Goal: Communication & Community: Answer question/provide support

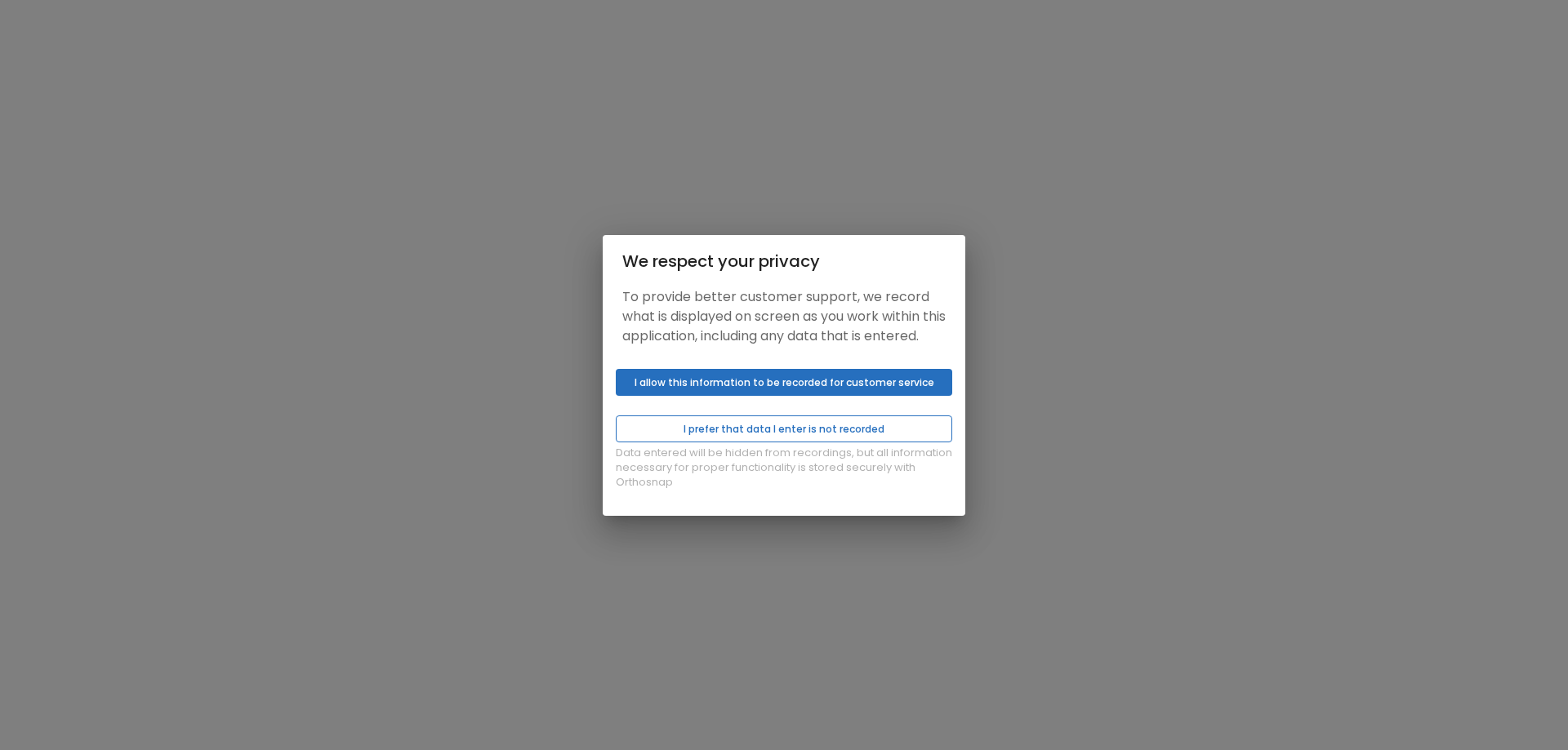
click at [777, 442] on button "I prefer that data I enter is not recorded" at bounding box center [784, 428] width 336 height 27
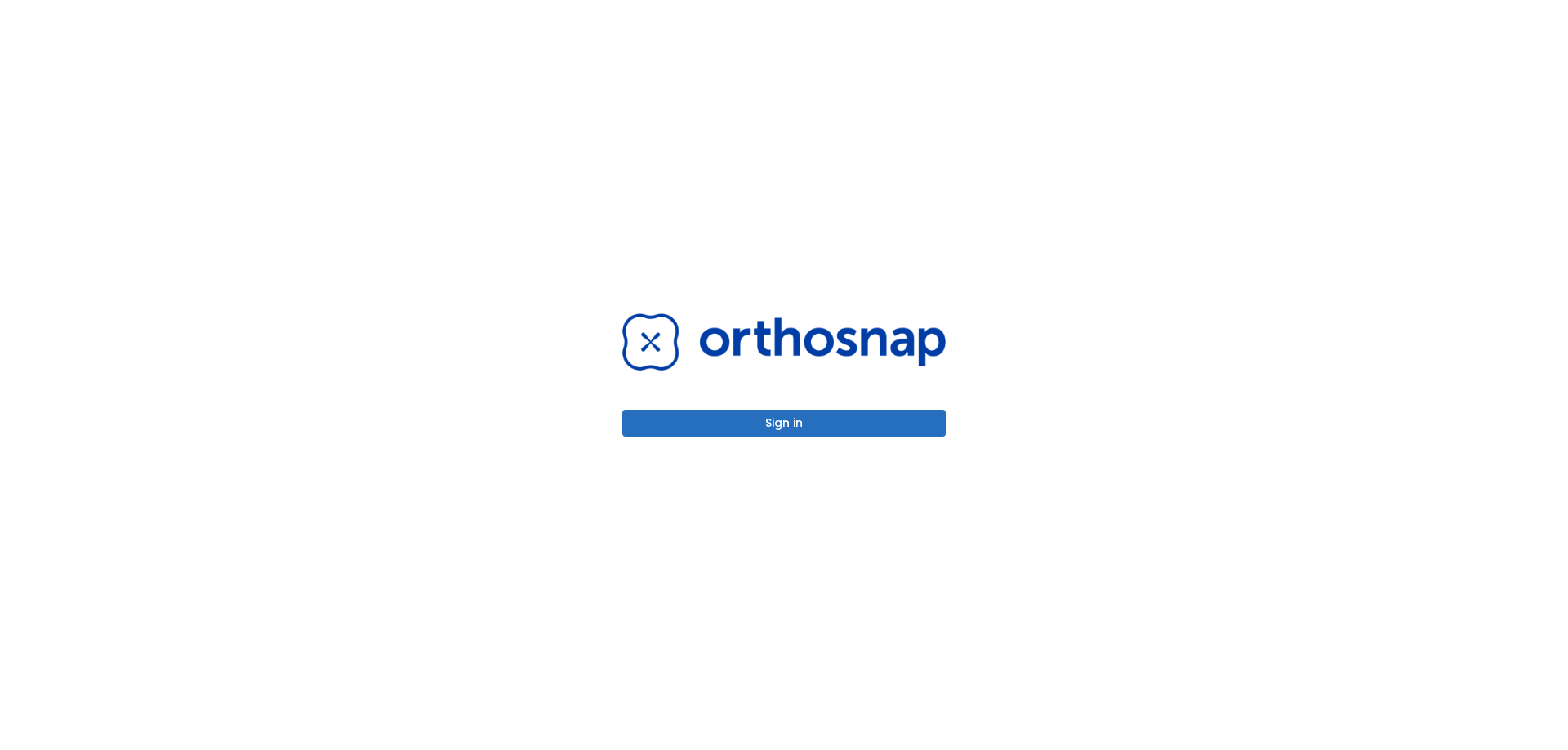
click at [787, 422] on button "Sign in" at bounding box center [784, 423] width 323 height 27
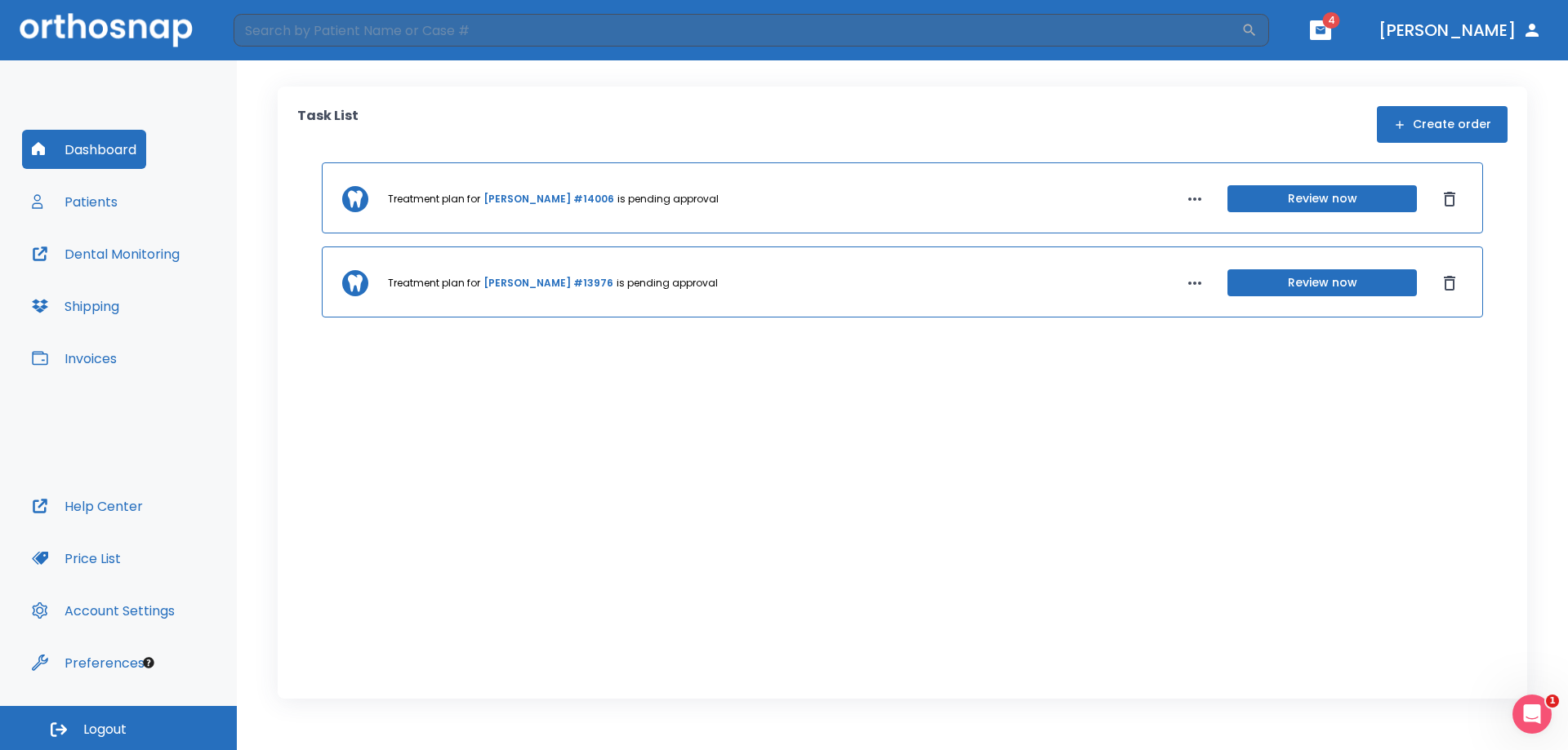
click at [515, 426] on div "Treatment plan for [PERSON_NAME] #14006 is pending approval Review now Treatmen…" at bounding box center [902, 405] width 1210 height 485
click at [84, 205] on button "Patients" at bounding box center [75, 201] width 105 height 39
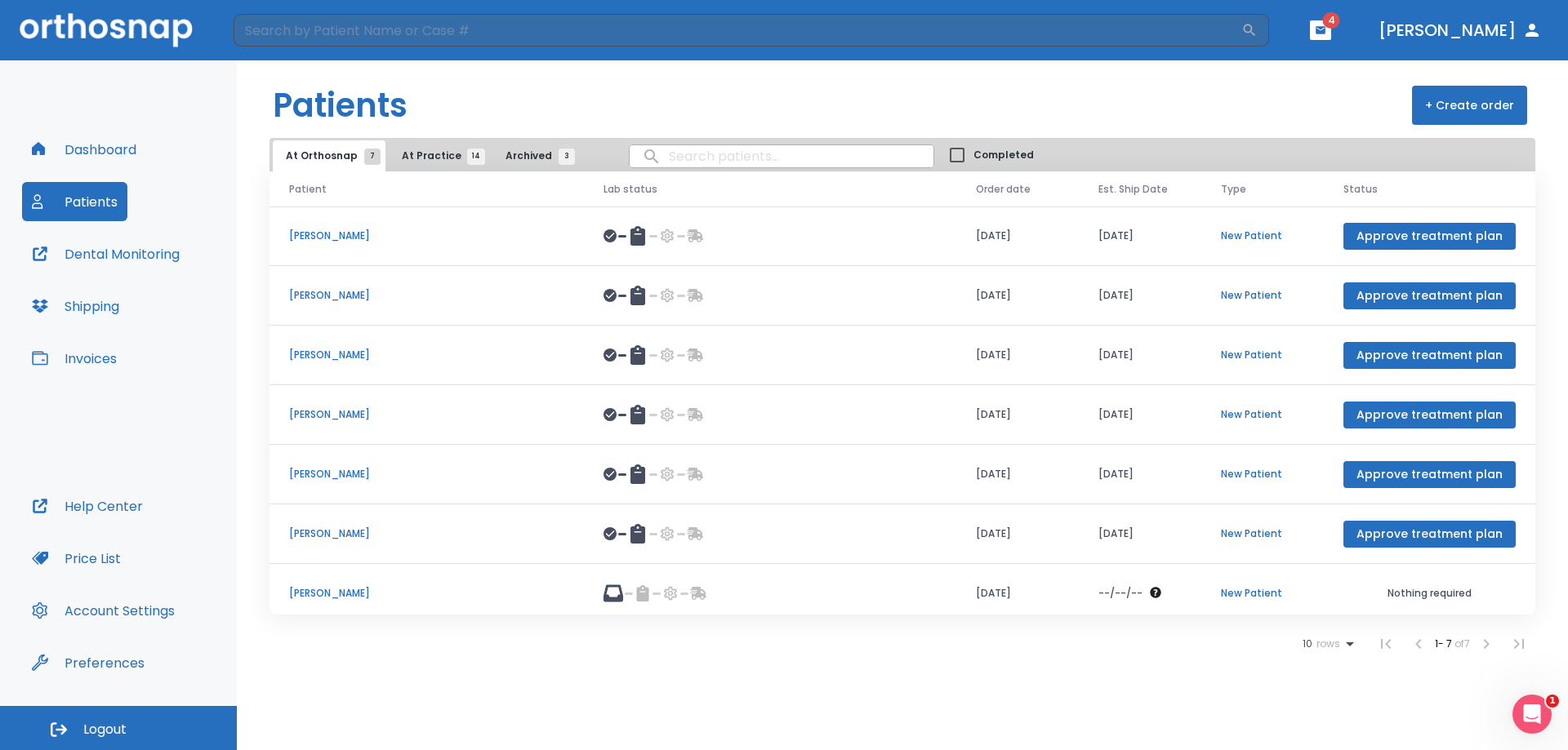
click at [435, 159] on span "At Practice 14" at bounding box center [438, 156] width 75 height 15
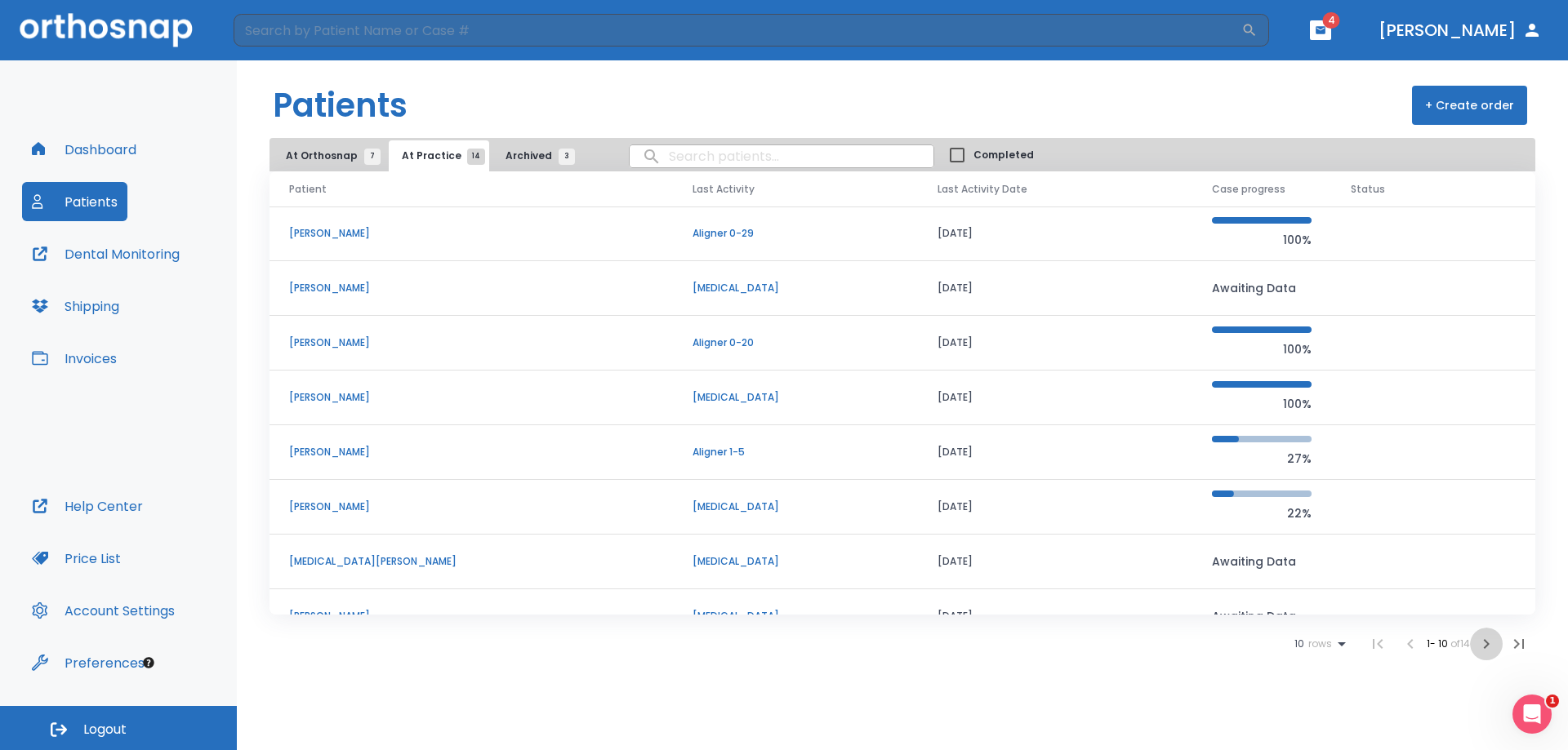
click at [1484, 649] on icon "button" at bounding box center [1486, 644] width 6 height 10
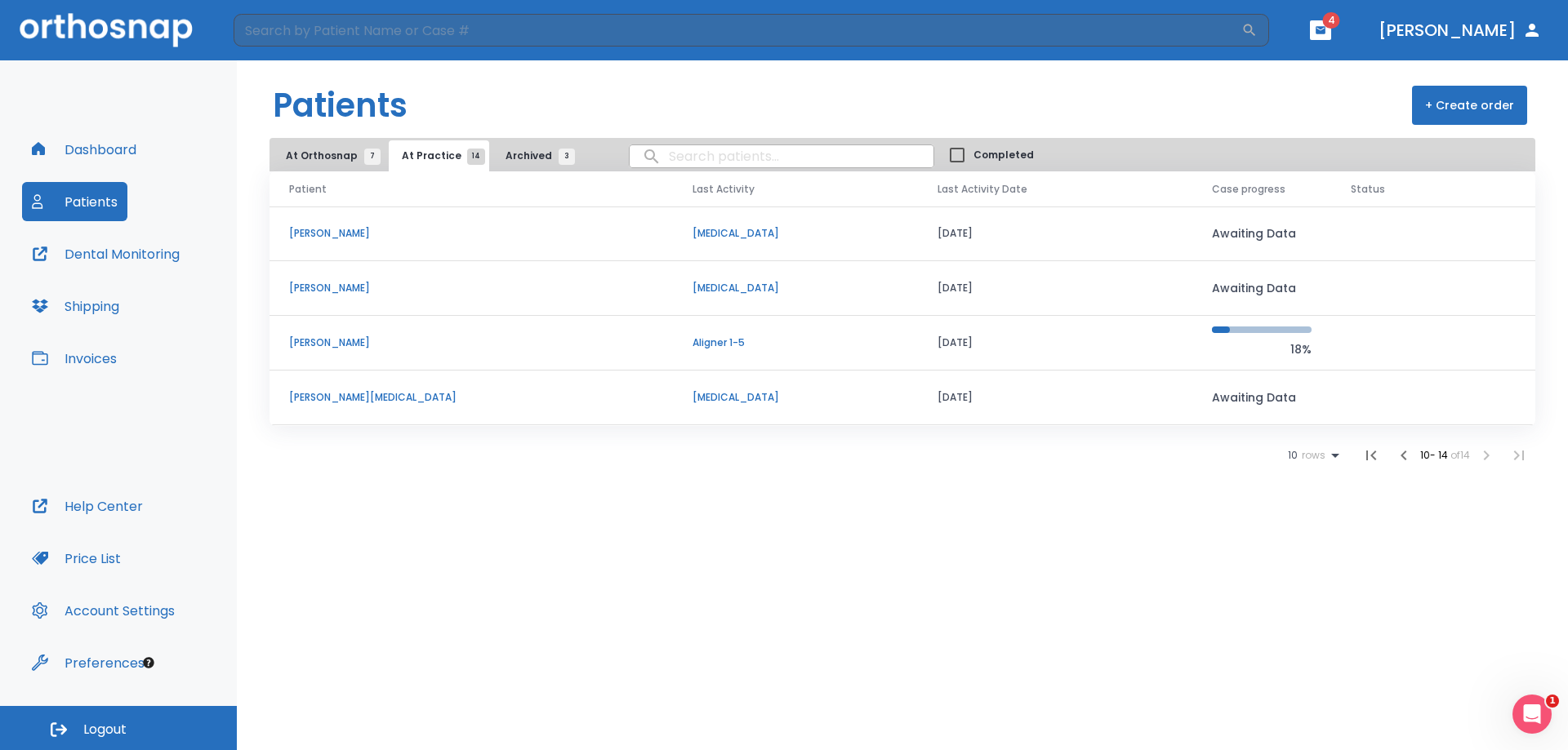
click at [323, 338] on p "[PERSON_NAME]" at bounding box center [471, 343] width 365 height 15
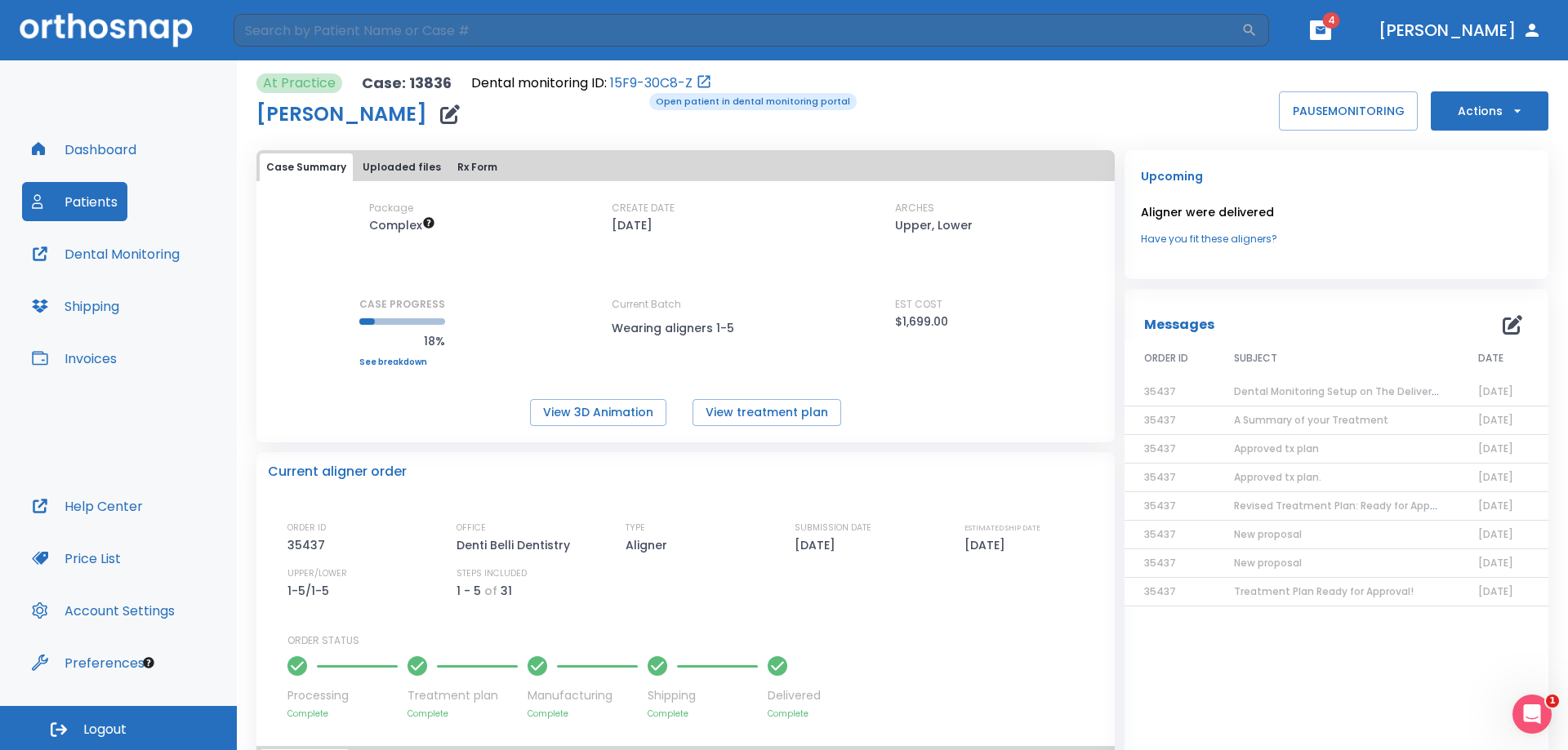
click at [640, 86] on link "15F9-30C8-Z" at bounding box center [651, 83] width 82 height 19
click at [1325, 30] on icon "button" at bounding box center [1320, 30] width 10 height 7
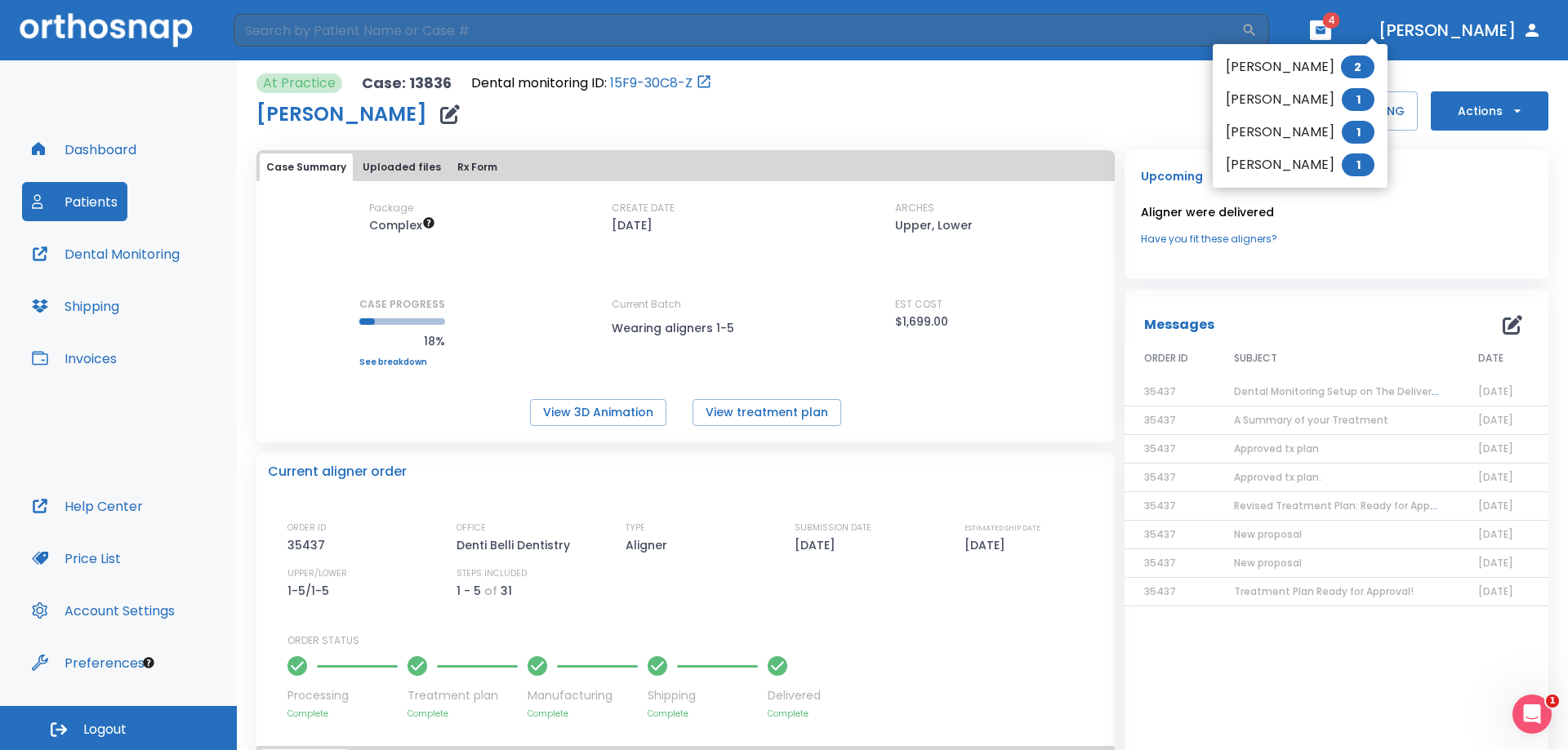
click at [1172, 114] on div at bounding box center [784, 375] width 1568 height 750
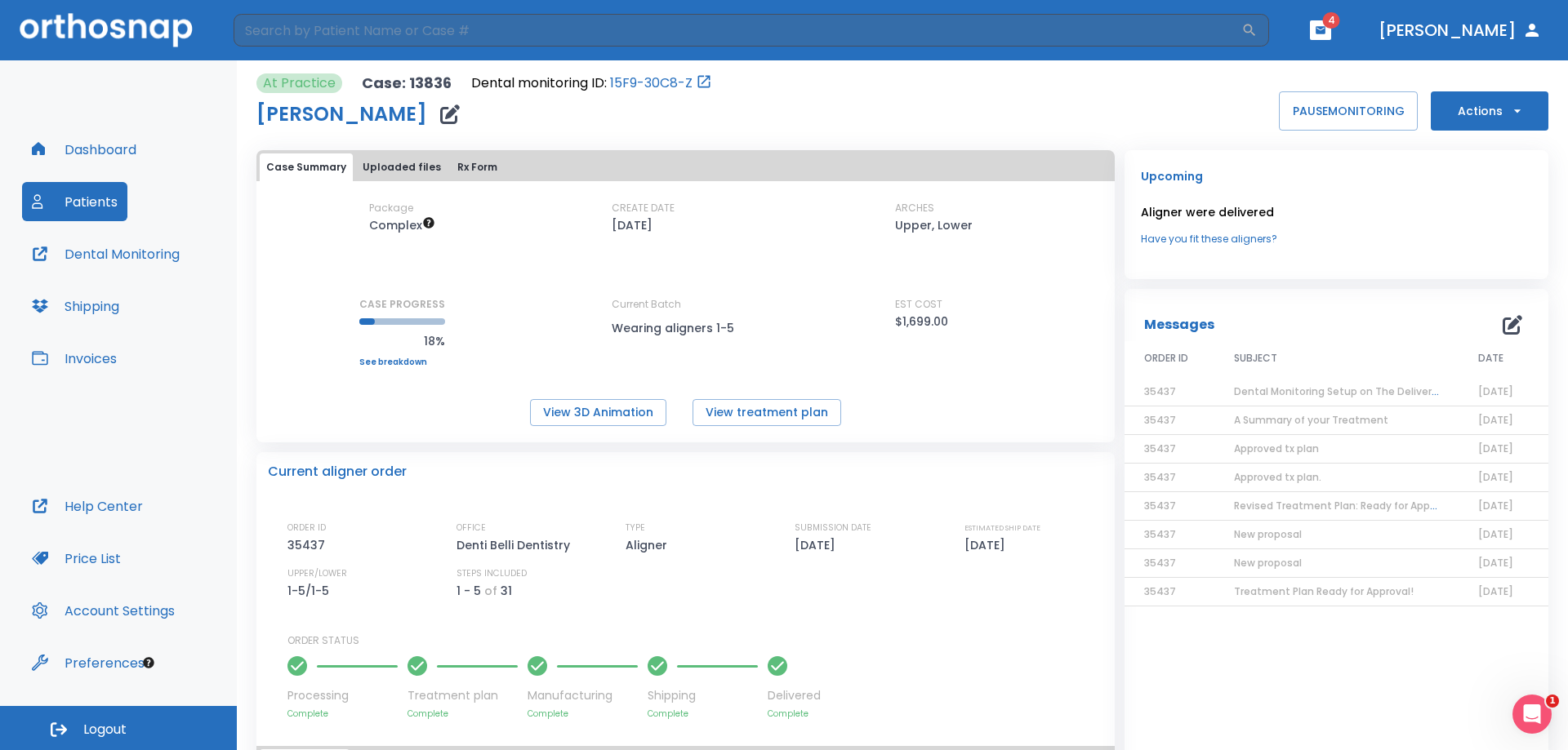
click at [1326, 32] on icon "button" at bounding box center [1320, 30] width 11 height 11
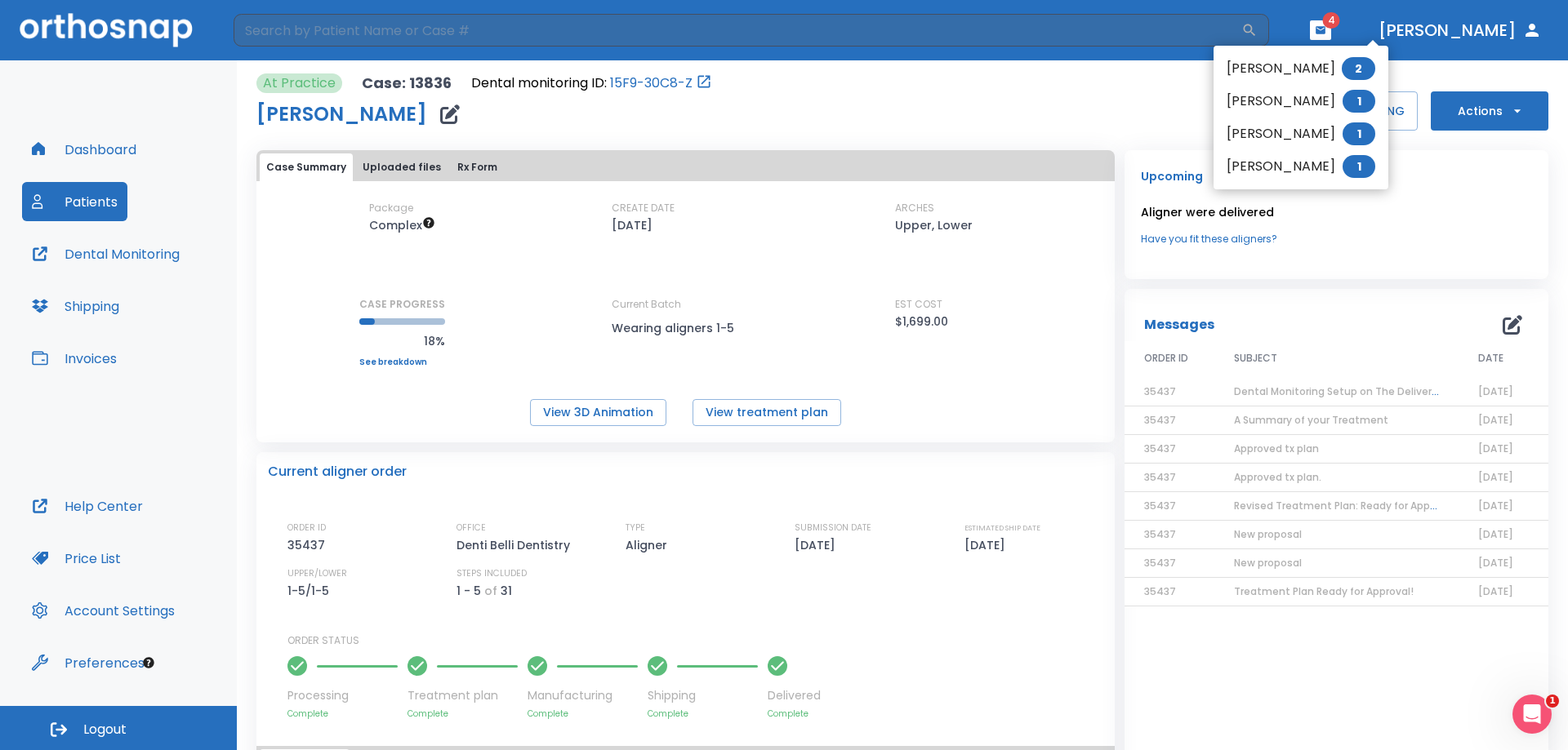
click at [1321, 68] on li "Anna Phipps 2" at bounding box center [1300, 68] width 174 height 32
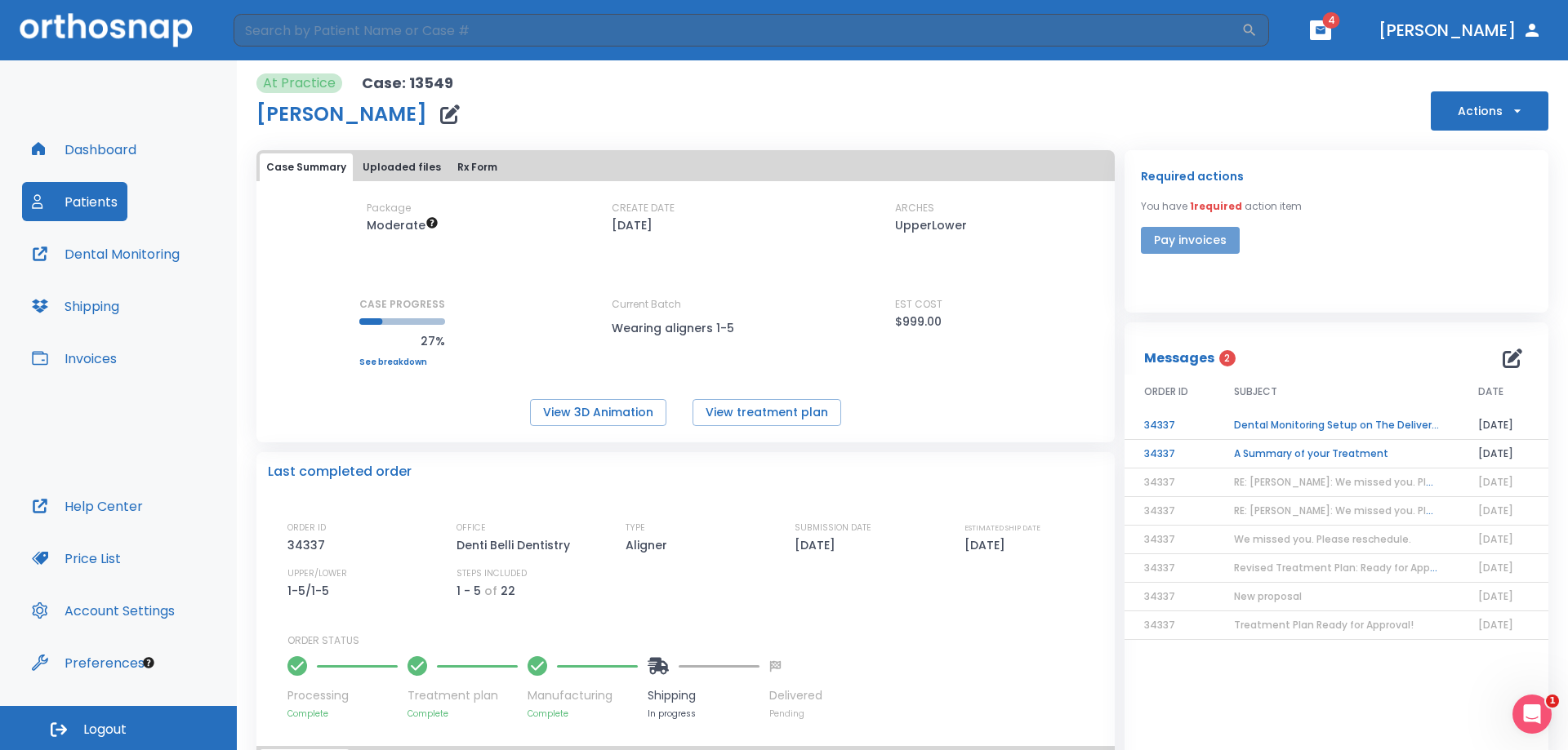
click at [1209, 238] on button "Pay invoices" at bounding box center [1190, 240] width 99 height 27
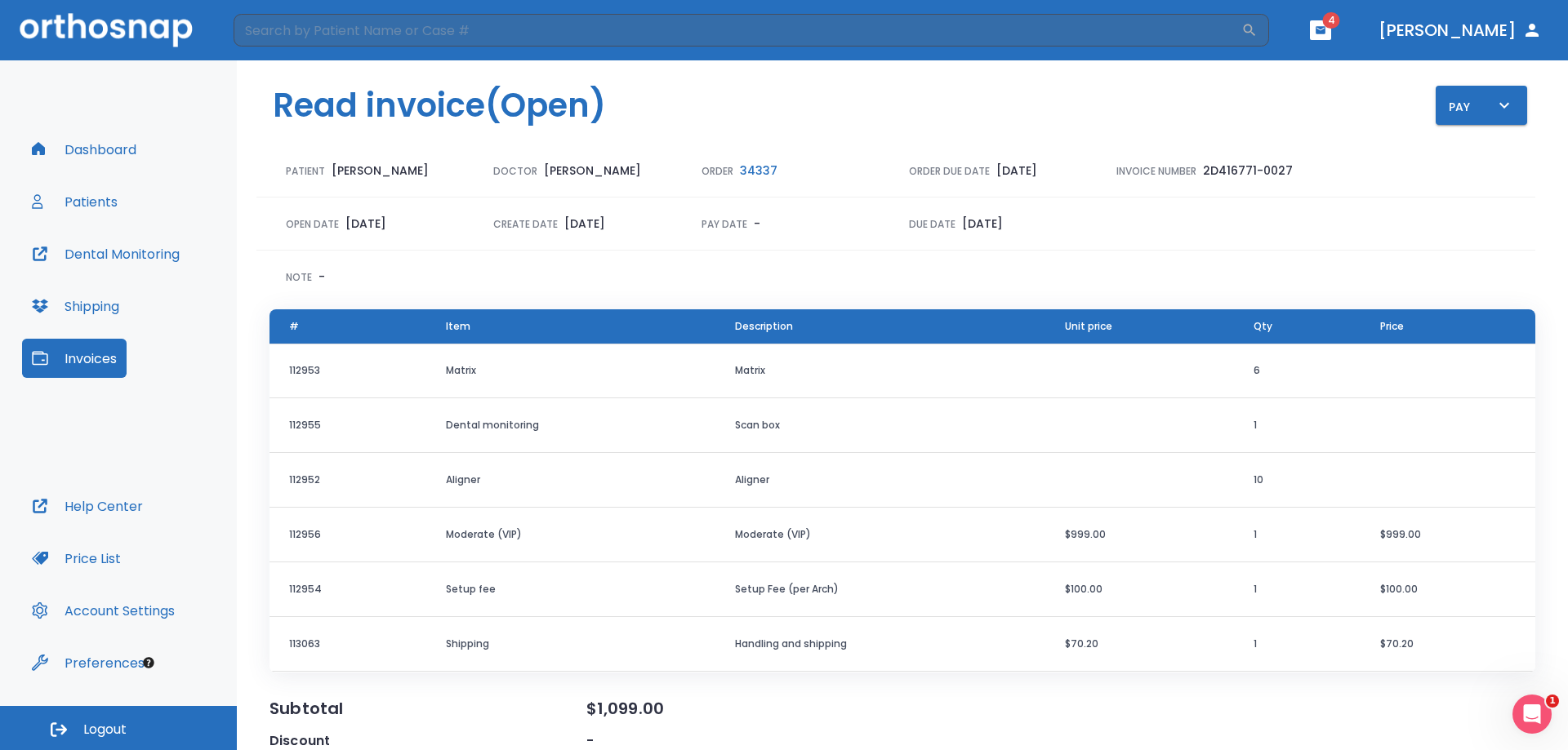
click at [1331, 33] on button "button" at bounding box center [1320, 30] width 21 height 19
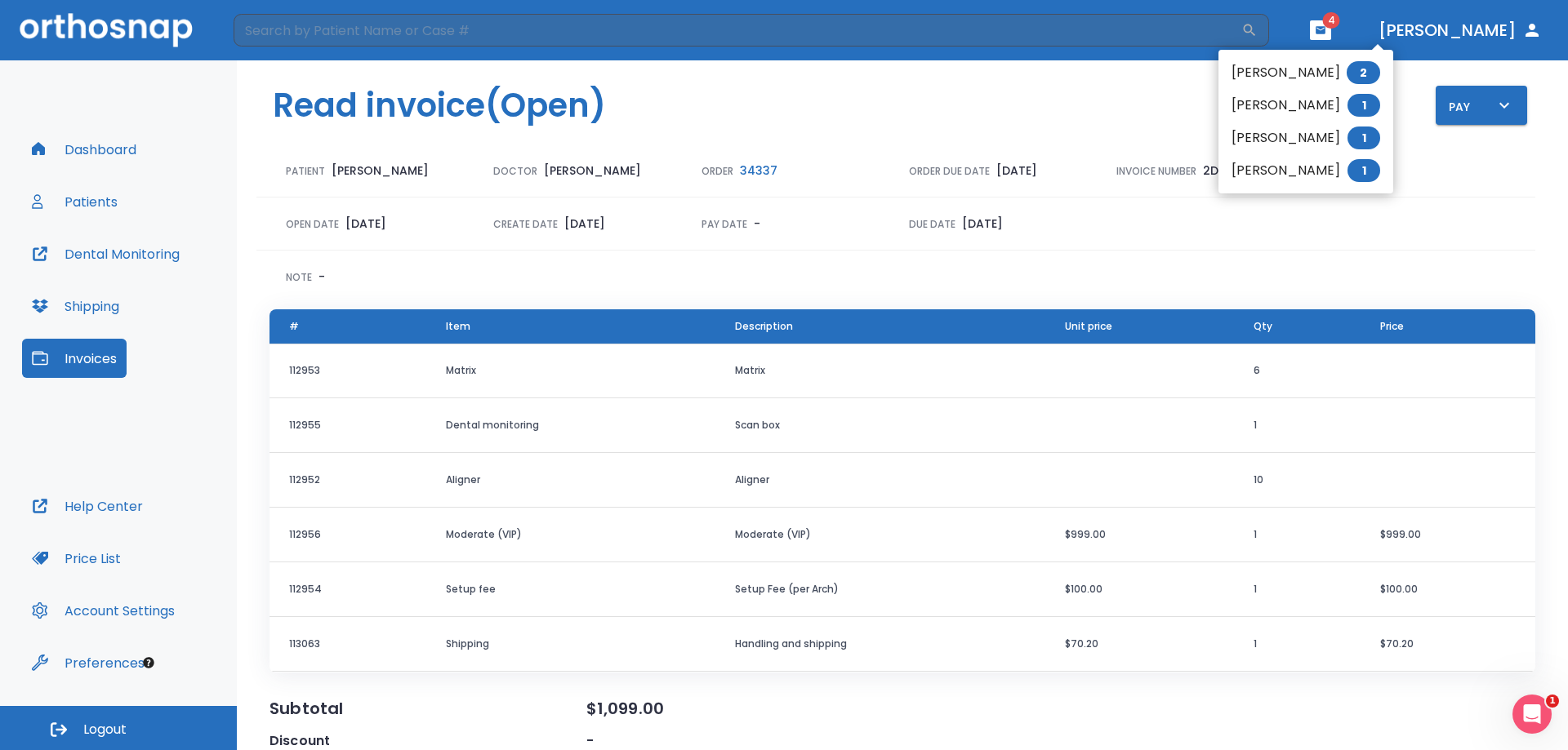
click at [1064, 16] on div at bounding box center [784, 375] width 1568 height 750
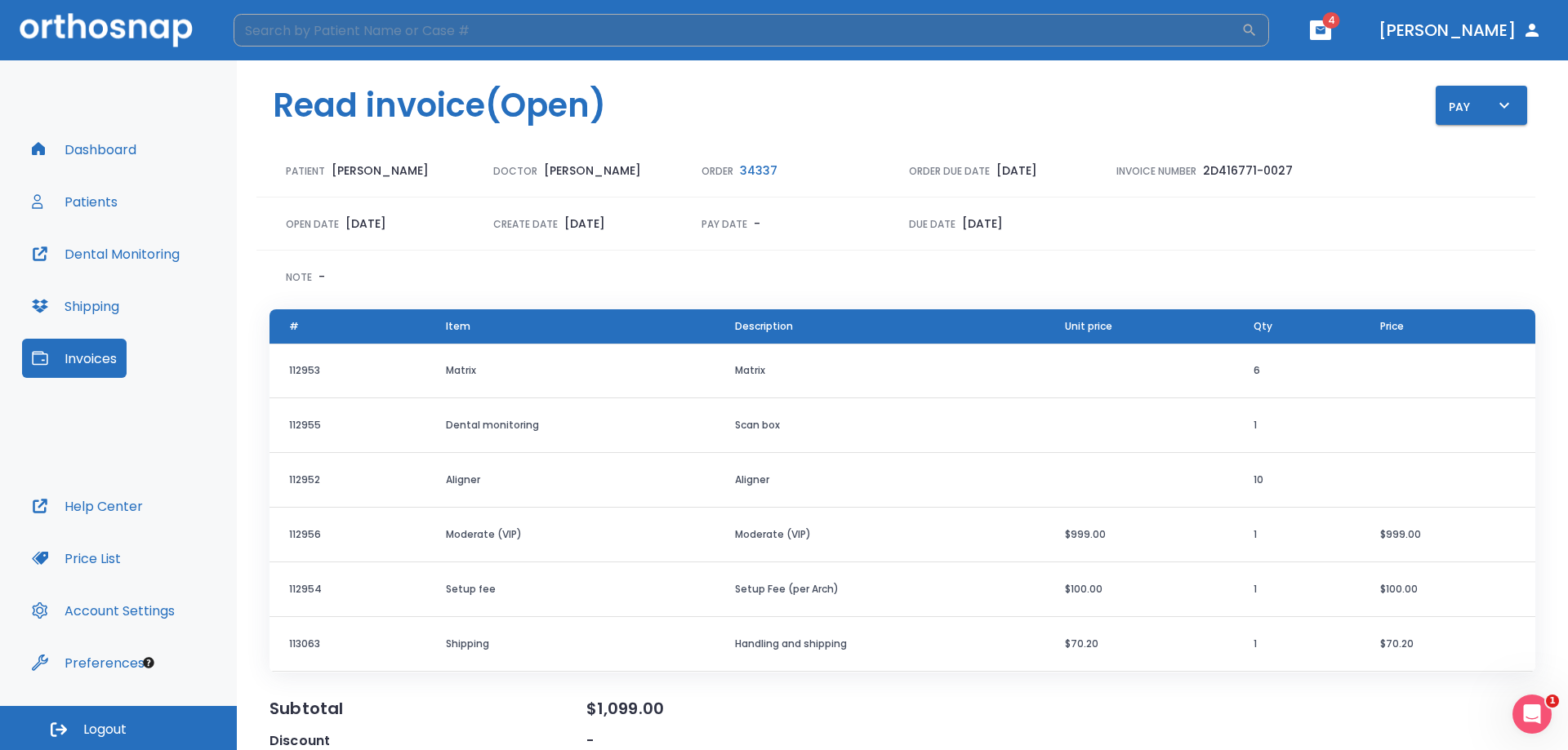
click at [799, 25] on input "search" at bounding box center [737, 30] width 1008 height 32
type input "alayna"
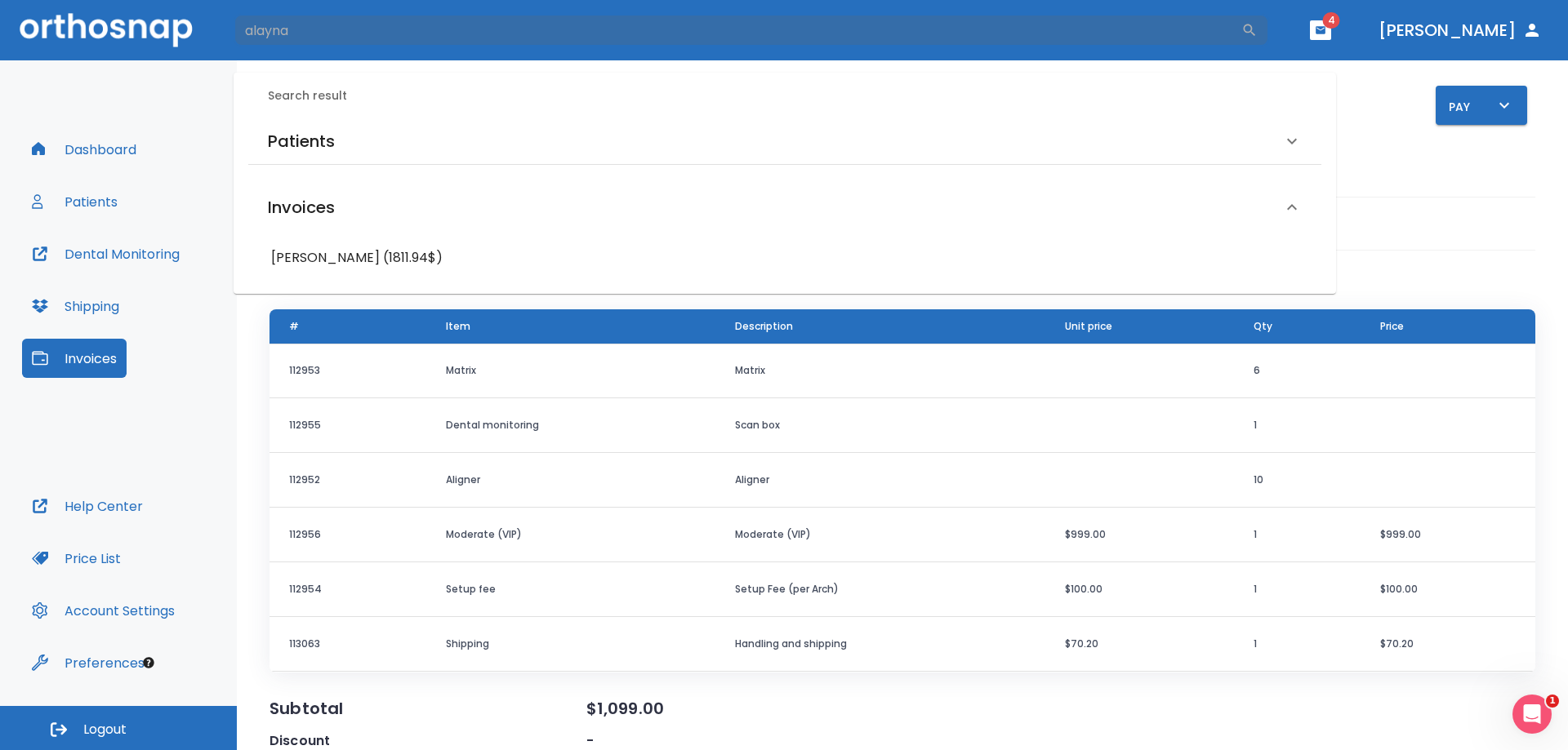
click at [436, 257] on h6 "Alayna Halbakken, Paid (1811.94$)" at bounding box center [784, 257] width 1027 height 23
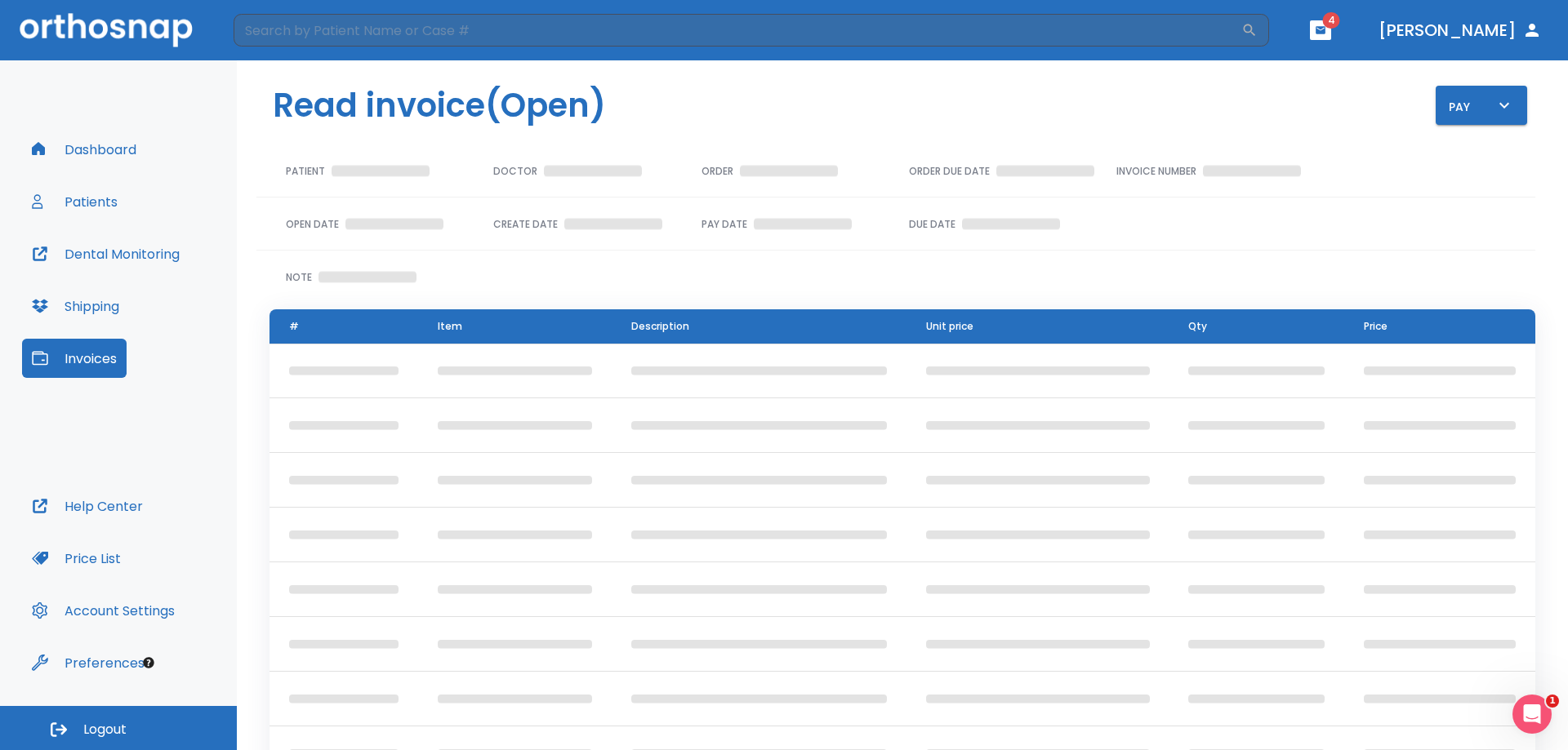
click at [436, 257] on div "Note" at bounding box center [376, 269] width 208 height 32
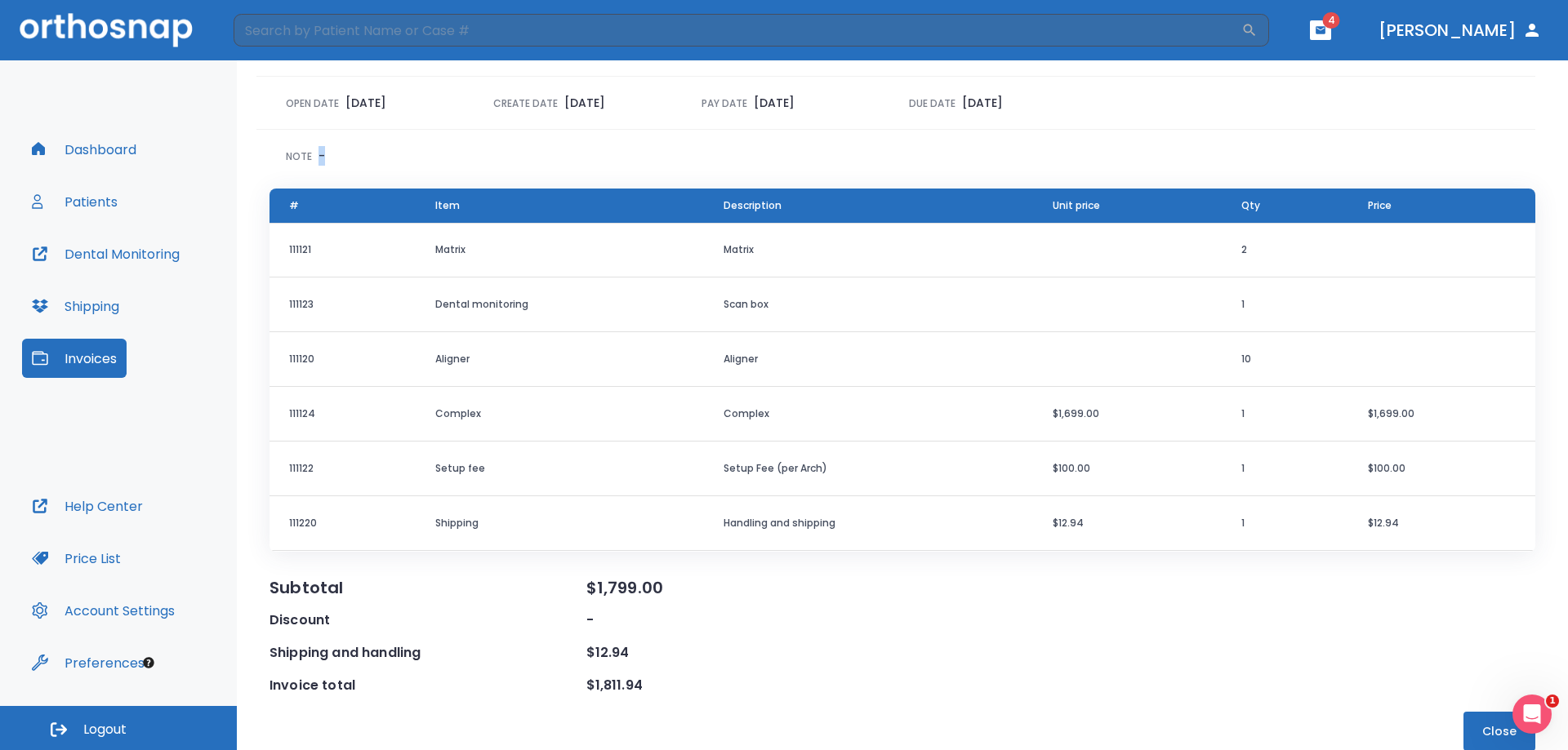
scroll to position [128, 0]
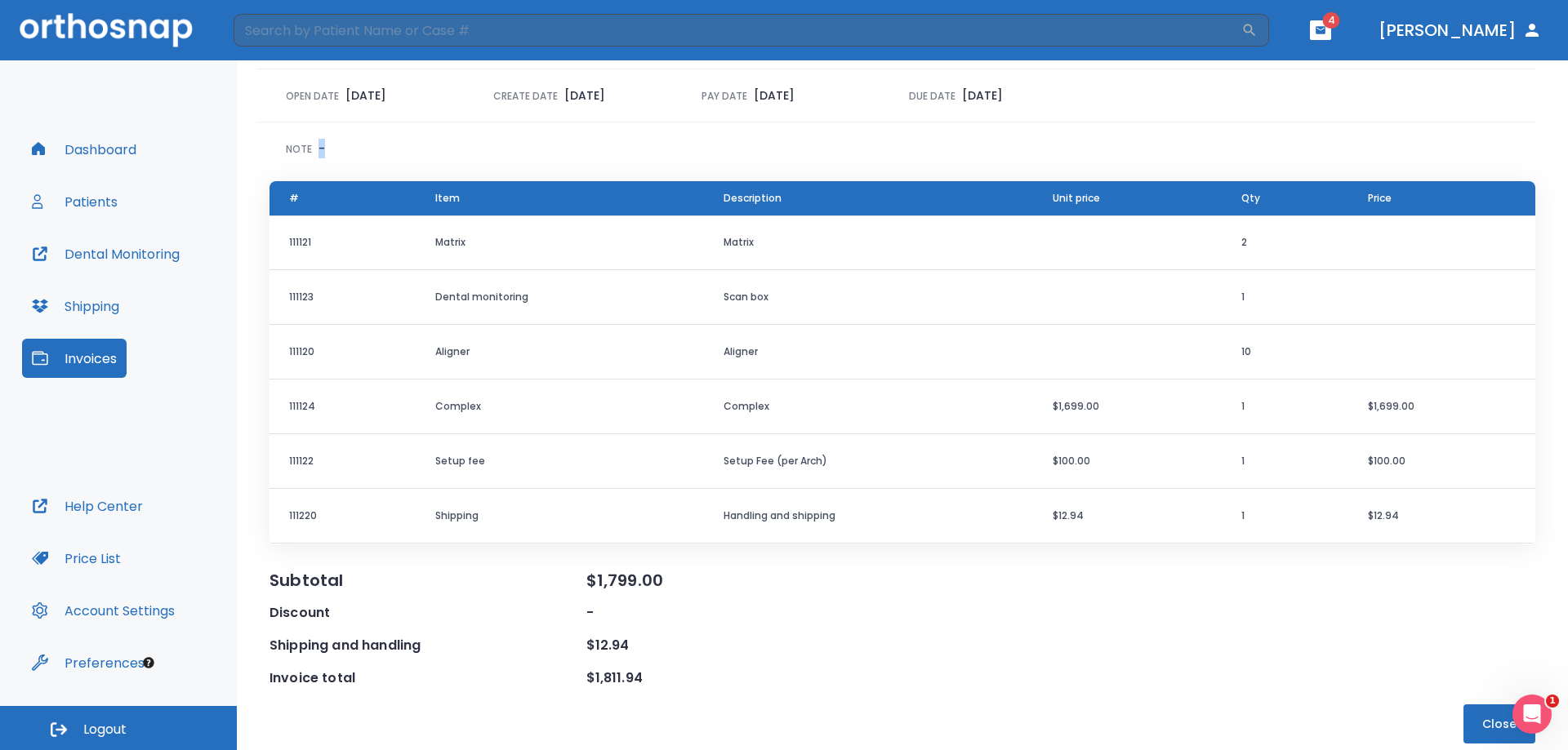
click at [1533, 716] on icon "Open Intercom Messenger" at bounding box center [1531, 714] width 11 height 13
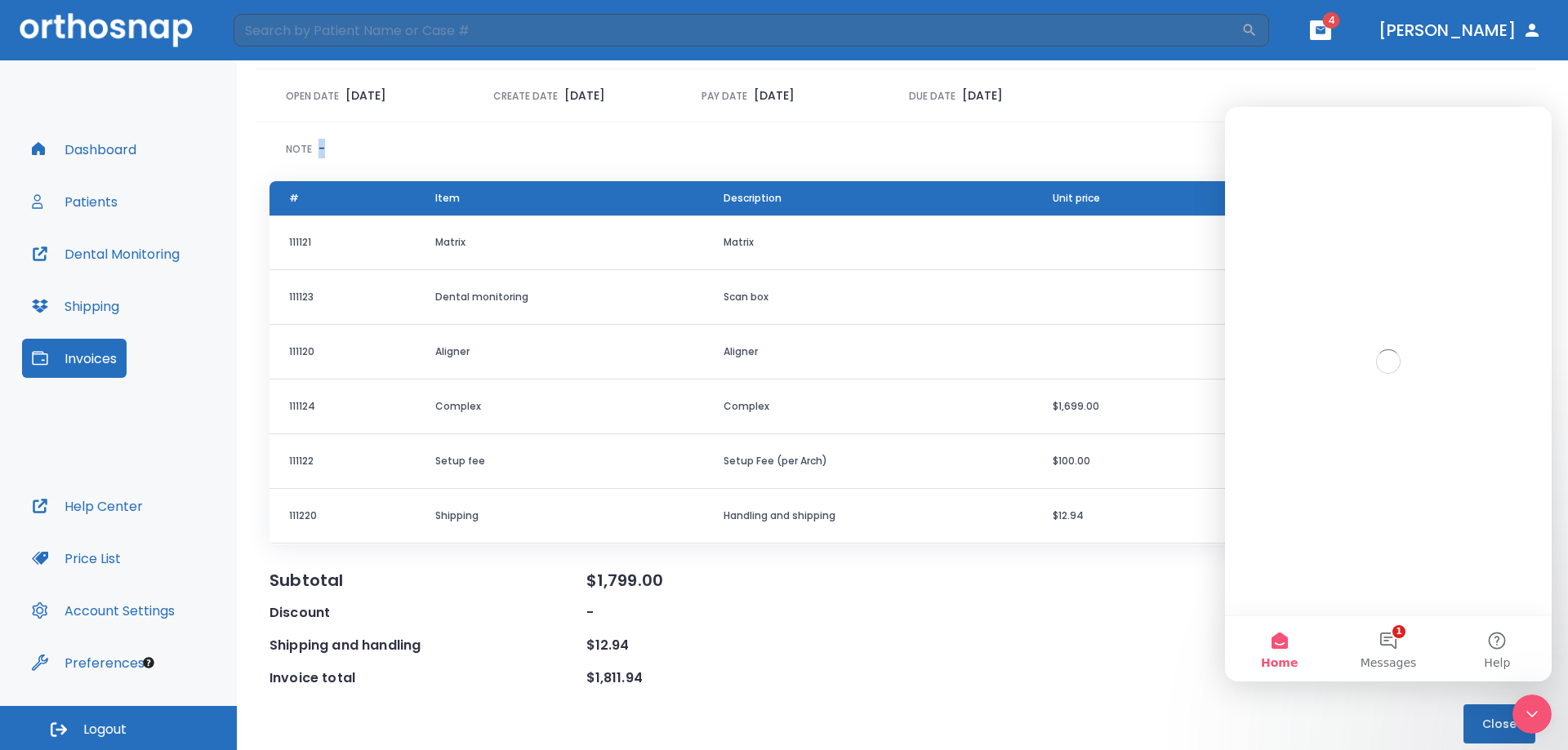
scroll to position [0, 0]
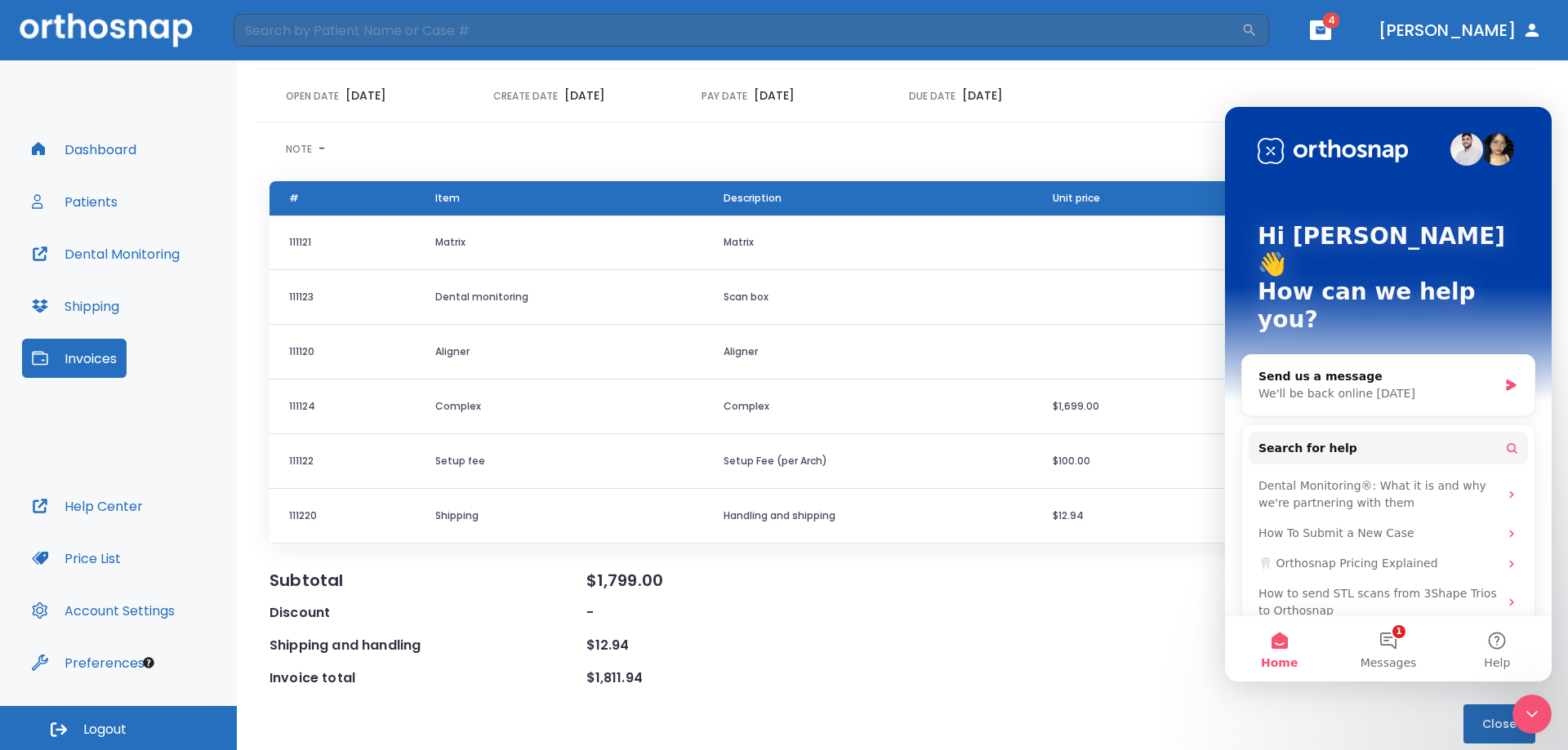
click at [1053, 637] on div "Shipping and handling $12.94" at bounding box center [902, 645] width 1265 height 19
click at [1444, 92] on div "Open Date 07/20/25 Create Date 07/16/25 Pay Date 07/30/25 Due Date 07/31/25" at bounding box center [895, 89] width 1278 height 66
click at [1173, 118] on div "Note -" at bounding box center [895, 142] width 1278 height 65
click at [1272, 101] on div "Open Date 07/20/25 Create Date 07/16/25 Pay Date 07/30/25 Due Date 07/31/25" at bounding box center [895, 89] width 1278 height 66
click at [914, 591] on div "Subtotal $1,799.00 Discount - Shipping and handling $12.94 Invoice total $1,811…" at bounding box center [902, 628] width 1265 height 117
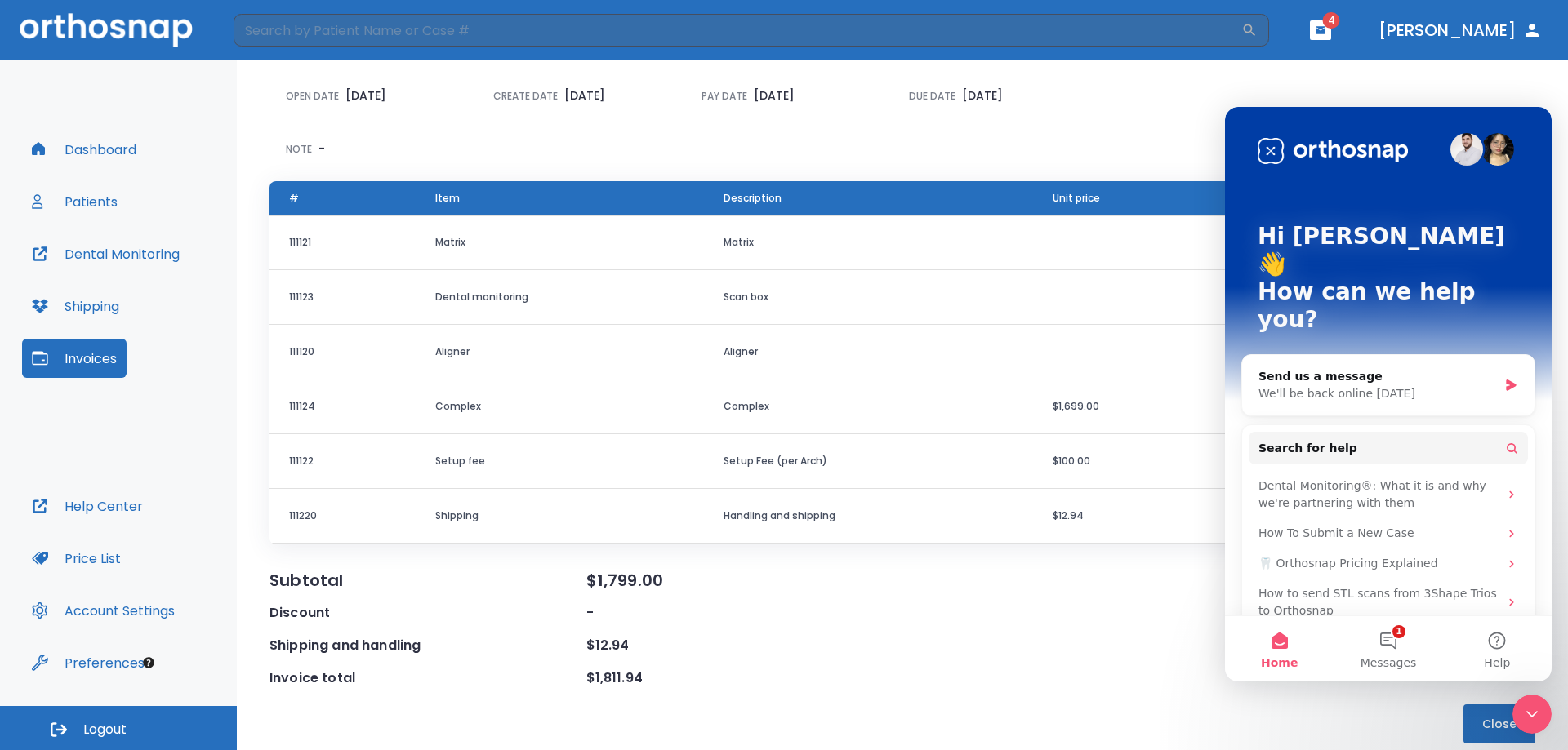
click at [1133, 143] on div "Note -" at bounding box center [895, 142] width 1278 height 65
click at [1533, 721] on icon "Close Intercom Messenger" at bounding box center [1531, 713] width 19 height 19
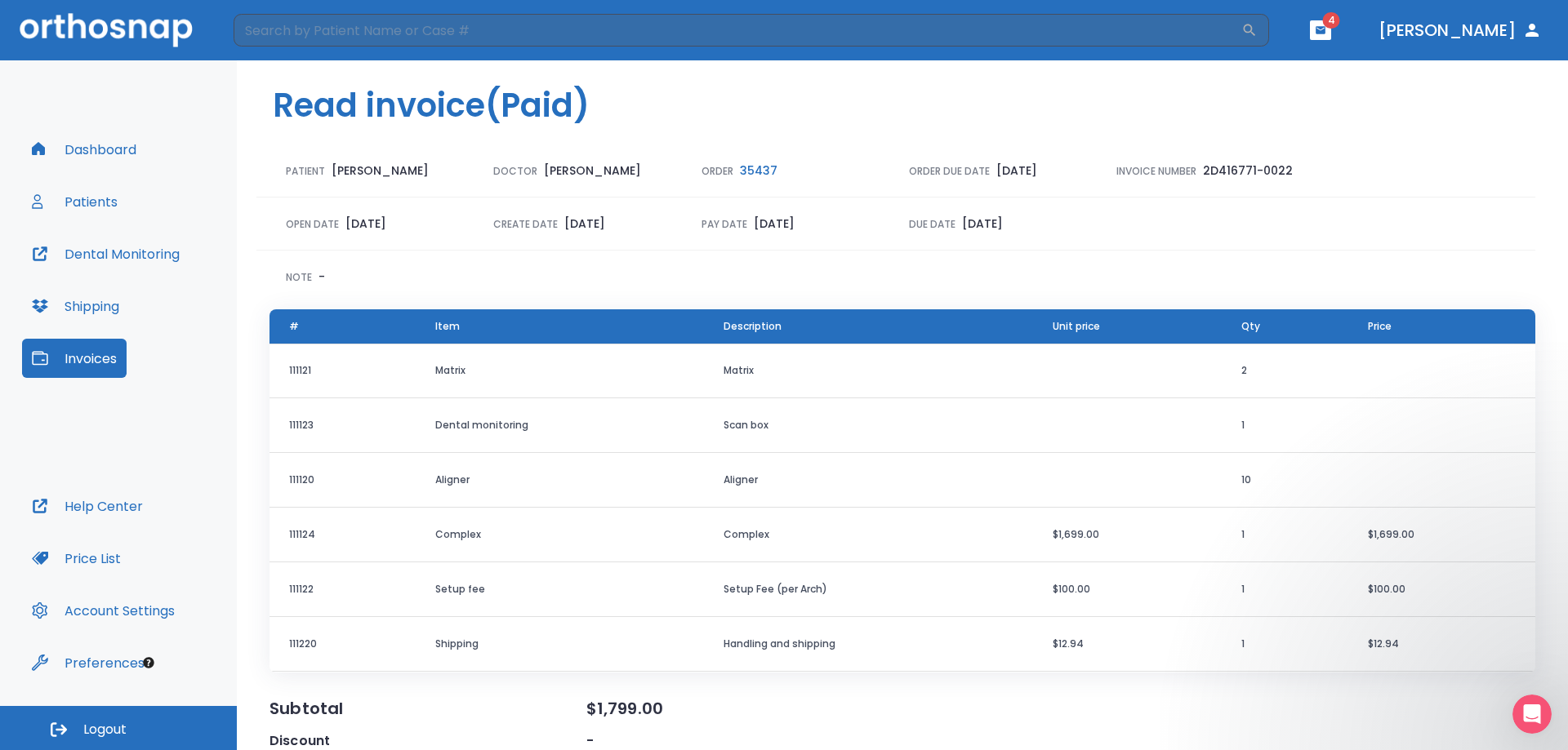
click at [71, 196] on button "Patients" at bounding box center [75, 201] width 105 height 39
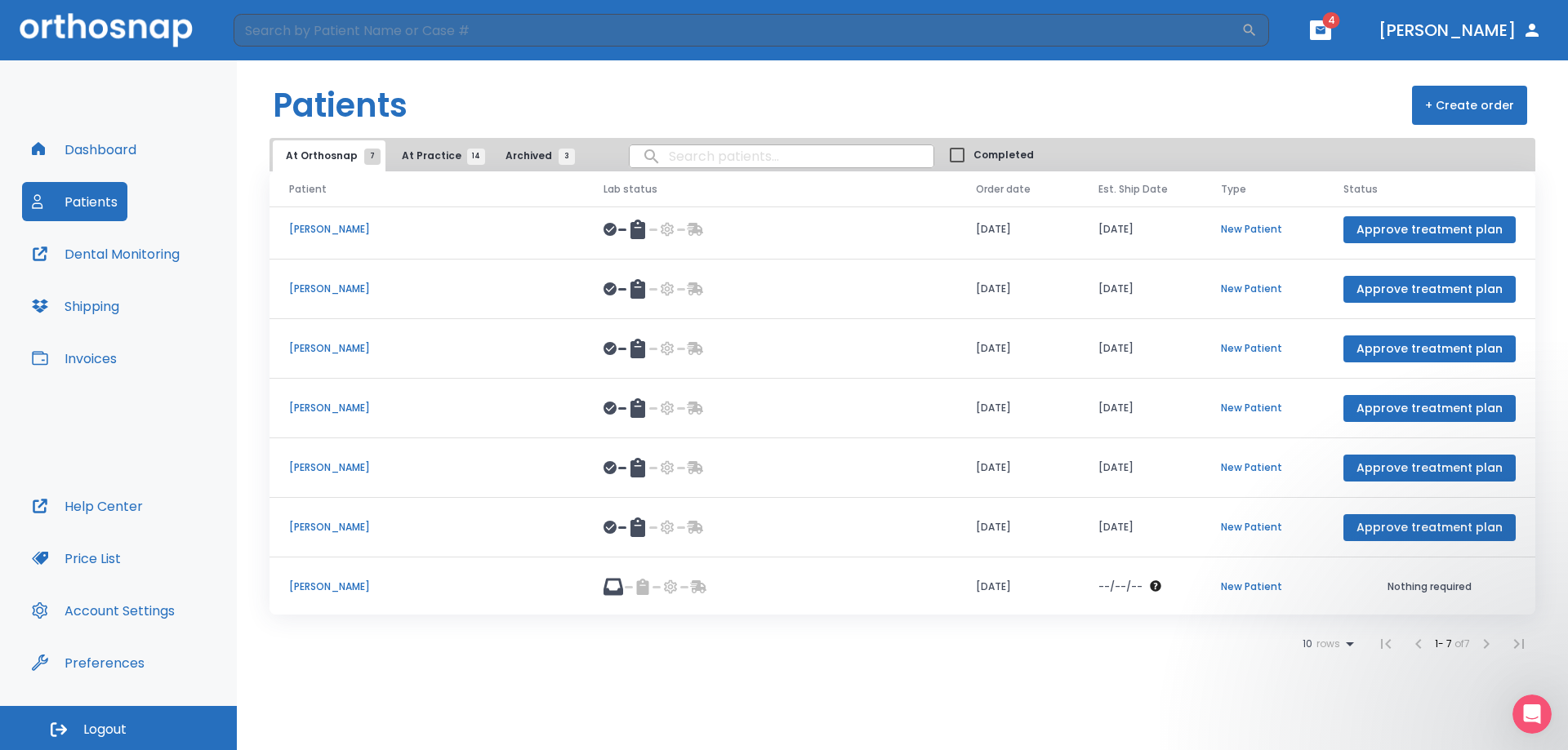
scroll to position [10, 0]
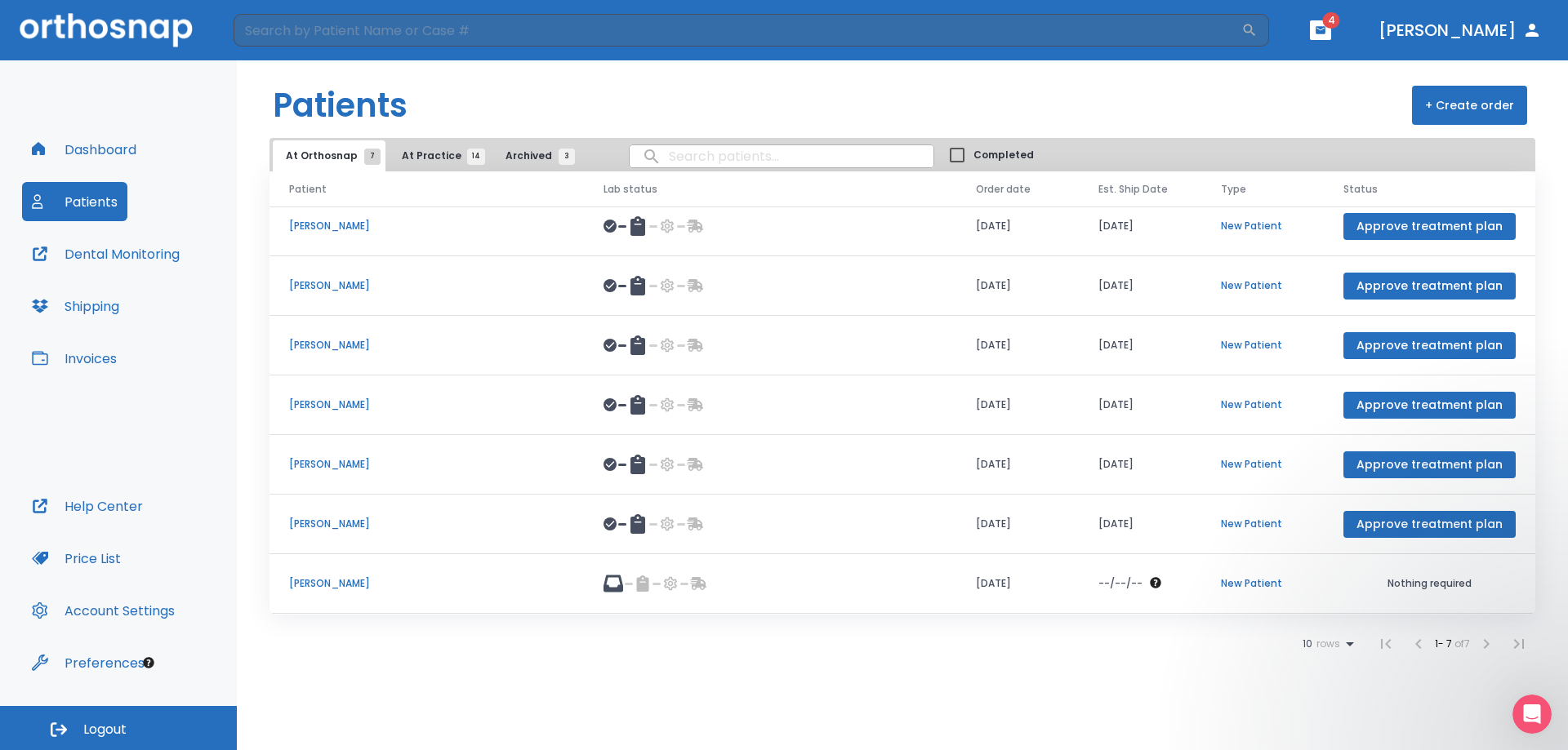
click at [1486, 646] on li at bounding box center [1485, 643] width 32 height 32
click at [430, 161] on span "At Practice 14" at bounding box center [438, 156] width 75 height 15
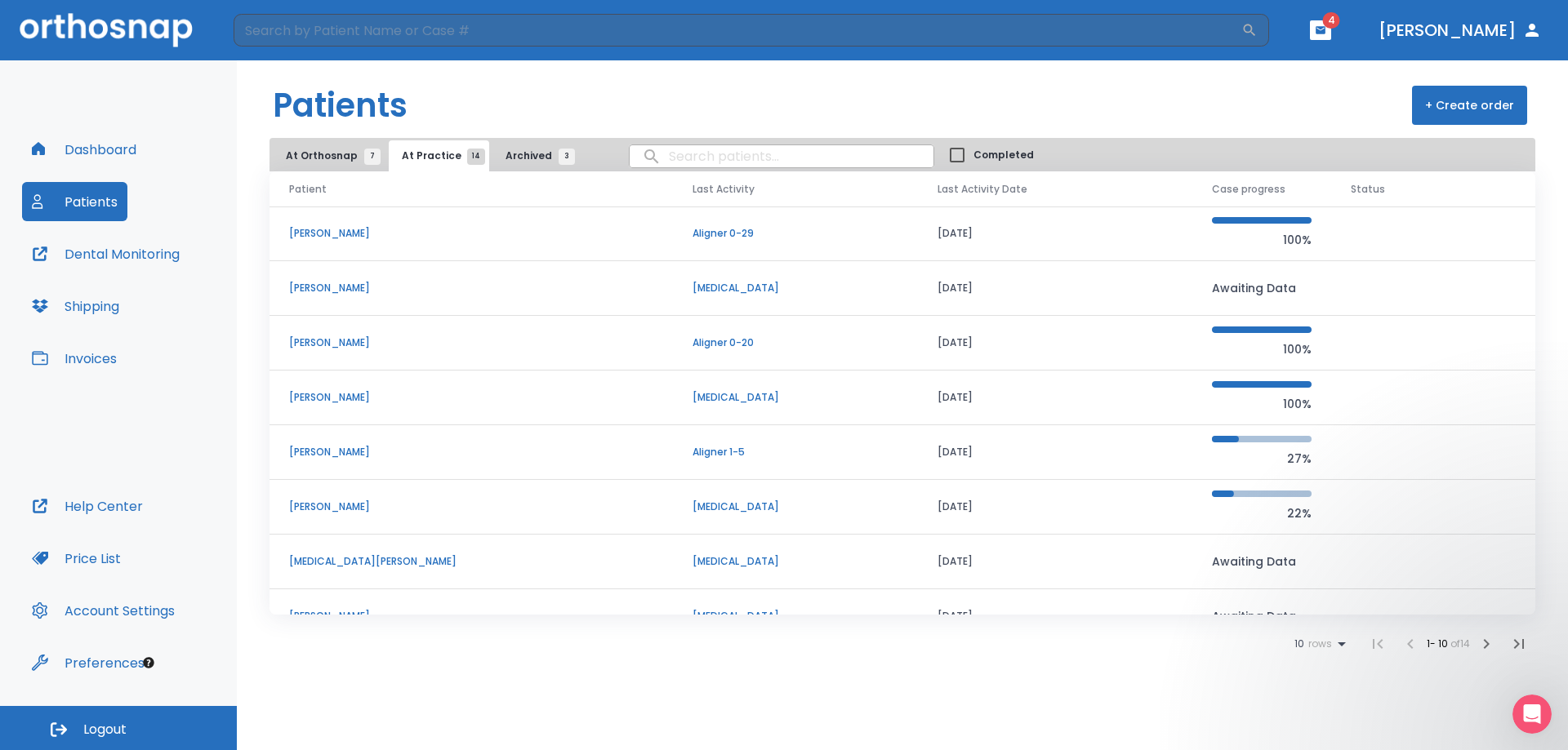
click at [692, 232] on p "Aligner 0-29" at bounding box center [796, 233] width 207 height 15
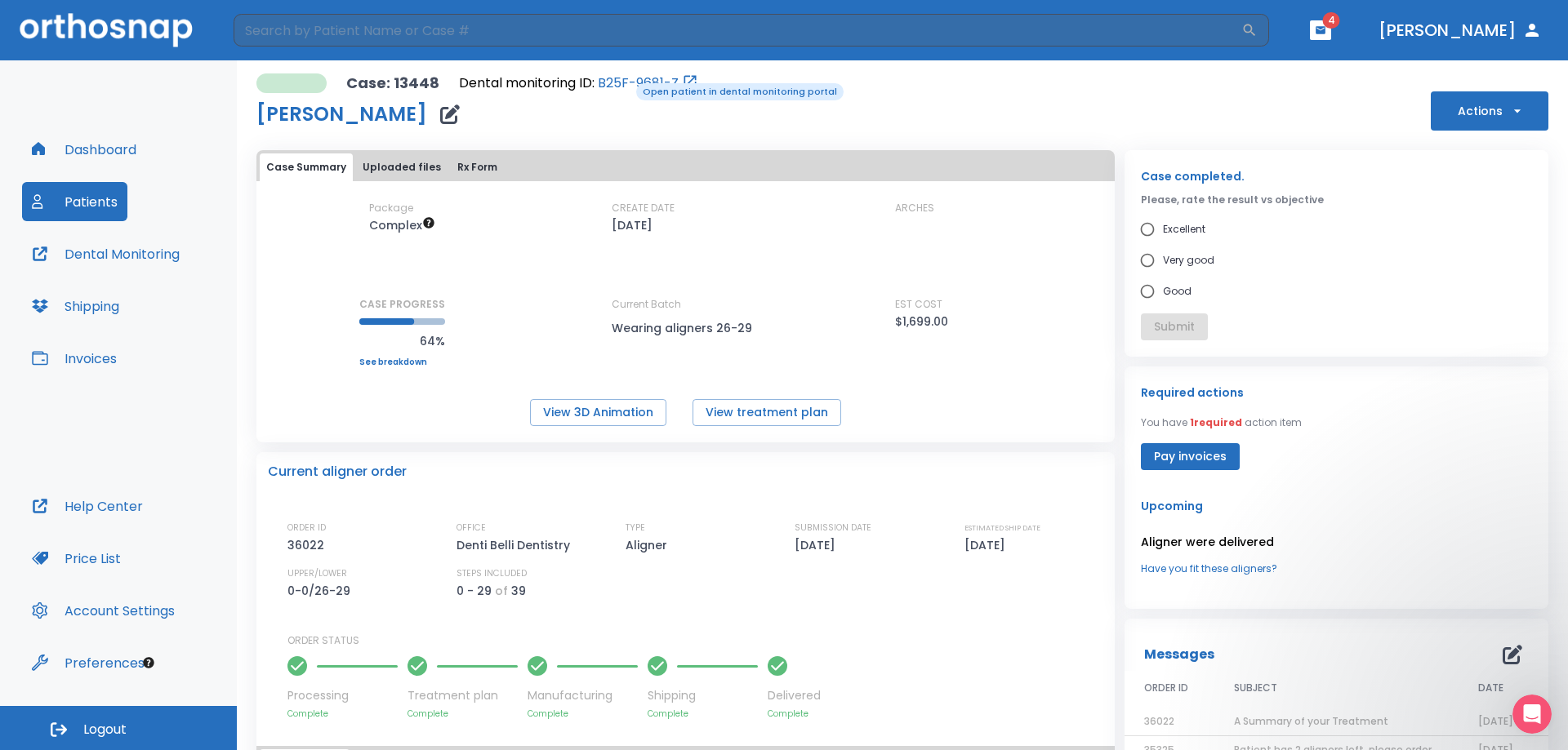
click at [625, 81] on link "B25F-9681-Z" at bounding box center [639, 83] width 81 height 19
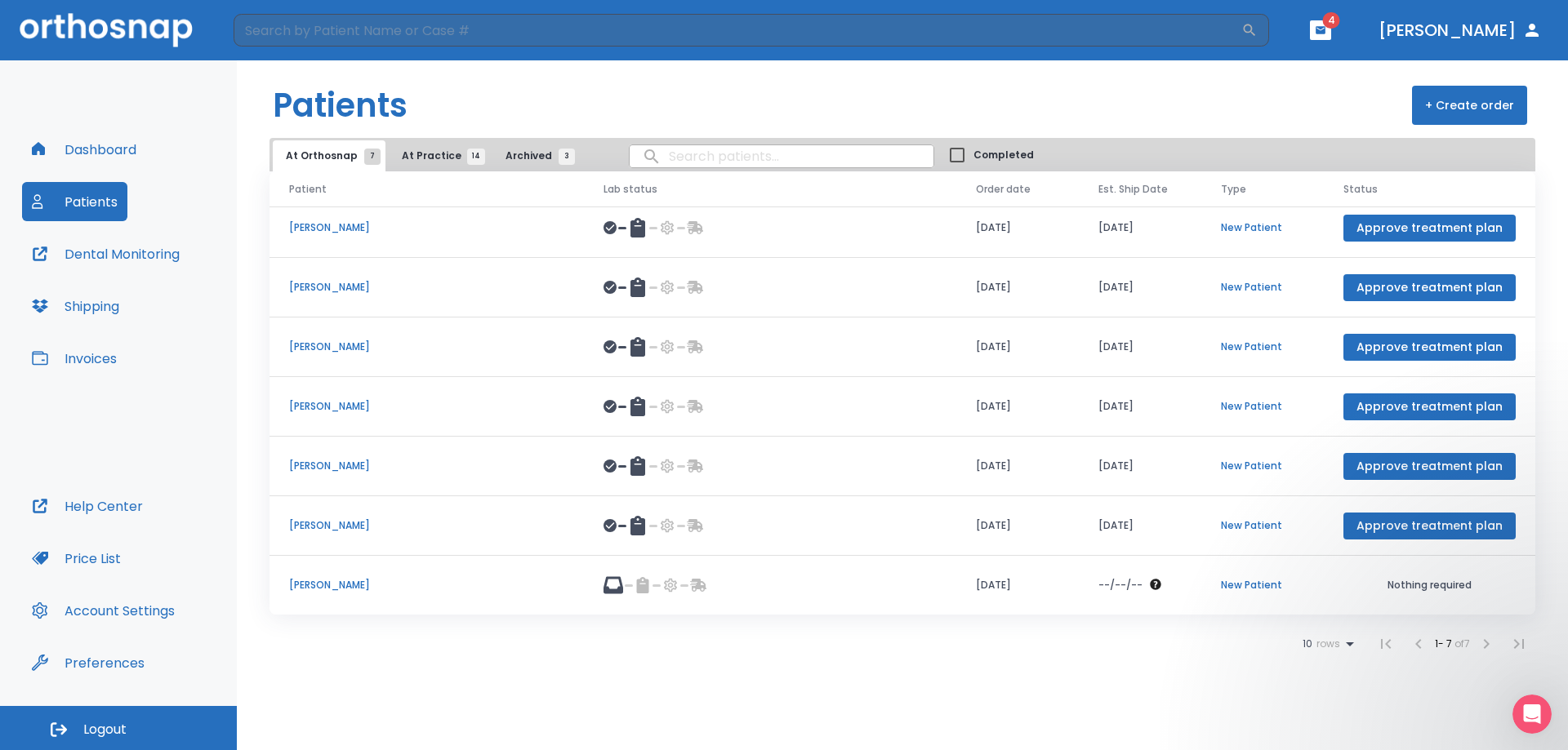
scroll to position [10, 0]
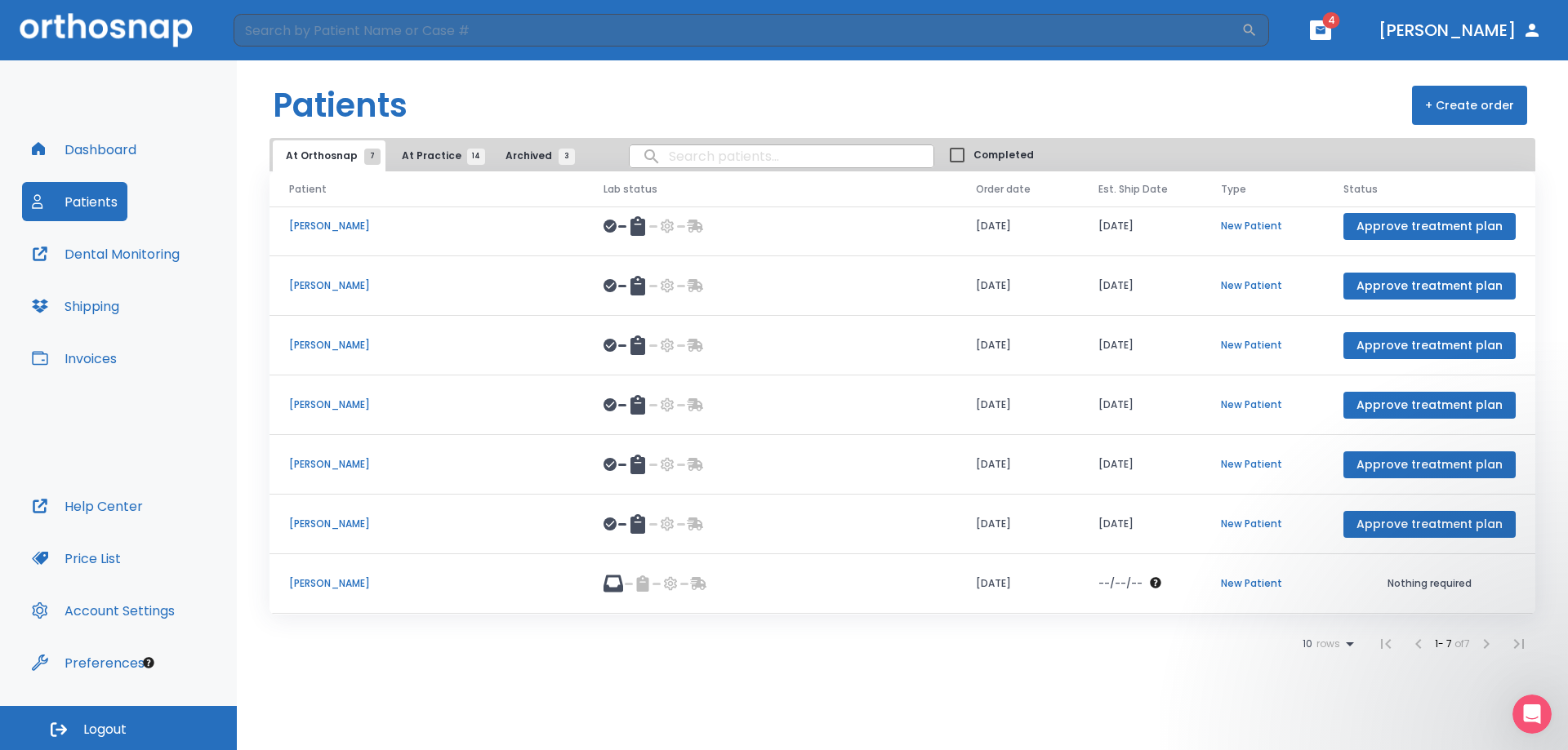
click at [445, 148] on button "At Practice 14" at bounding box center [438, 156] width 101 height 31
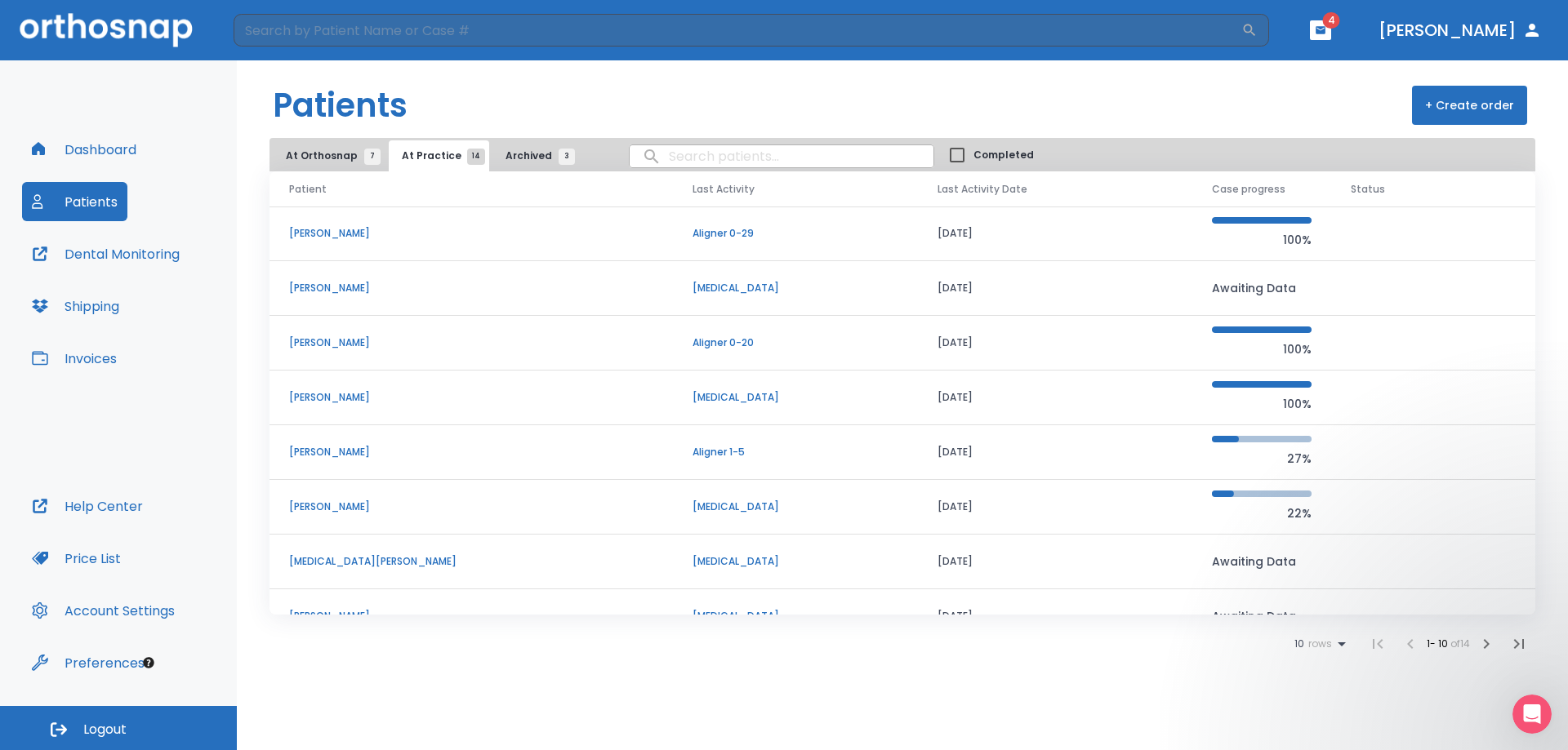
scroll to position [139, 0]
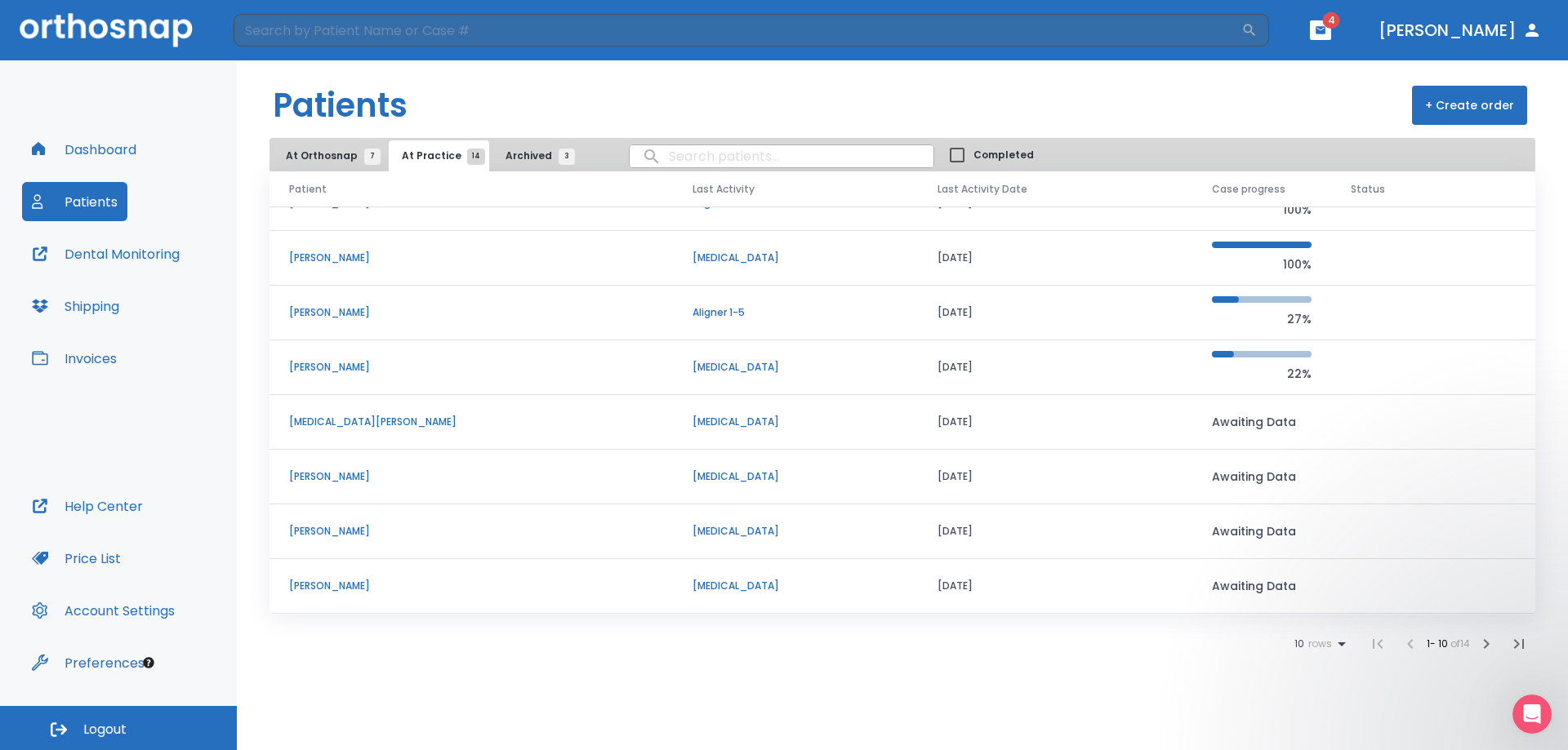
click at [339, 478] on p "Arianna Sulkosky" at bounding box center [471, 477] width 365 height 15
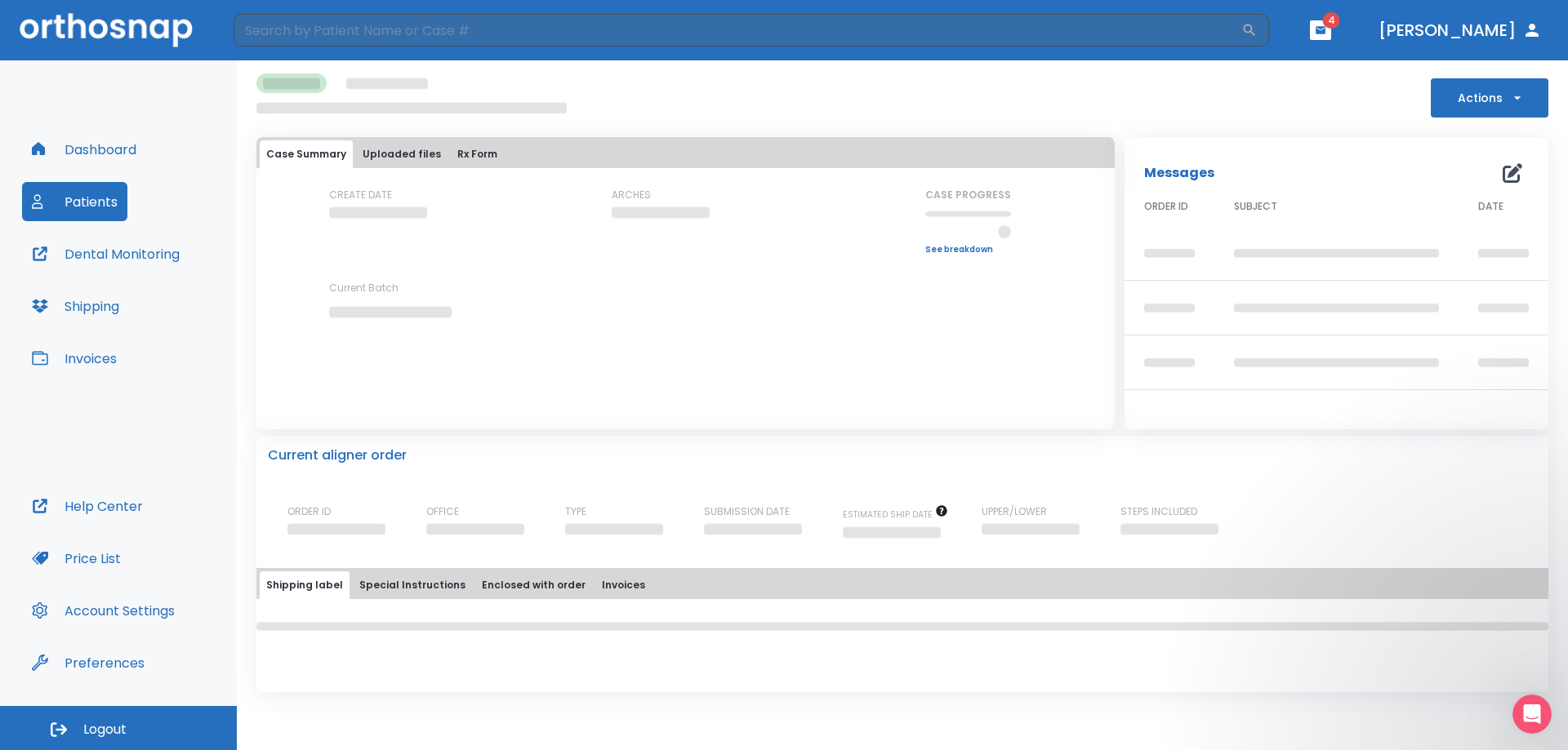
click at [1524, 89] on icon "button" at bounding box center [1517, 98] width 17 height 17
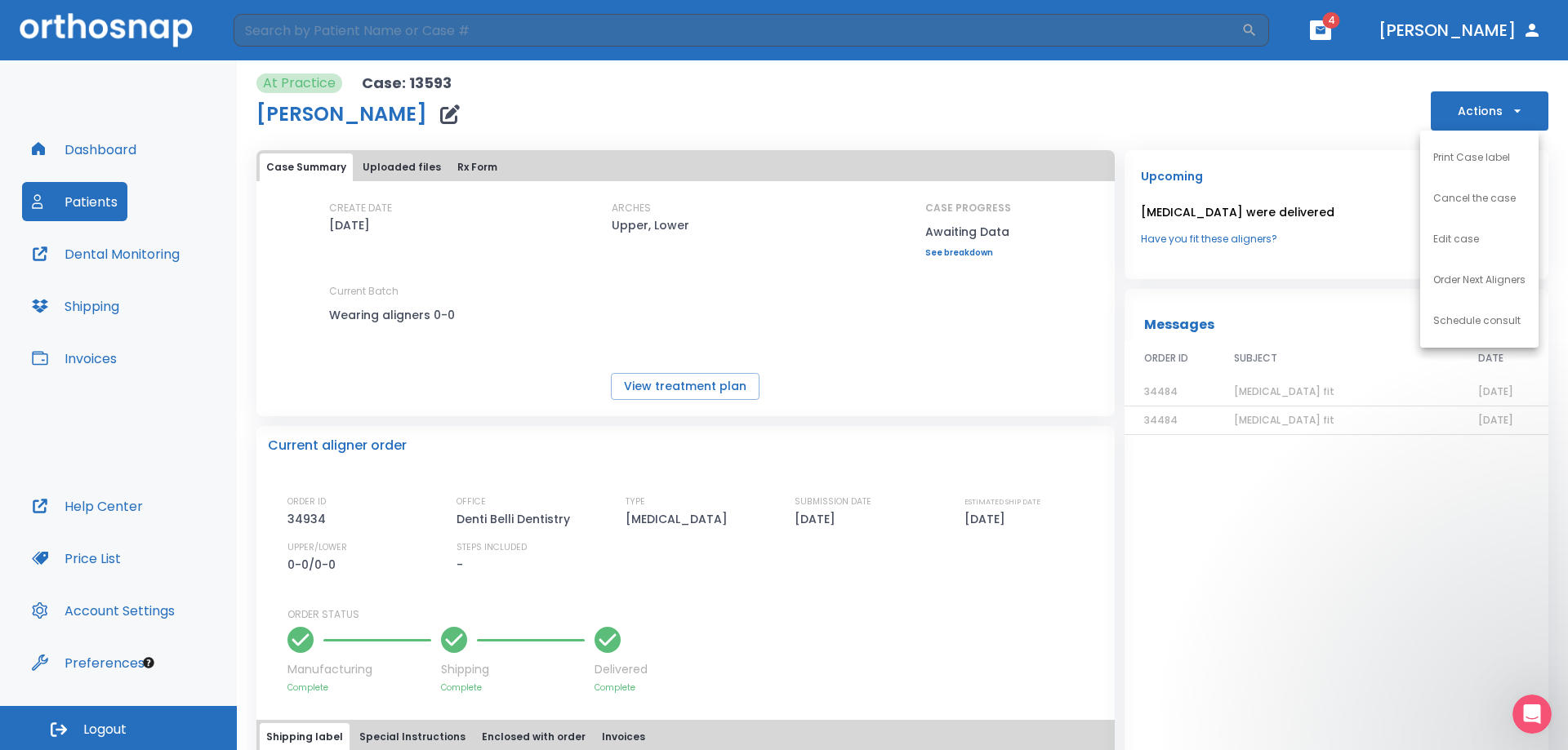
click at [1039, 104] on div at bounding box center [784, 375] width 1568 height 750
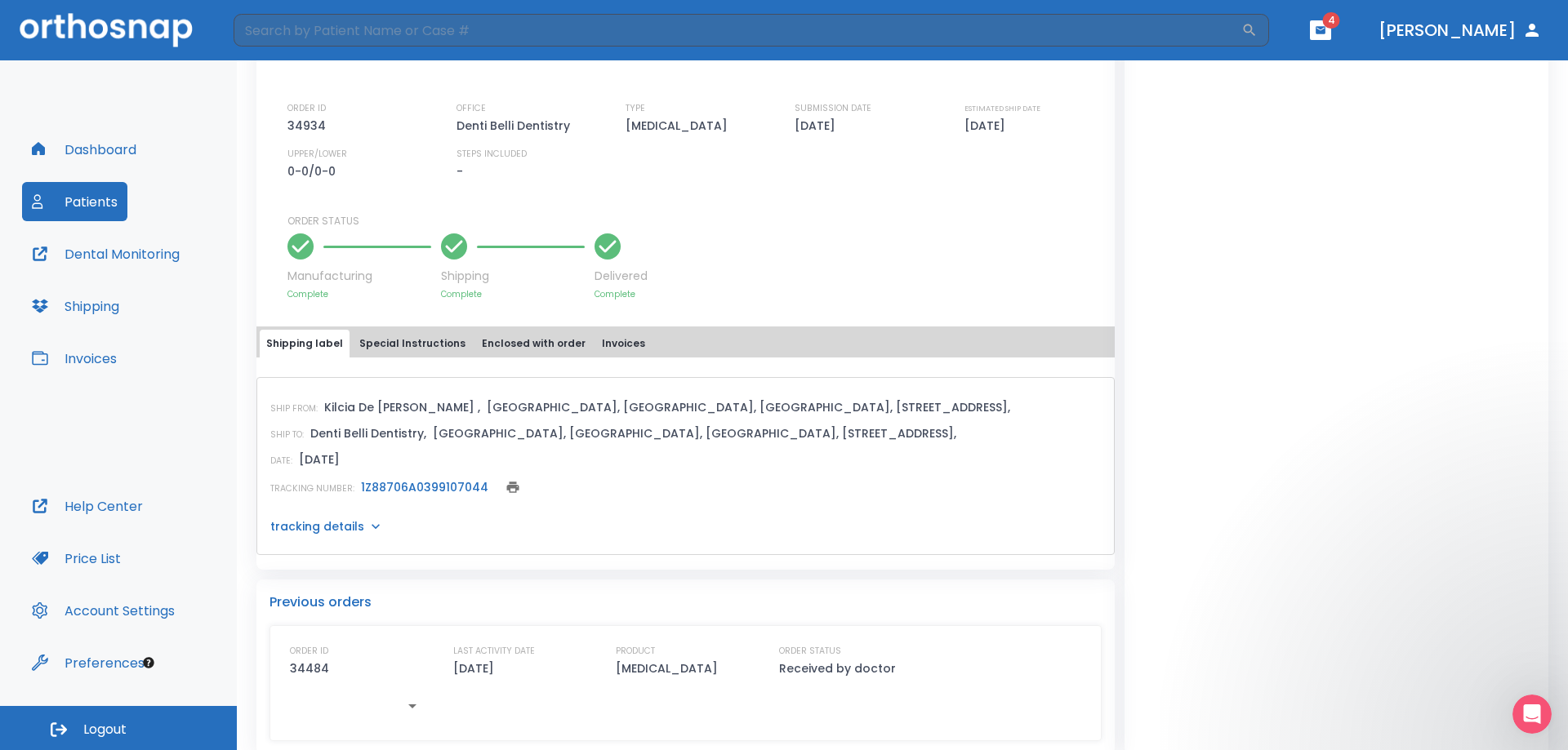
scroll to position [411, 0]
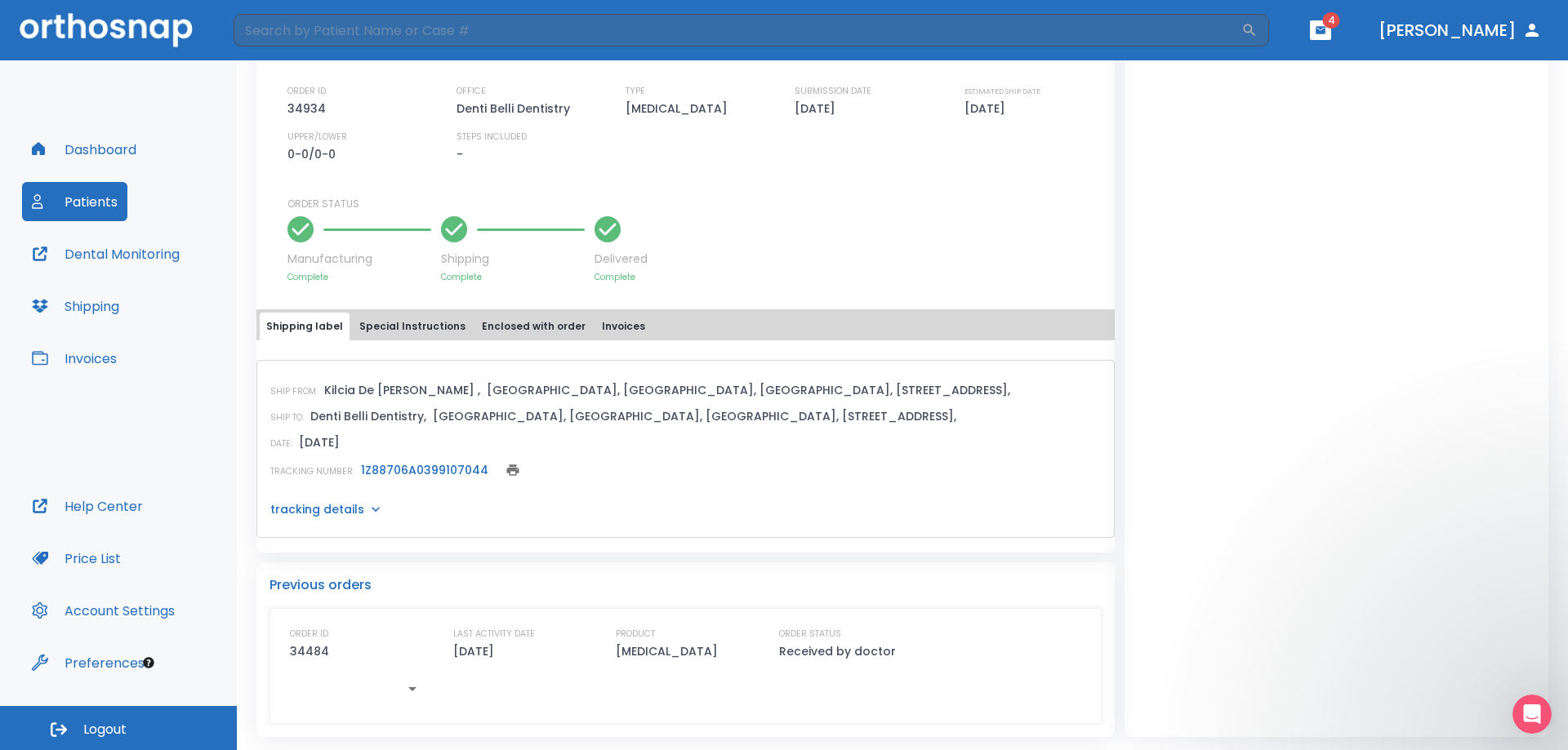
click at [99, 208] on button "Patients" at bounding box center [75, 201] width 105 height 39
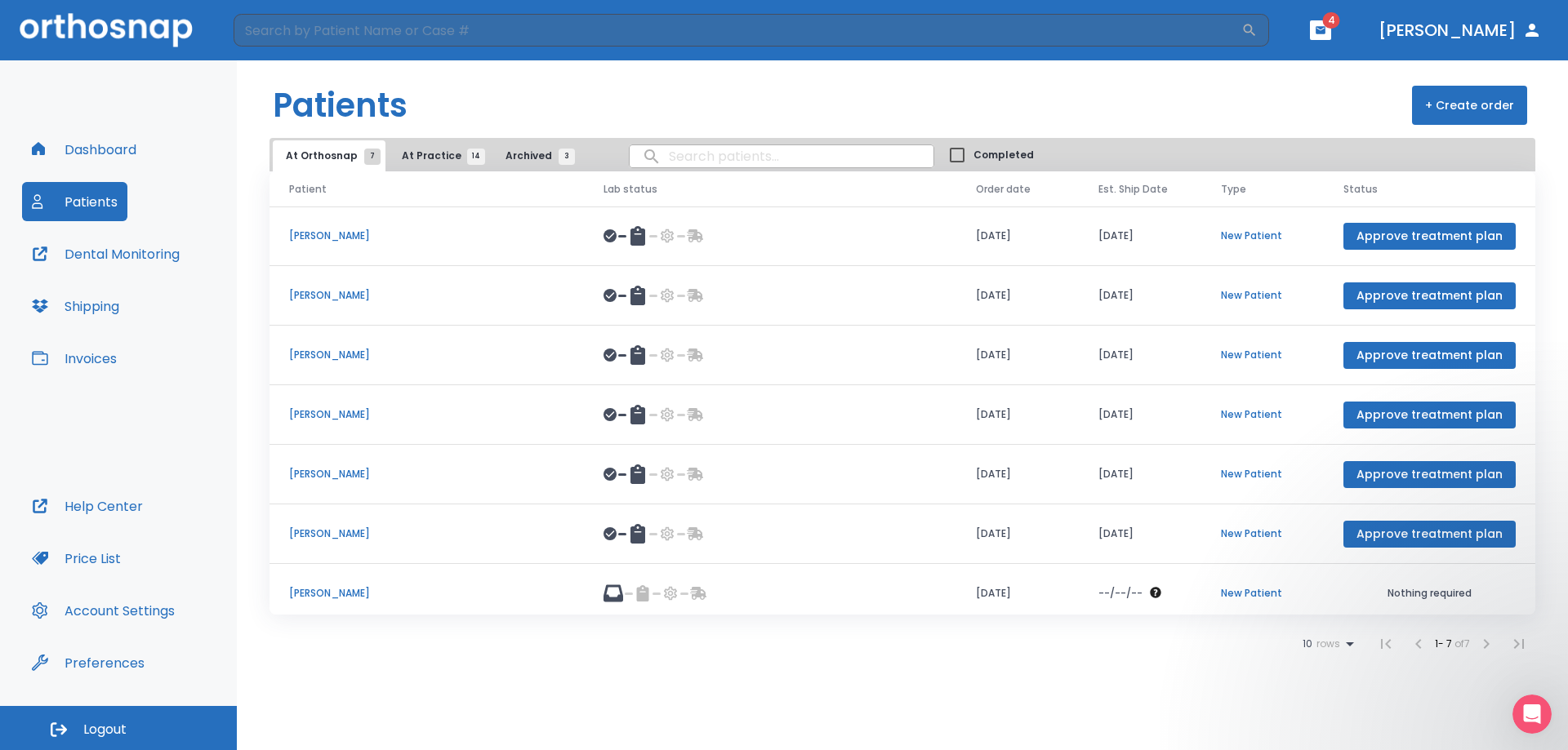
scroll to position [10, 0]
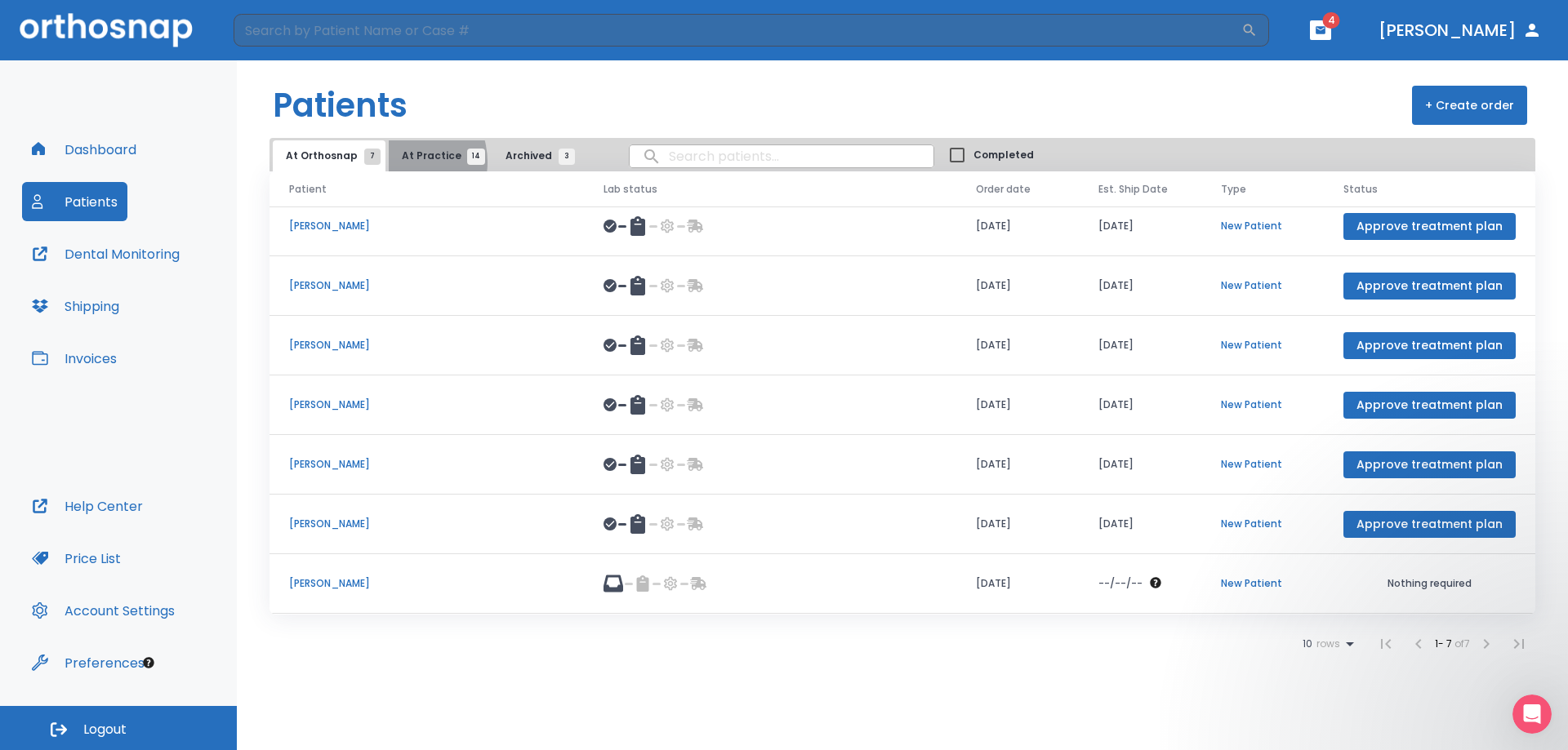
click at [395, 161] on button "At Practice 14" at bounding box center [438, 156] width 101 height 31
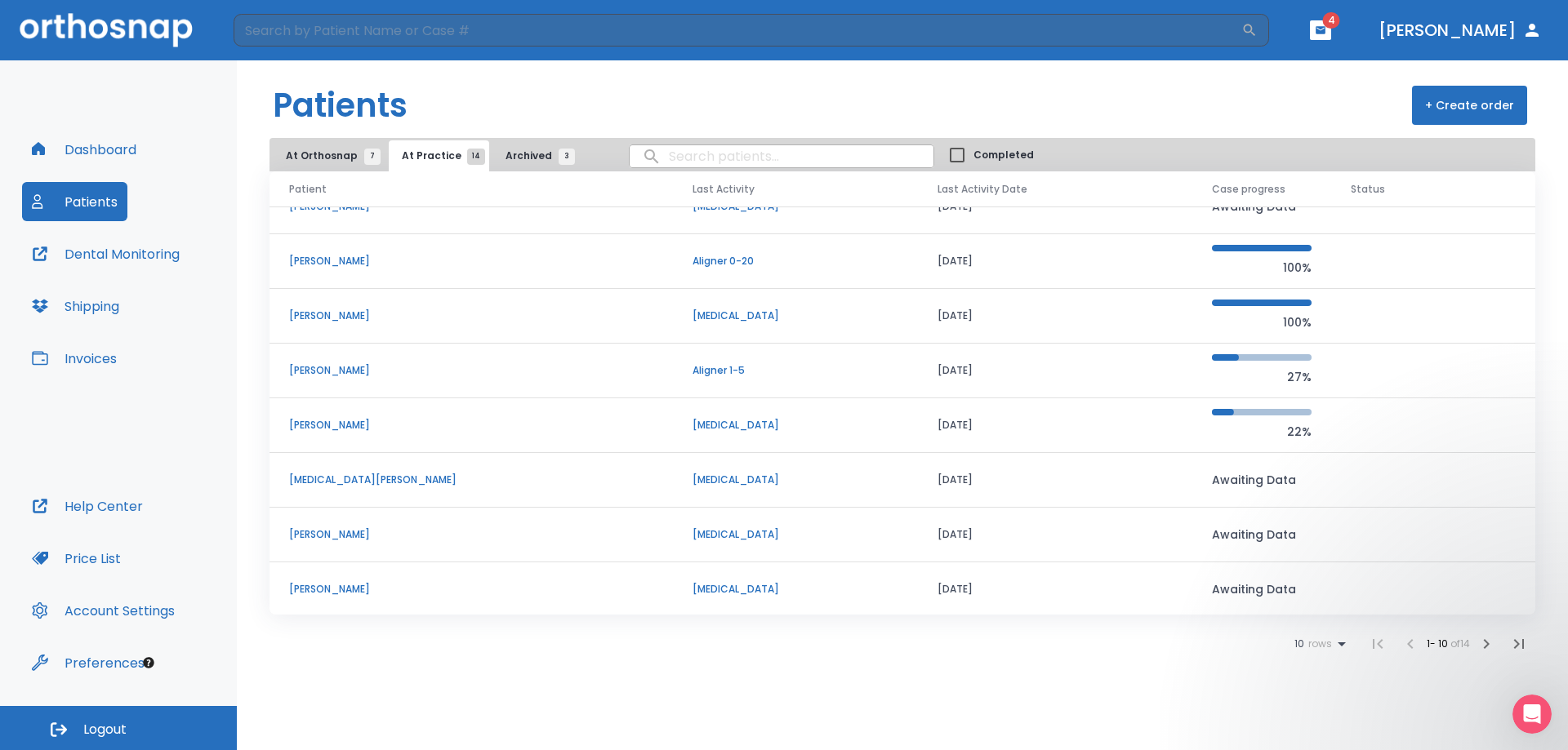
scroll to position [139, 0]
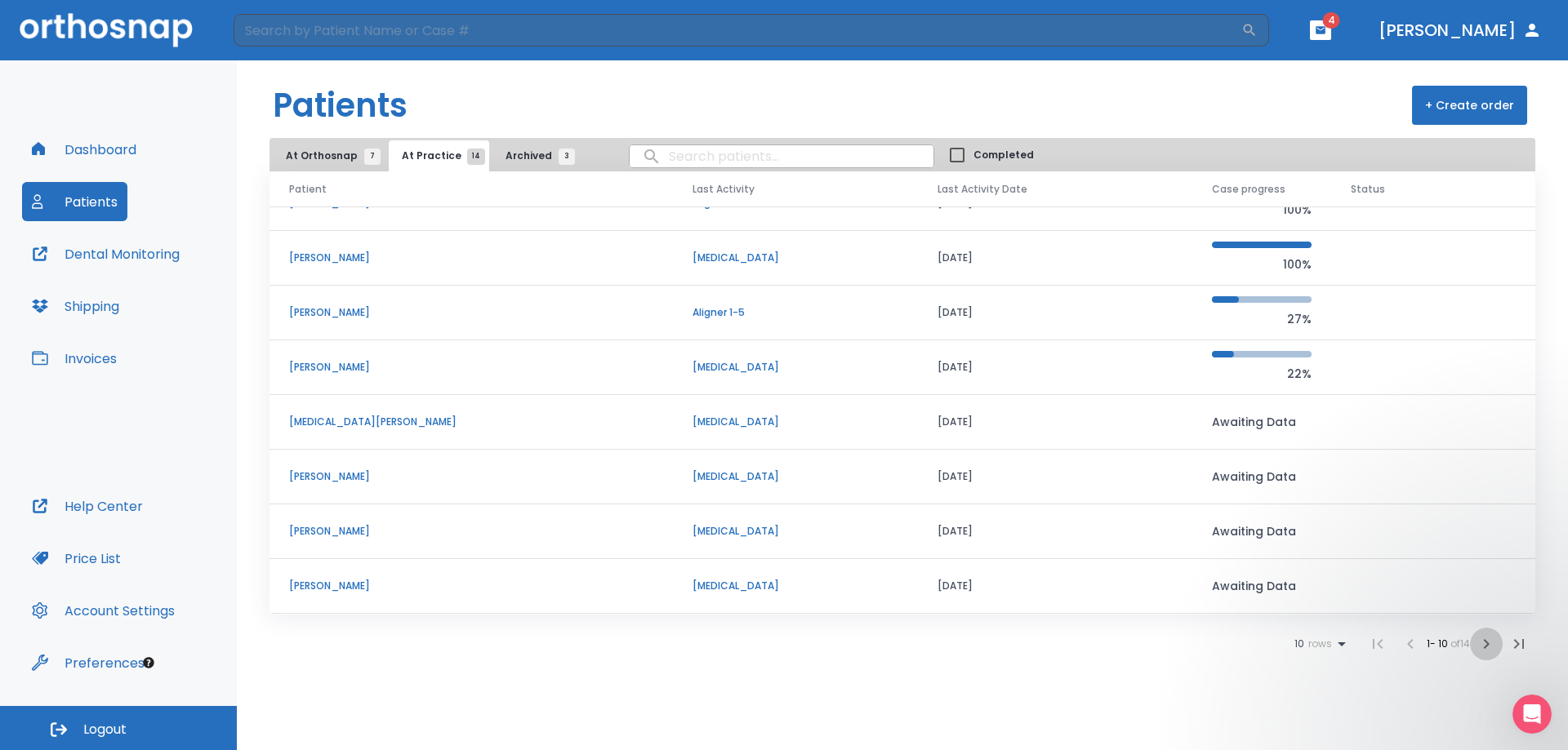
click at [1486, 640] on icon "button" at bounding box center [1486, 643] width 19 height 19
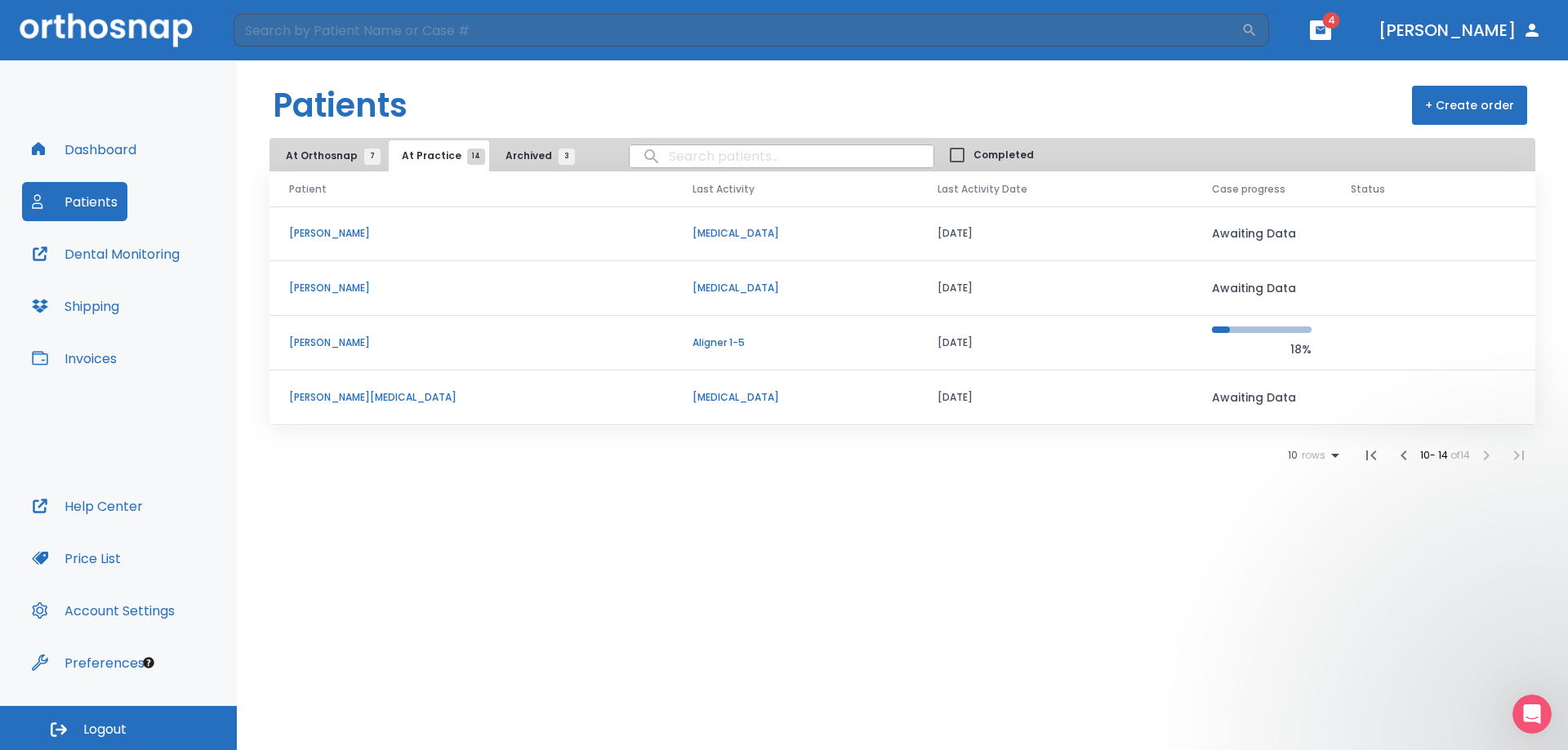
drag, startPoint x: 320, startPoint y: 287, endPoint x: 222, endPoint y: 337, distance: 110.0
click at [214, 352] on div "Dashboard Patients Dental Monitoring Shipping Invoices" at bounding box center [118, 308] width 193 height 357
click at [309, 286] on p "Stacy Basher" at bounding box center [471, 288] width 365 height 15
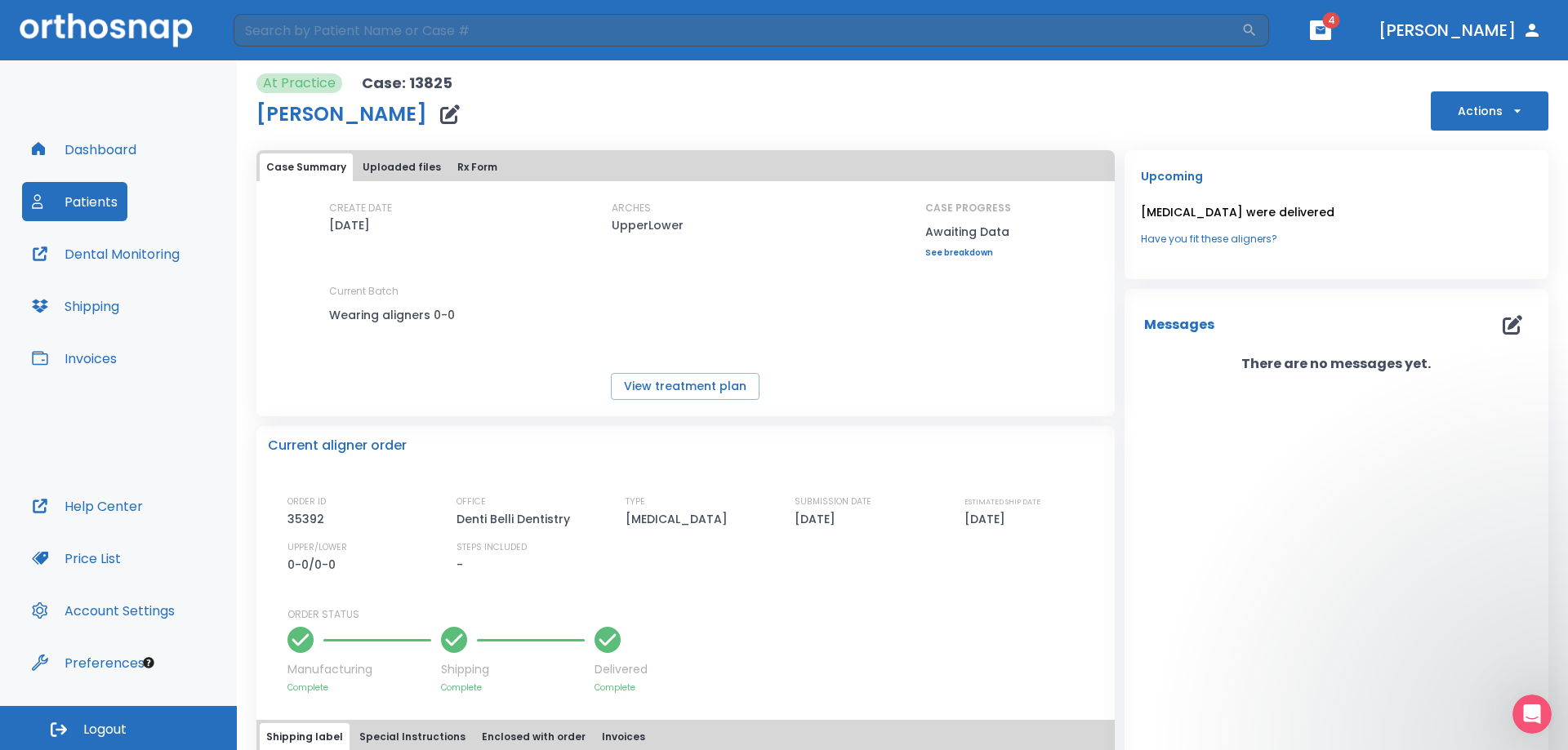
click at [1496, 111] on button "Actions" at bounding box center [1489, 111] width 117 height 39
click at [732, 113] on div at bounding box center [784, 375] width 1568 height 750
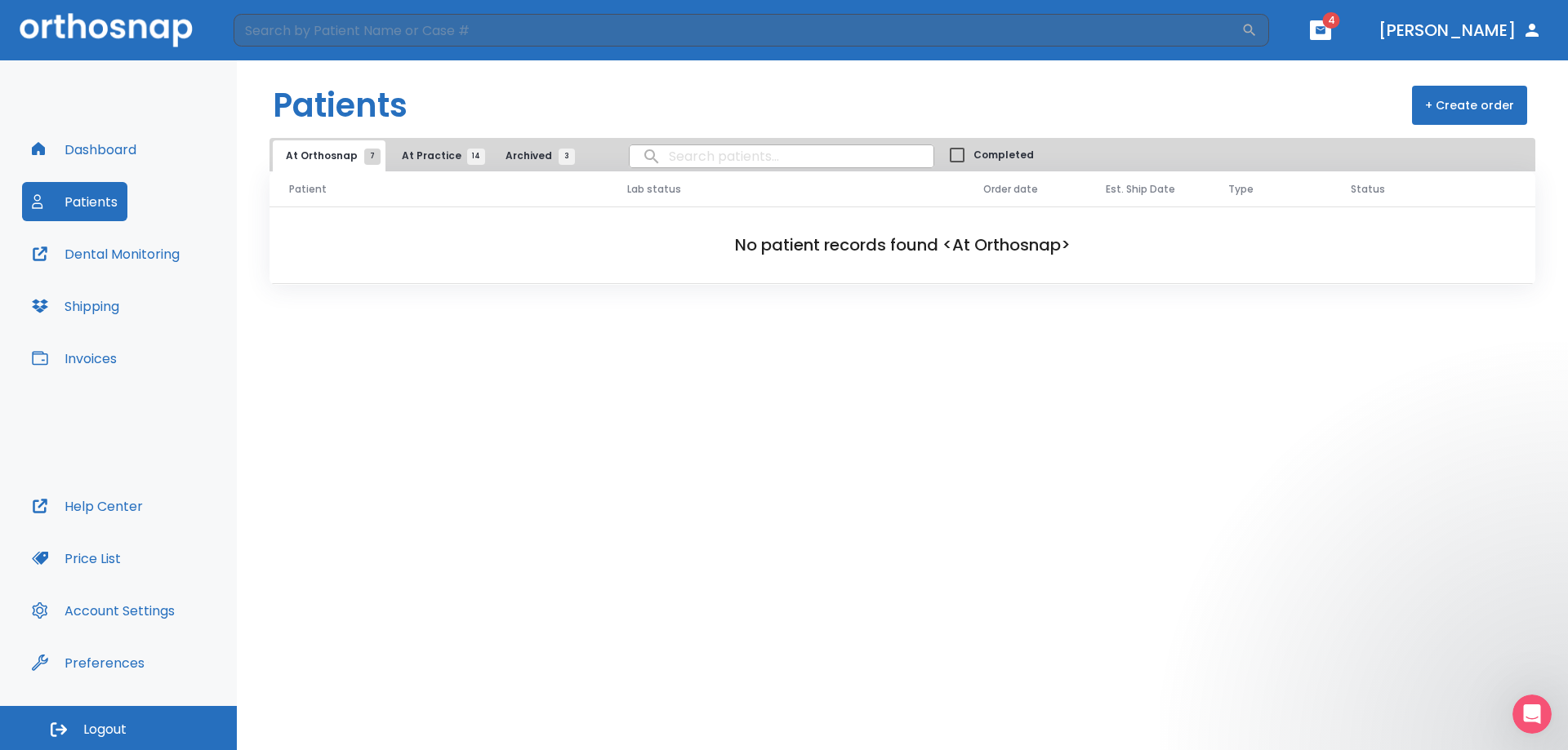
click at [430, 164] on button "At Practice 14" at bounding box center [438, 156] width 101 height 31
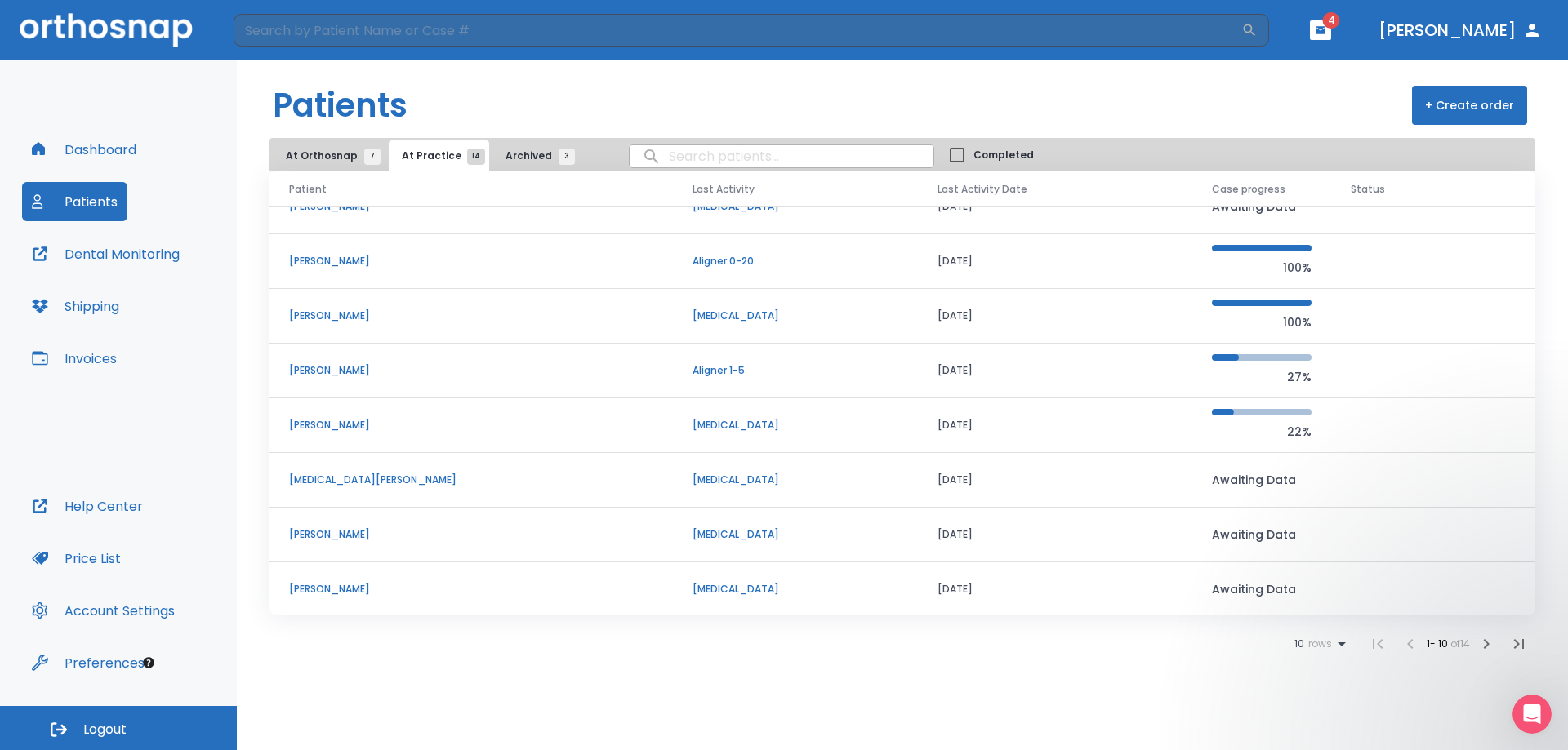
scroll to position [139, 0]
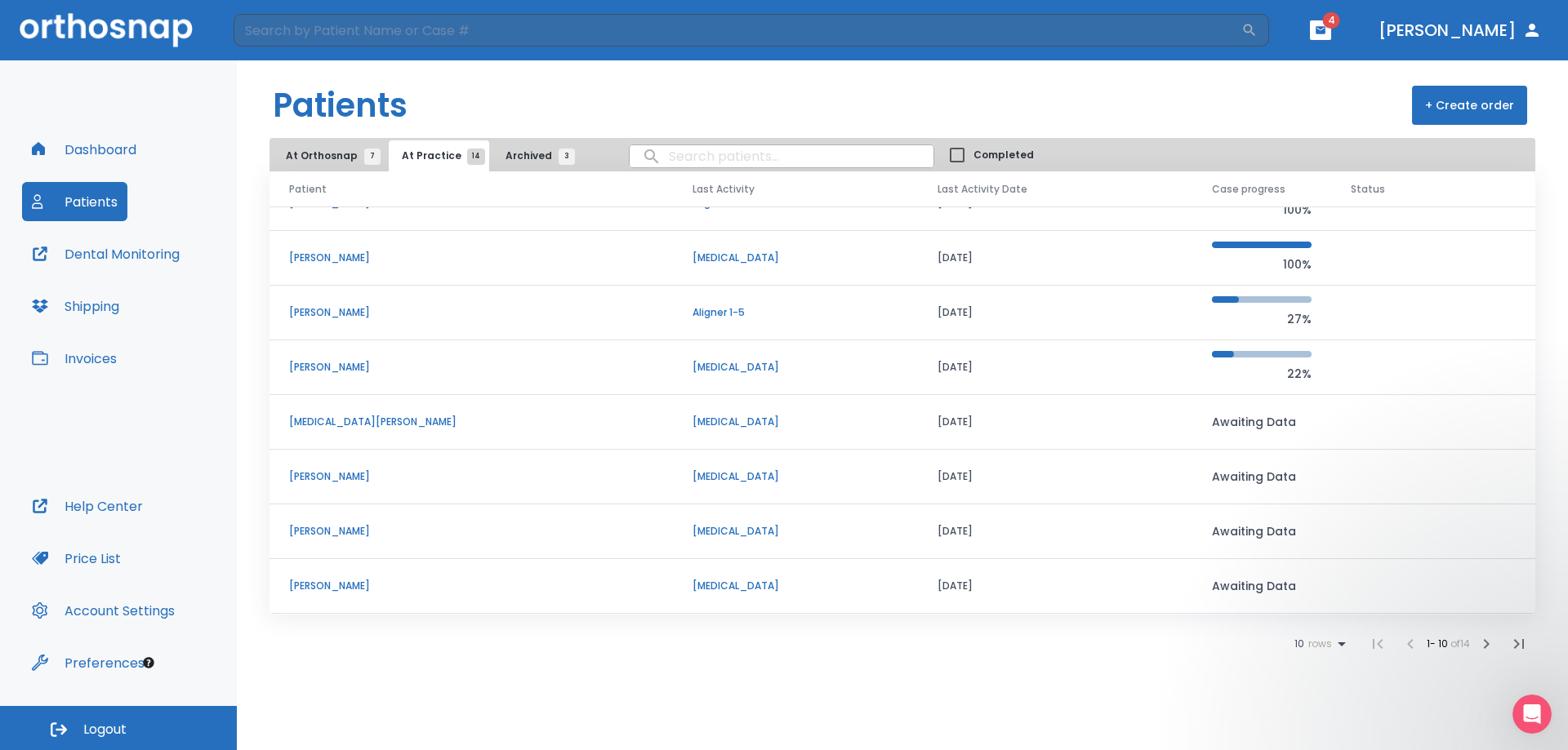
click at [1481, 644] on icon "button" at bounding box center [1486, 643] width 19 height 19
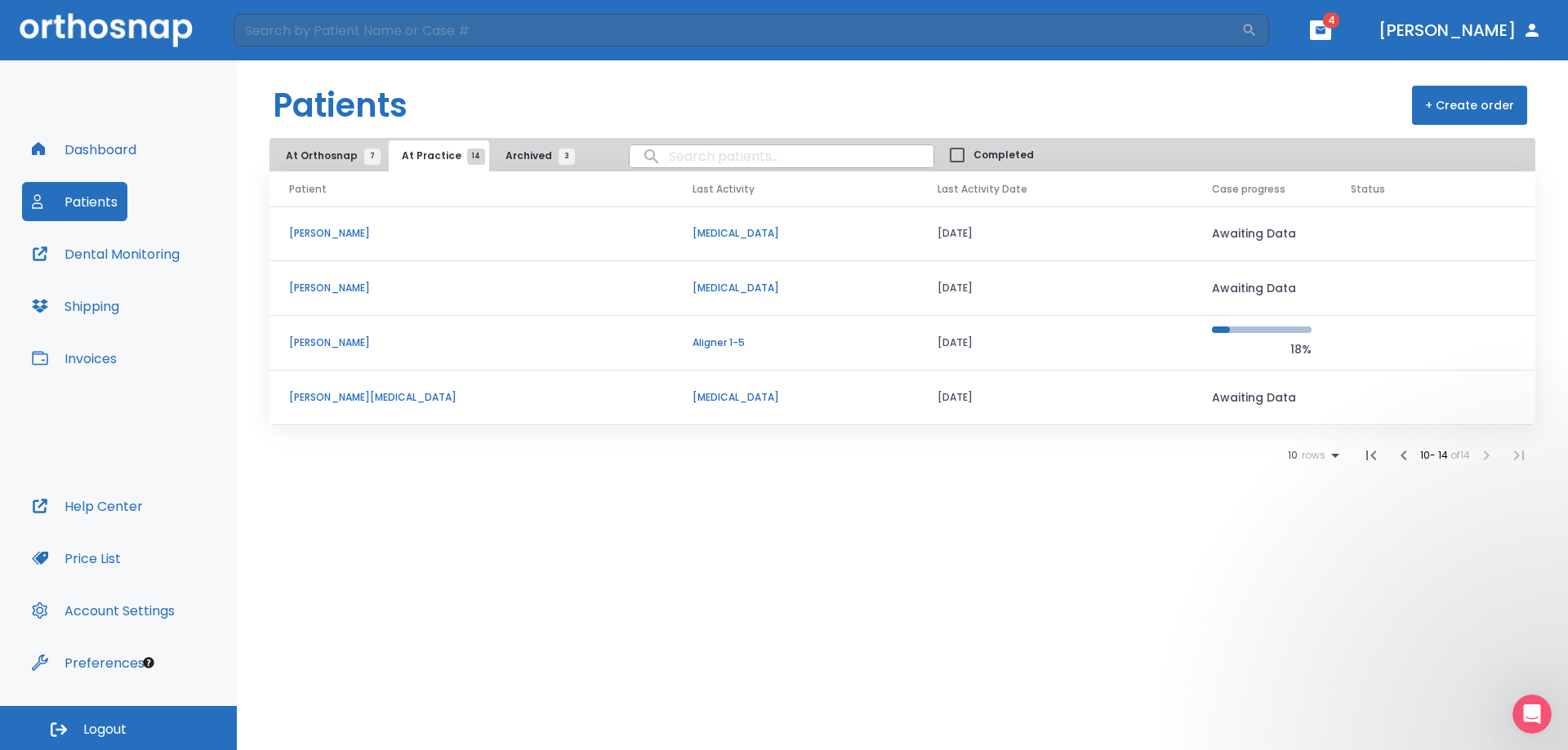
click at [343, 344] on p "[PERSON_NAME]" at bounding box center [471, 343] width 365 height 15
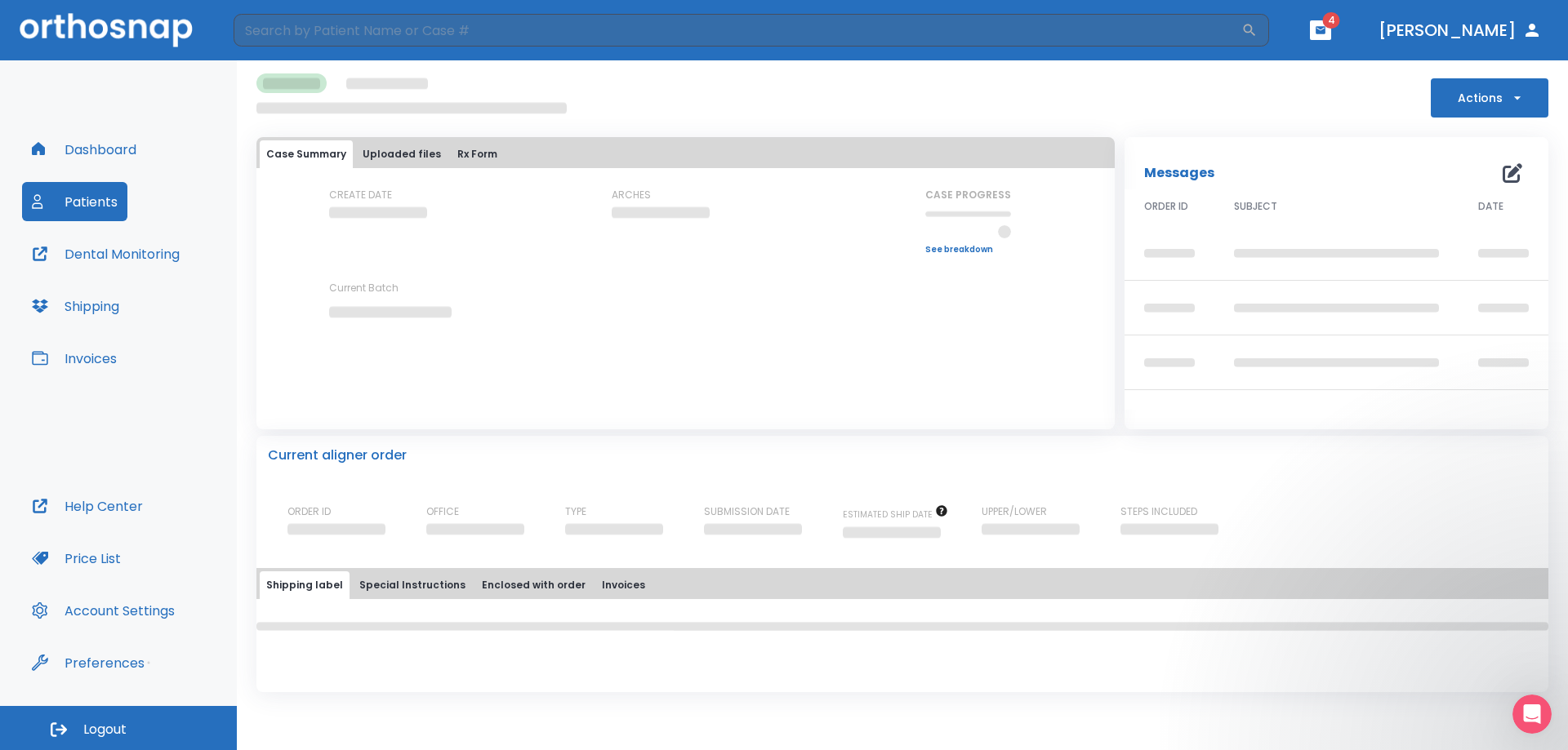
click at [1514, 176] on div "Messages 0" at bounding box center [1335, 173] width 385 height 32
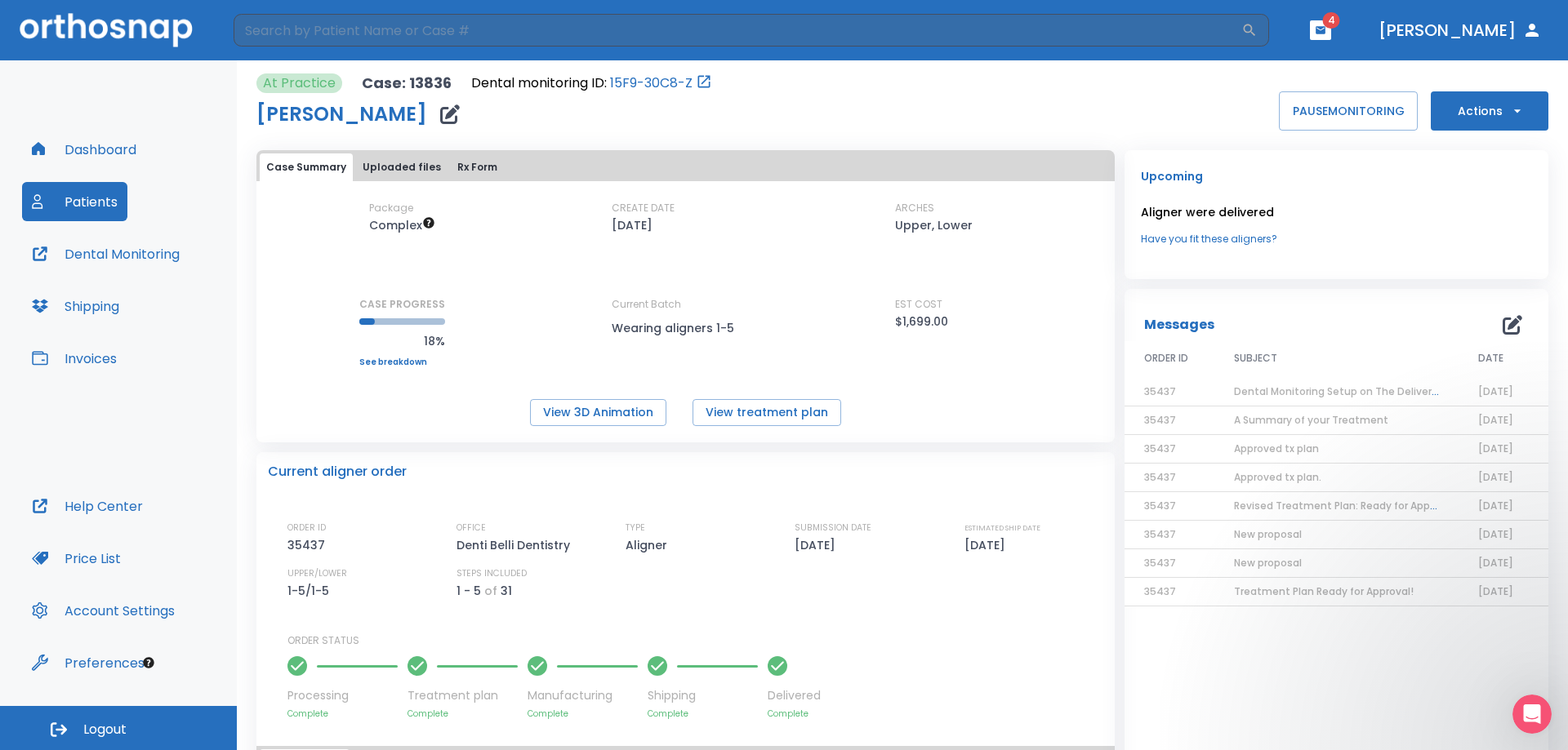
click at [460, 116] on icon "button" at bounding box center [449, 113] width 19 height 19
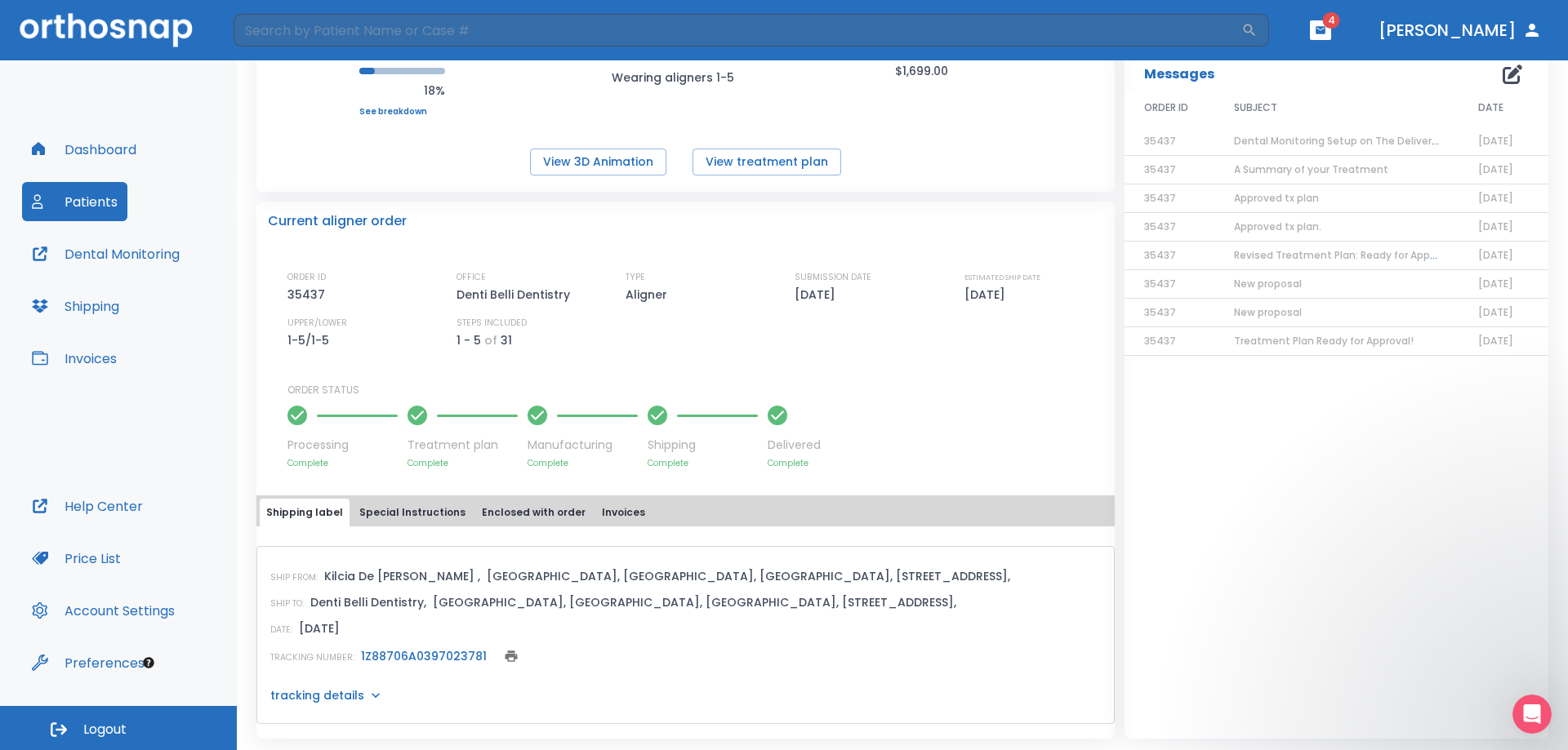
scroll to position [350, 0]
click at [401, 505] on button "Special Instructions" at bounding box center [412, 511] width 119 height 28
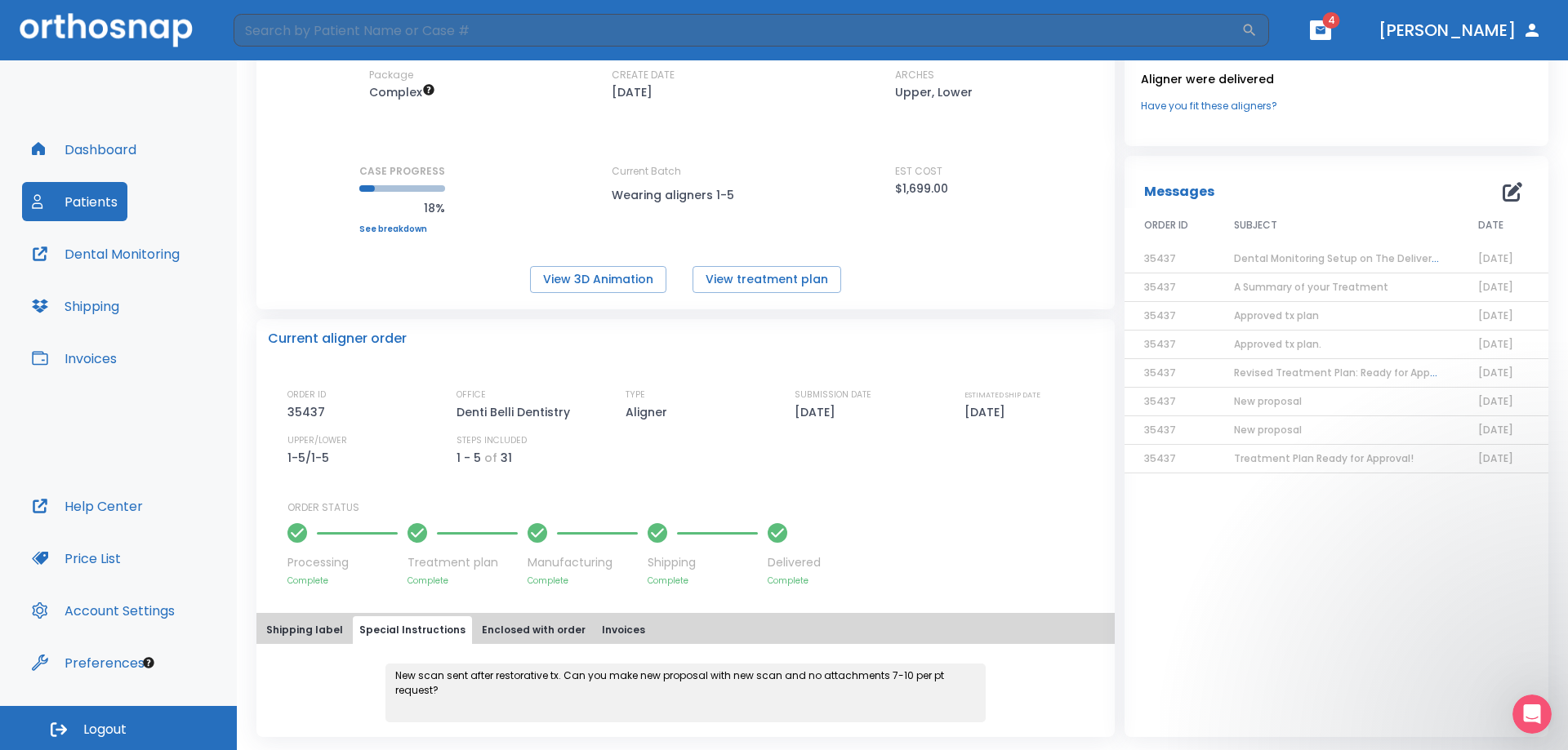
click at [1499, 202] on button "button" at bounding box center [1512, 191] width 32 height 32
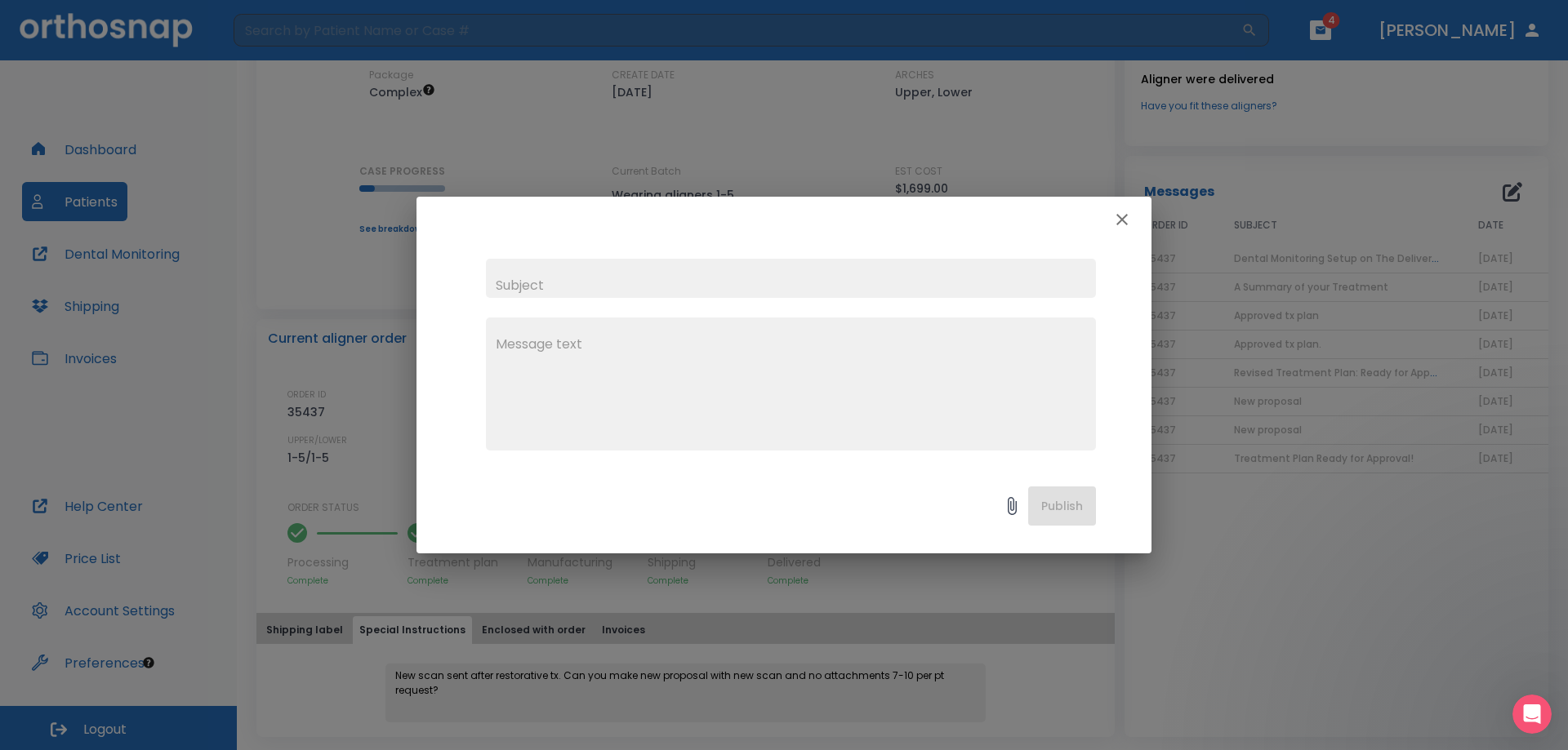
click at [732, 429] on textarea at bounding box center [791, 391] width 591 height 113
click at [641, 399] on textarea at bounding box center [791, 391] width 591 height 113
paste textarea "1965 E 15th Ave Apt #338 Eugene, OR 97403"
type textarea "1965 E 15th Ave Apt #338 Eugene, OR 97403"
click at [530, 280] on input "text" at bounding box center [790, 278] width 610 height 39
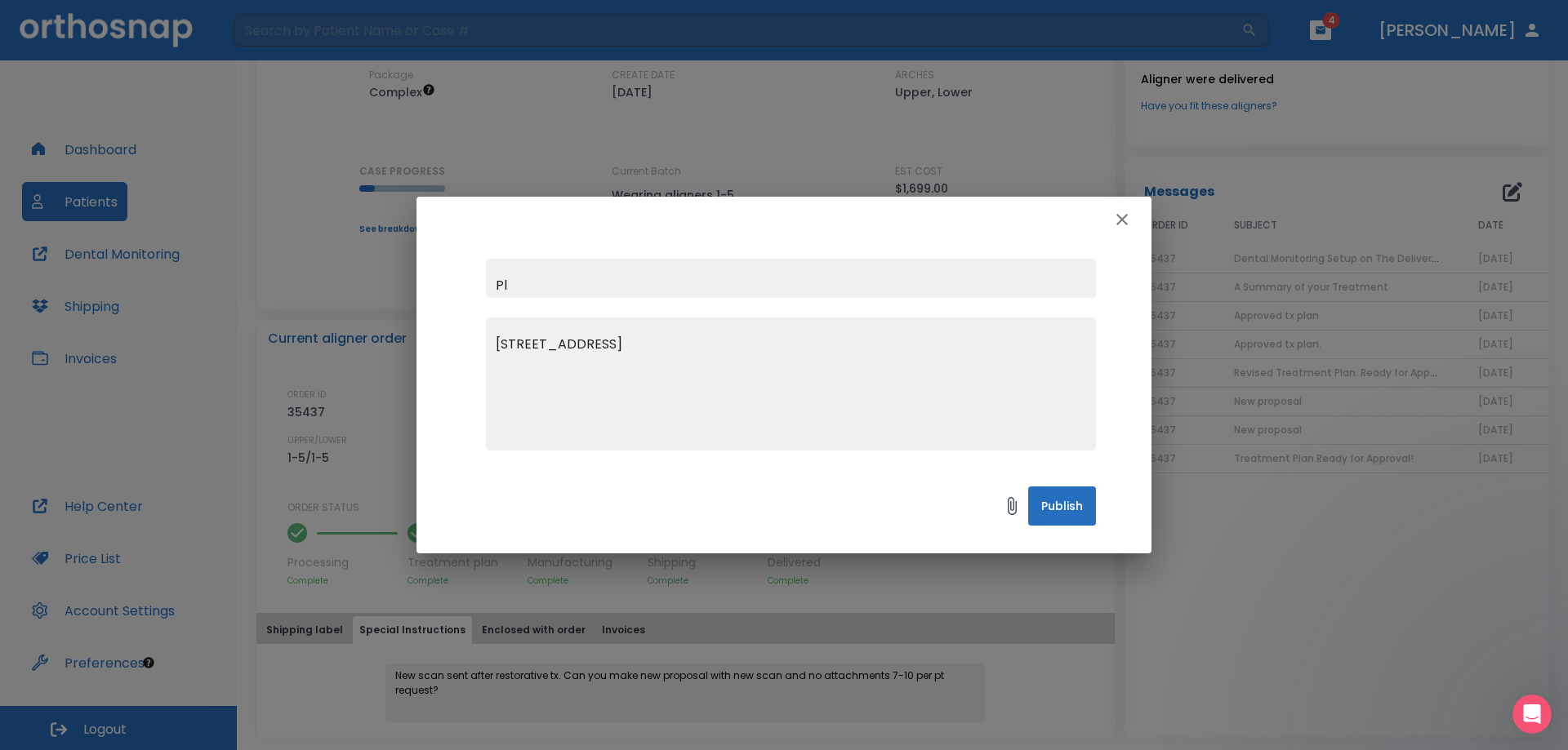
type input "P"
drag, startPoint x: 734, startPoint y: 226, endPoint x: 615, endPoint y: 294, distance: 137.1
click at [627, 301] on div "Ship next 10 1965 E 15th Ave Apt #338 Eugene, OR 97403 x Publish" at bounding box center [784, 375] width 735 height 357
drag, startPoint x: 599, startPoint y: 280, endPoint x: 559, endPoint y: 287, distance: 40.6
click at [559, 287] on input "Ship next 10" at bounding box center [790, 278] width 610 height 39
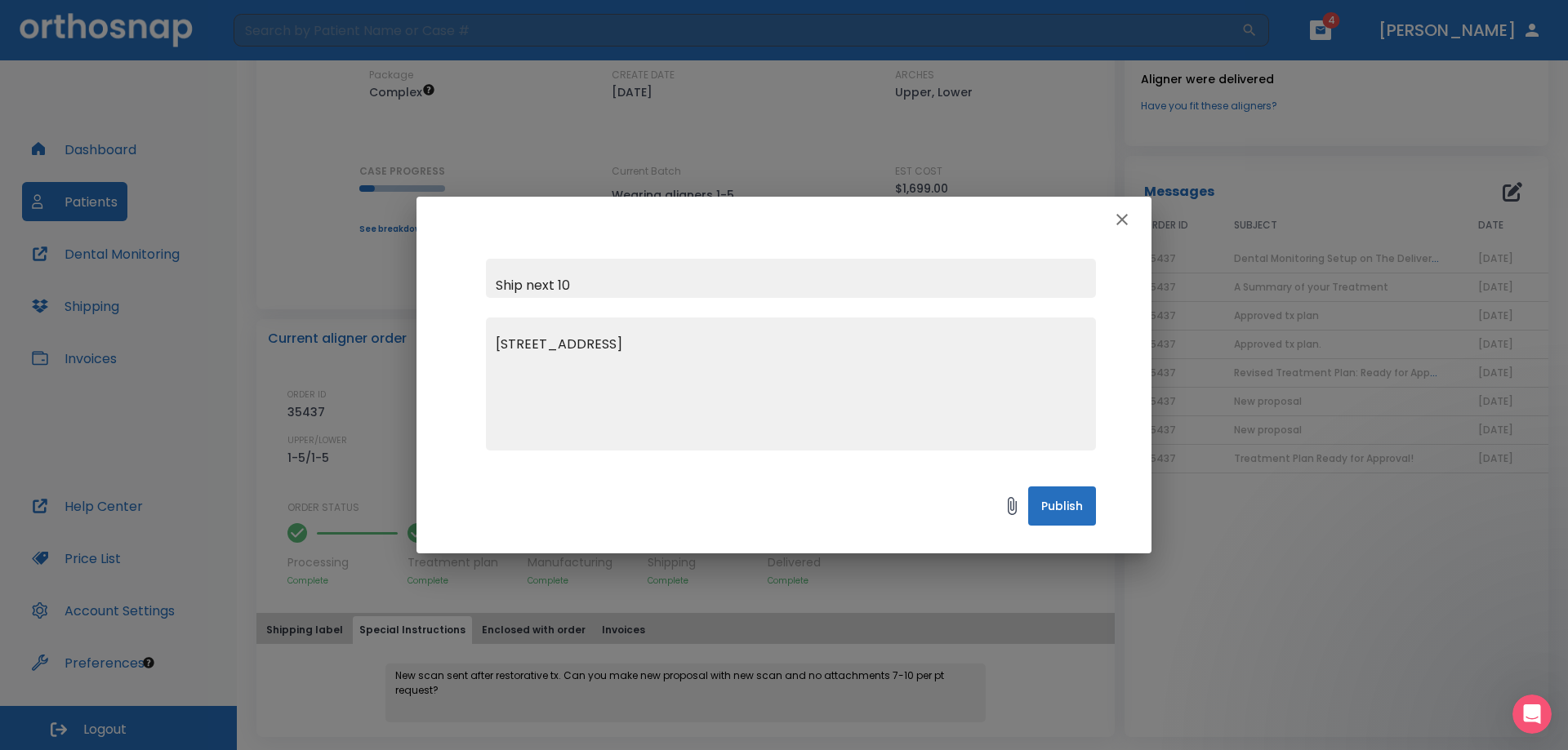
click at [585, 287] on input "Ship next 10" at bounding box center [790, 278] width 610 height 39
drag, startPoint x: 570, startPoint y: 283, endPoint x: 630, endPoint y: 304, distance: 63.6
click at [557, 286] on input "Ship next 10" at bounding box center [790, 278] width 610 height 39
click at [797, 353] on textarea "1965 E 15th Ave Apt #338 Eugene, OR 97403" at bounding box center [791, 391] width 591 height 113
click at [792, 282] on input "Ship next 10 Trays to pt's home address" at bounding box center [790, 278] width 610 height 39
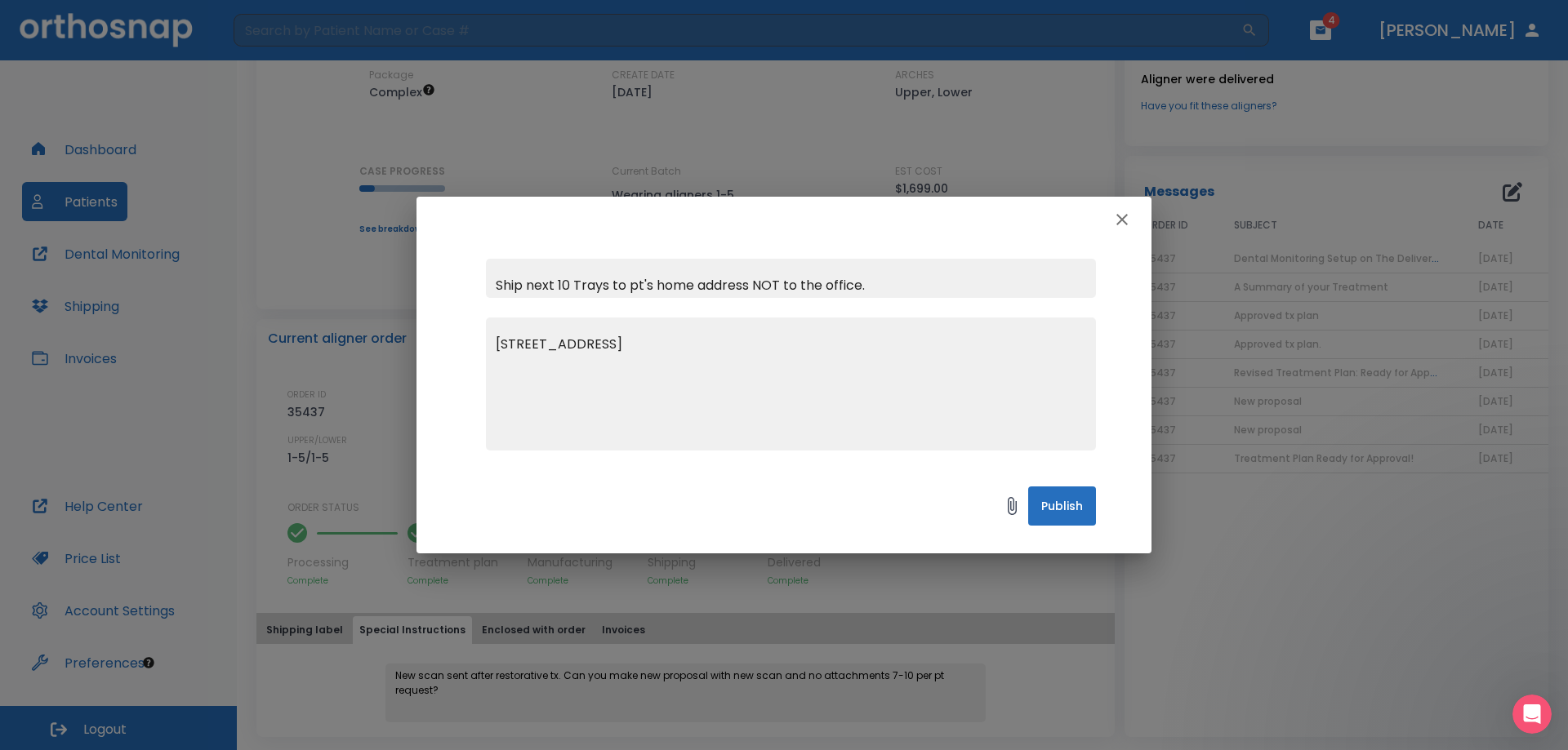
click at [750, 283] on input "Ship next 10 Trays to pt's home address NOT to the office." at bounding box center [790, 278] width 610 height 39
click at [958, 287] on input "Ship next 10 Trays to pt's home address out of state, NOT to the office." at bounding box center [790, 278] width 610 height 39
drag, startPoint x: 526, startPoint y: 288, endPoint x: 560, endPoint y: 287, distance: 34.0
click at [560, 287] on input "Ship next 10 Trays to pt's home address out of state, NOT to the office." at bounding box center [790, 278] width 610 height 39
type input "Ship next 10 Trays to pt's home address out of state, NOT to the office."
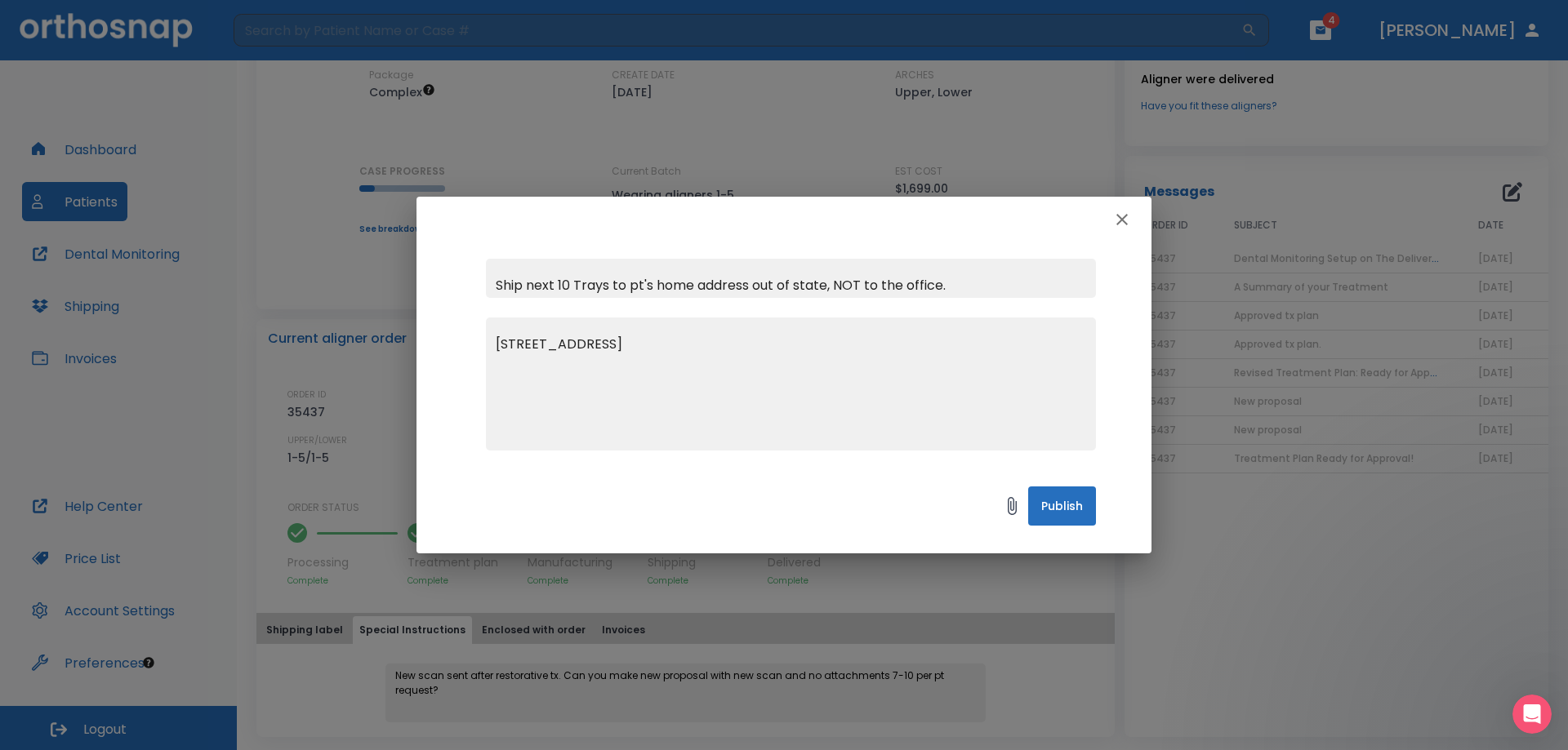
click at [846, 416] on textarea "1965 E 15th Ave Apt #338 Eugene, OR 97403" at bounding box center [791, 391] width 591 height 113
click at [1013, 294] on input "Ship next 10 Trays to pt's home address out of state, NOT to the office." at bounding box center [790, 278] width 610 height 39
click at [850, 436] on textarea "1965 E 15th Ave Apt #338 Eugene, OR 97403" at bounding box center [791, 391] width 591 height 113
drag, startPoint x: 1071, startPoint y: 505, endPoint x: 944, endPoint y: 379, distance: 178.9
click at [951, 384] on div "Ship next 10 Trays to pt's home address out of state, NOT to the office. 1965 E…" at bounding box center [784, 375] width 735 height 357
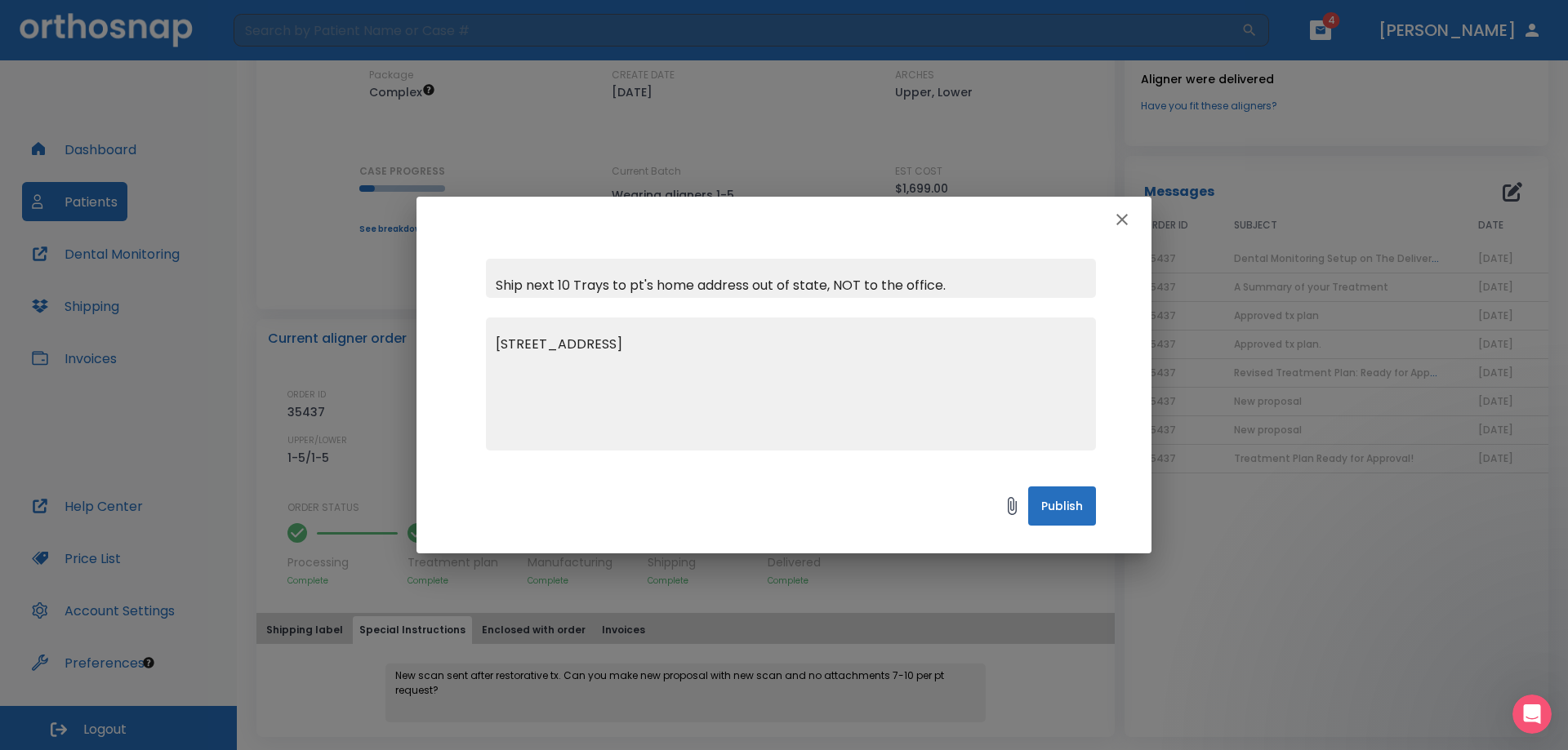
click at [871, 334] on div "1965 E 15th Ave Apt #338 Eugene, OR 97403 x" at bounding box center [790, 384] width 610 height 133
click at [490, 349] on div "1965 E 15th Ave Apt #338 Eugene, OR 97403 x" at bounding box center [790, 384] width 610 height 133
click at [500, 336] on textarea "1965 E 15th Ave Apt #338 Eugene, OR 97403" at bounding box center [791, 391] width 591 height 113
click at [497, 339] on textarea "1965 E 15th Ave Apt #338 Eugene, OR 97403" at bounding box center [791, 391] width 591 height 113
click at [860, 339] on textarea "Address: 1965 E 15th Ave Apt #338 Eugene, OR 97403" at bounding box center [791, 391] width 591 height 113
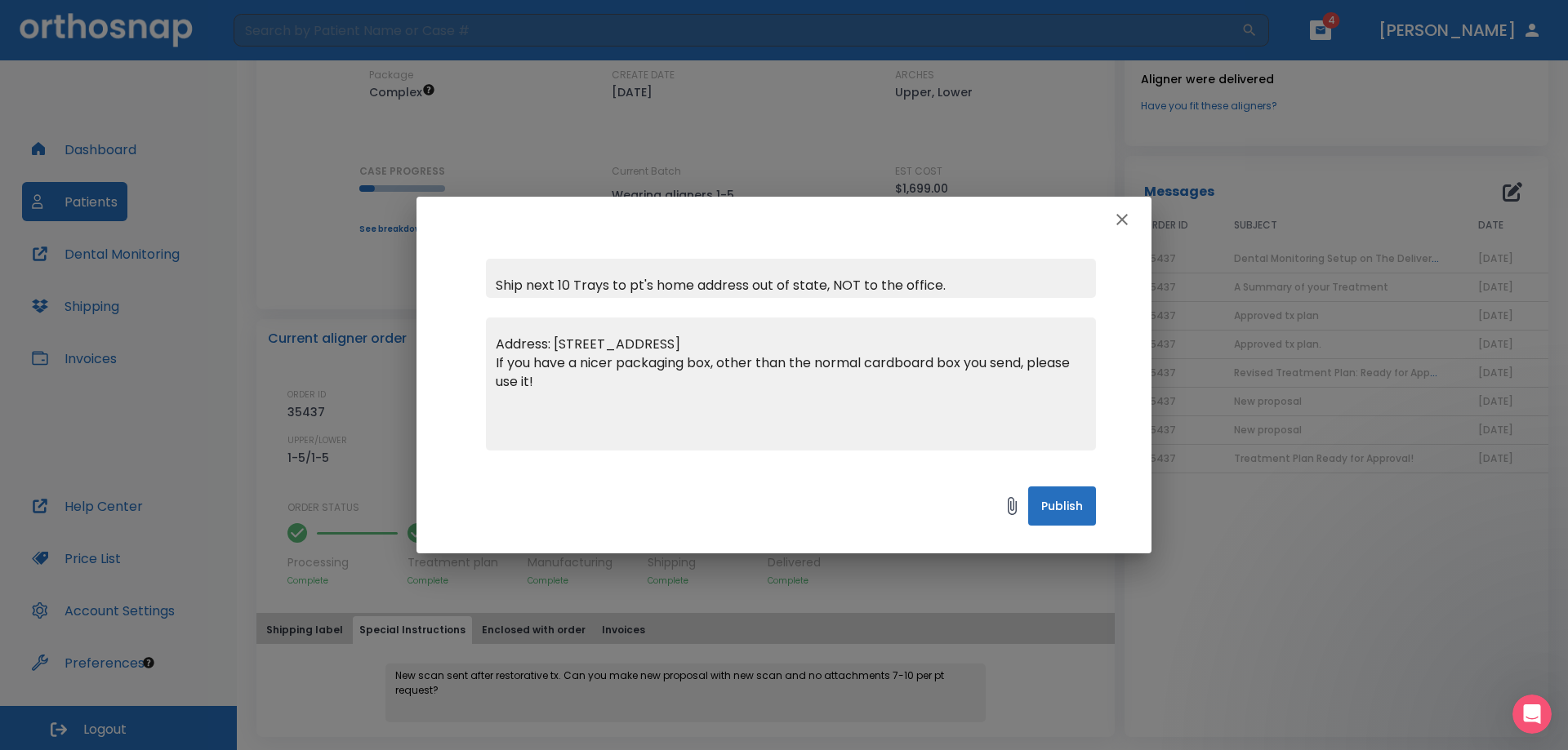
type textarea "Address: 1965 E 15th Ave Apt #338 Eugene, OR 97403 If you have a nicer packagin…"
click at [1057, 507] on button "Publish" at bounding box center [1061, 506] width 67 height 39
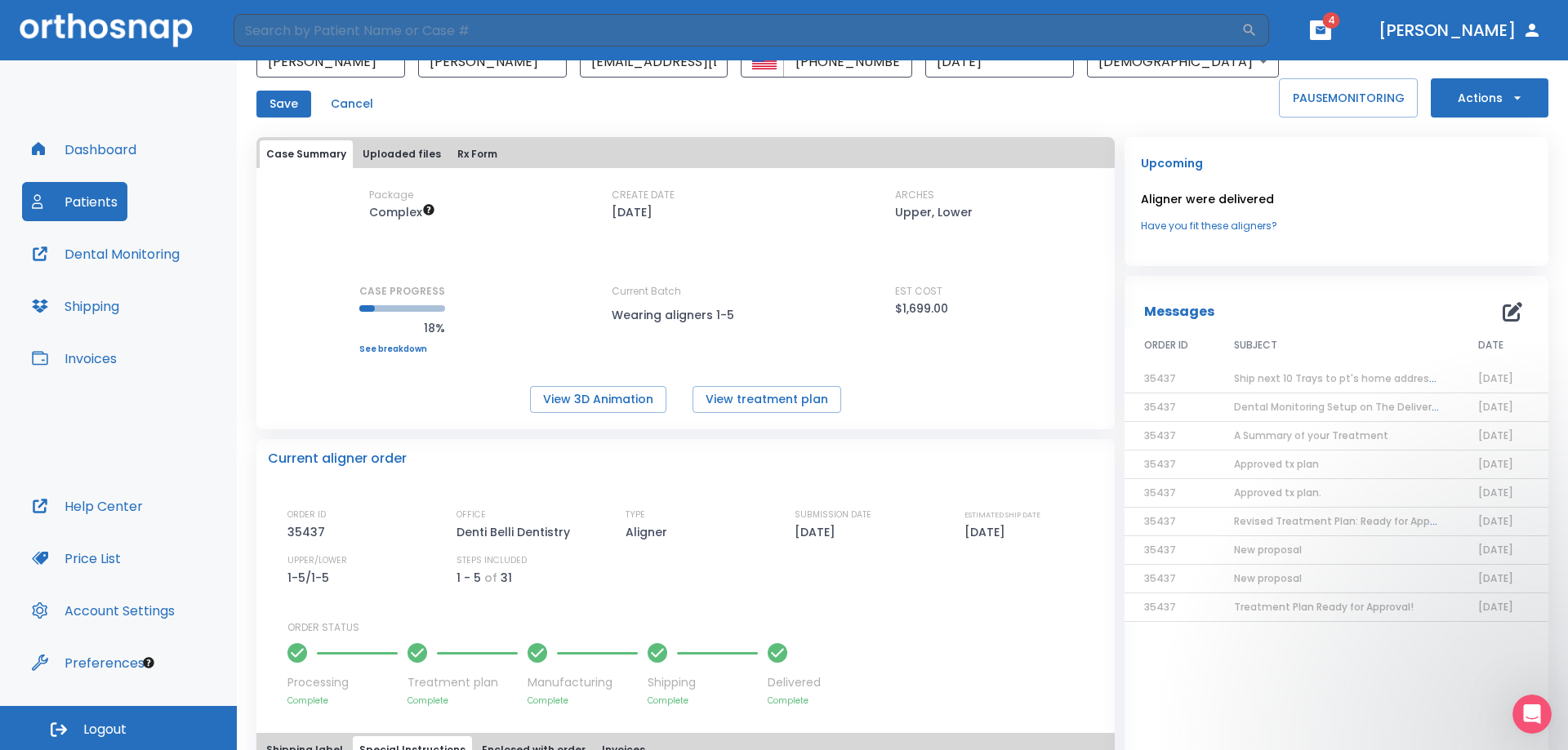
scroll to position [0, 0]
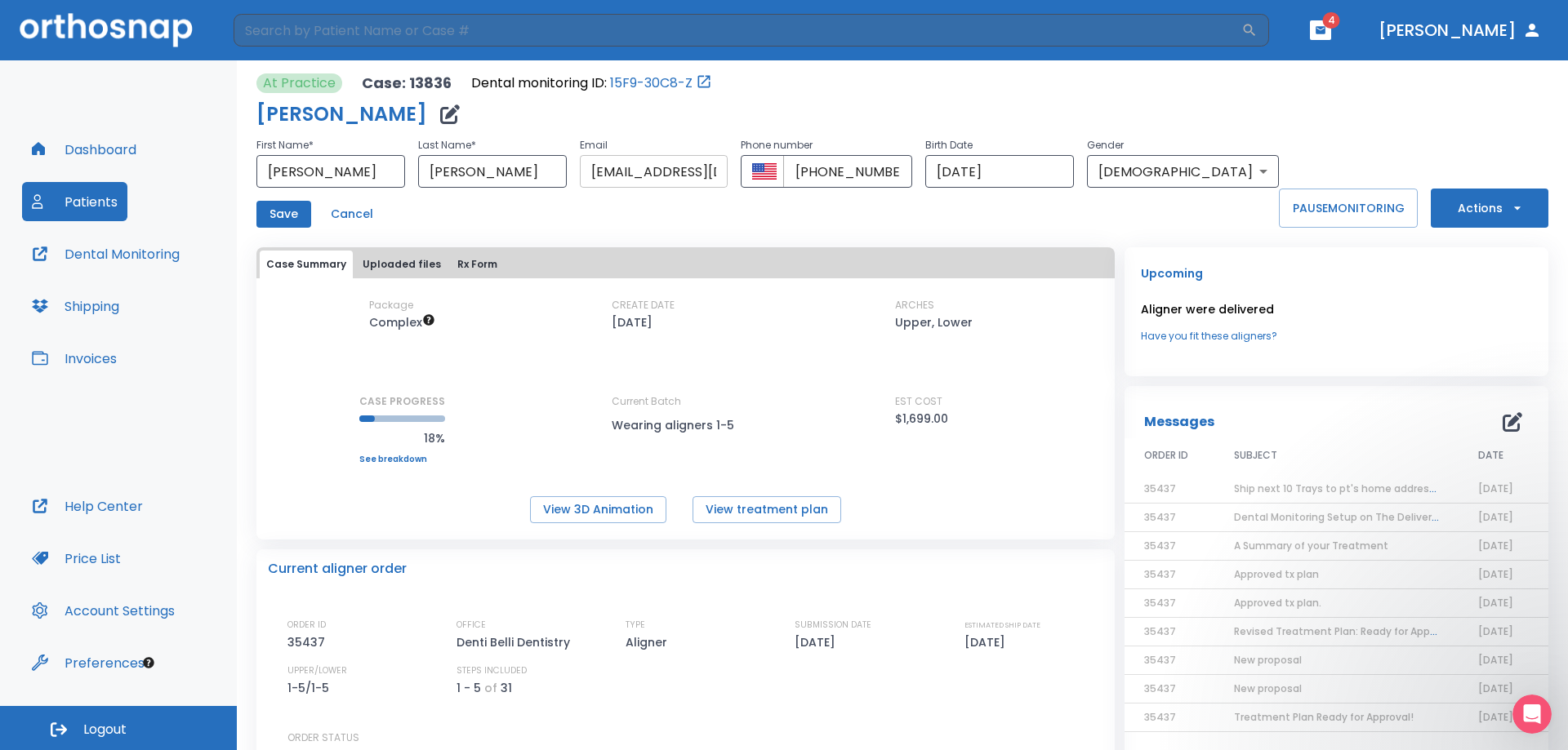
click at [719, 173] on input "johnhalbakken@gmail.com" at bounding box center [653, 171] width 149 height 32
paste input "[PERSON_NAME]"
type input "[EMAIL_ADDRESS][DOMAIN_NAME]"
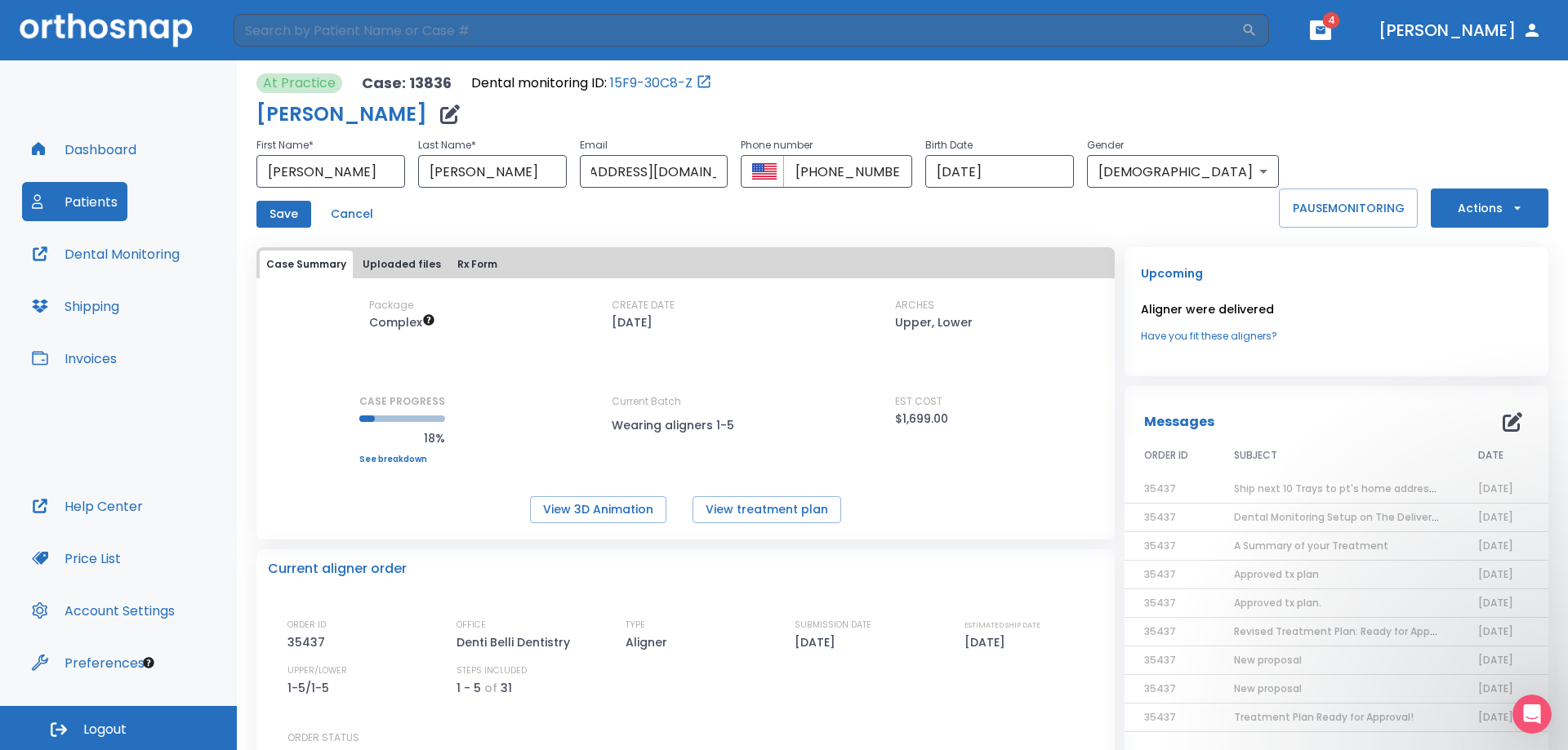
scroll to position [0, 0]
click at [729, 229] on div "At Practice Case: 13836 Dental monitoring ID: 15F9-30C8-Z Alayna Halbakken Firs…" at bounding box center [903, 513] width 1292 height 907
click at [287, 212] on button "Save" at bounding box center [283, 214] width 54 height 27
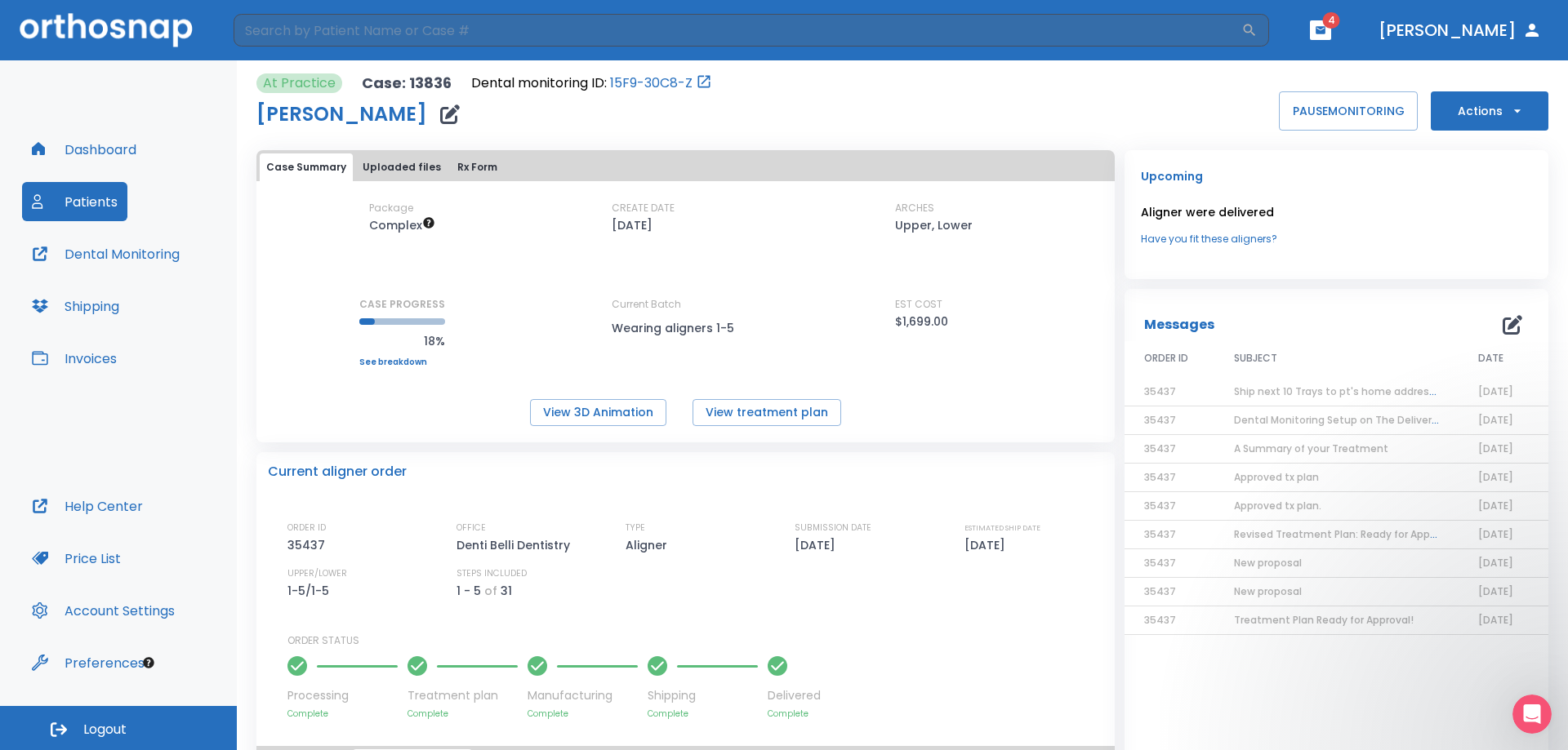
click at [456, 108] on icon "button" at bounding box center [449, 113] width 19 height 19
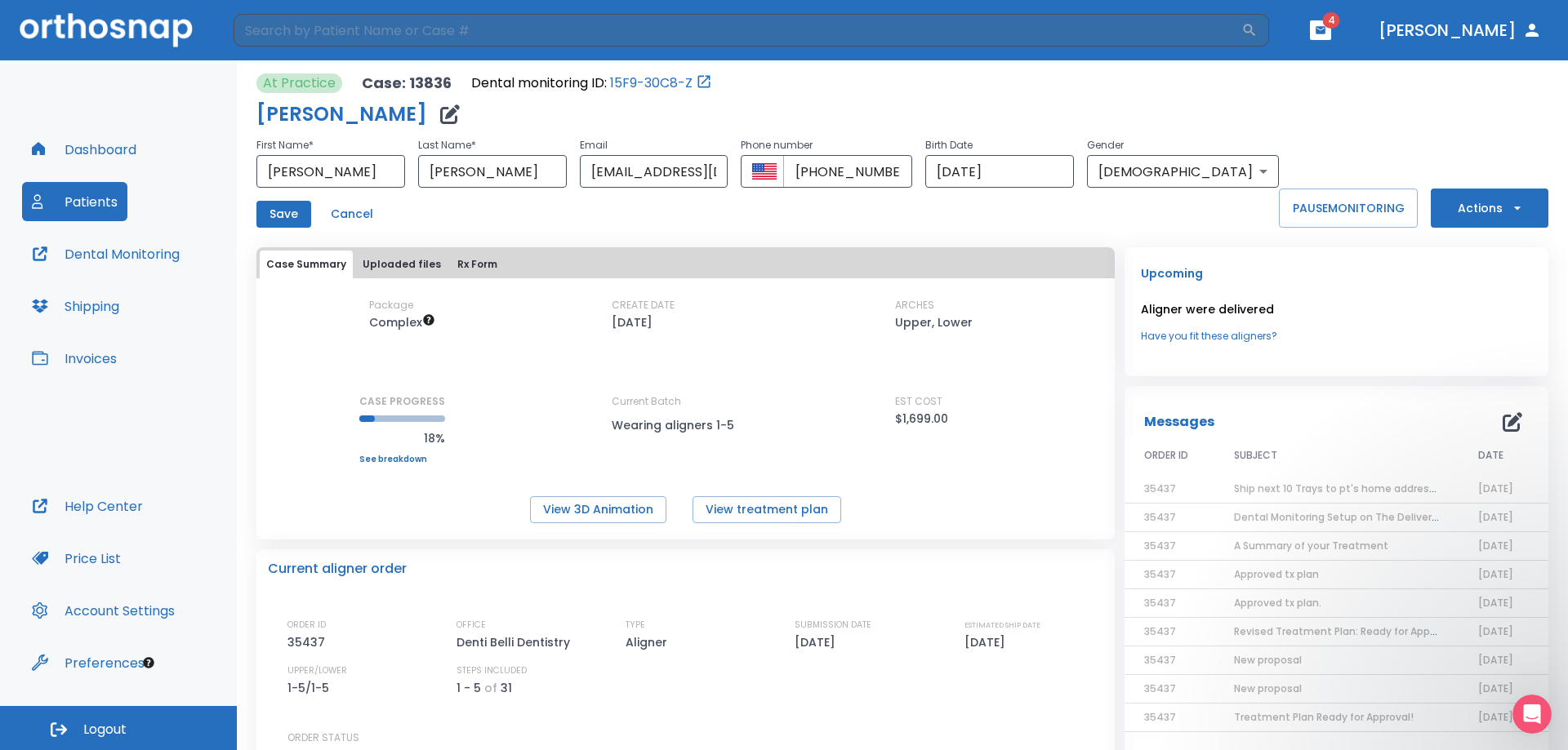
click at [300, 205] on button "Save" at bounding box center [283, 214] width 54 height 27
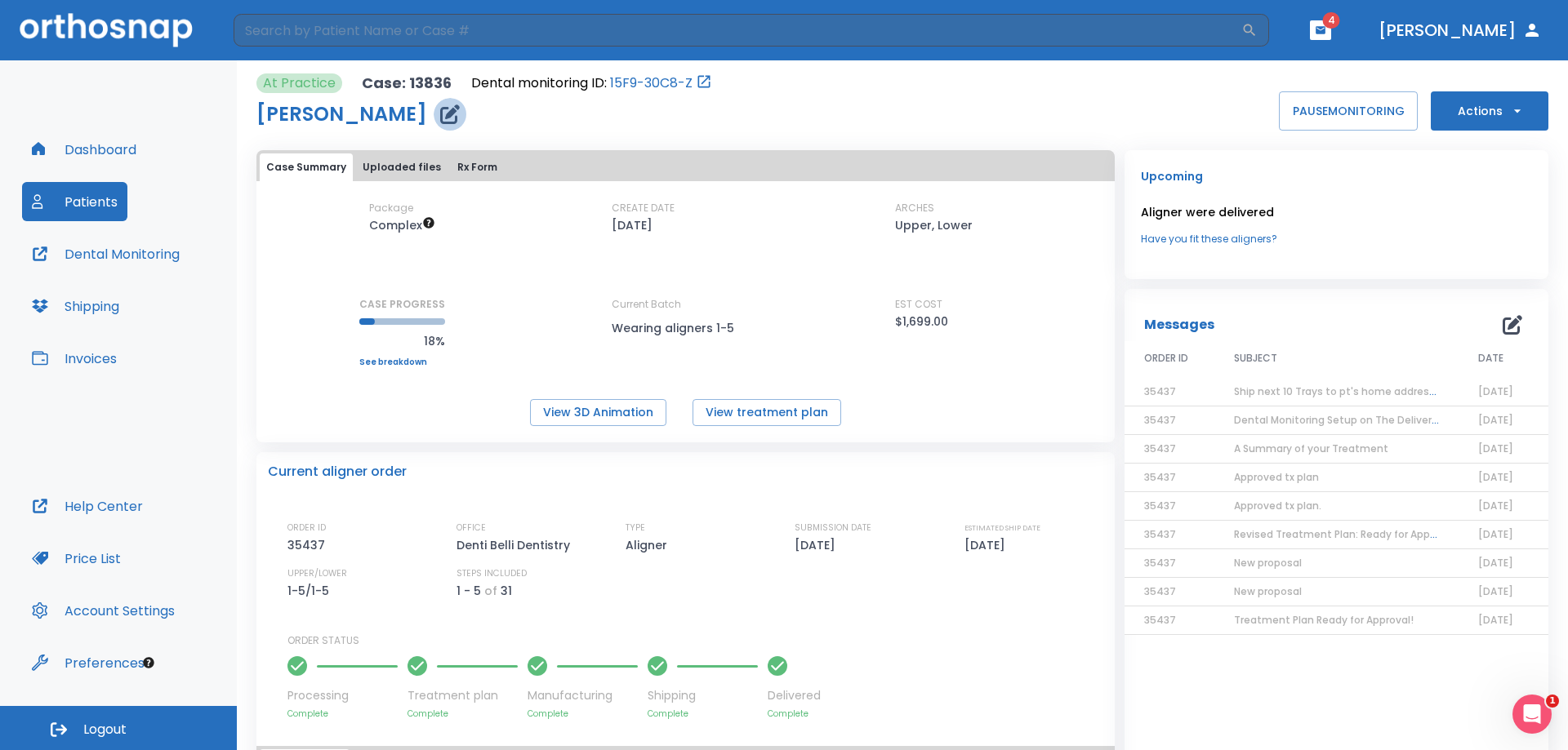
click at [457, 112] on icon "button" at bounding box center [449, 113] width 19 height 19
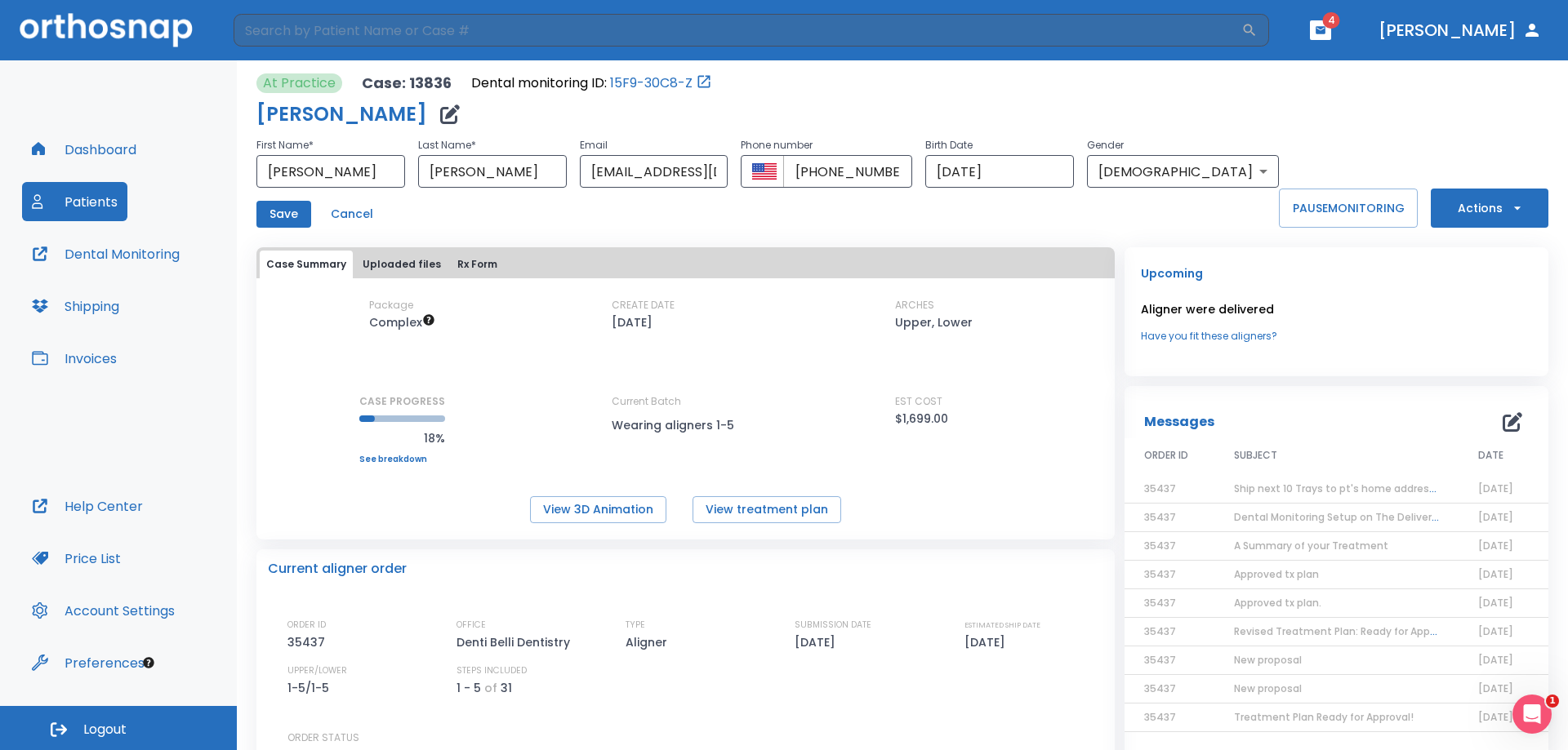
click at [677, 223] on div "Save Cancel" at bounding box center [768, 214] width 1023 height 27
click at [1393, 139] on div "At Practice Case: 13836 Dental monitoring ID: 15F9-30C8-Z [PERSON_NAME] First N…" at bounding box center [903, 150] width 1292 height 154
click at [1375, 29] on header "​ 4 [PERSON_NAME]" at bounding box center [784, 30] width 1568 height 60
click at [1399, 30] on header "​ 4 [PERSON_NAME]" at bounding box center [784, 30] width 1568 height 60
click at [1331, 28] on button "button" at bounding box center [1320, 30] width 21 height 19
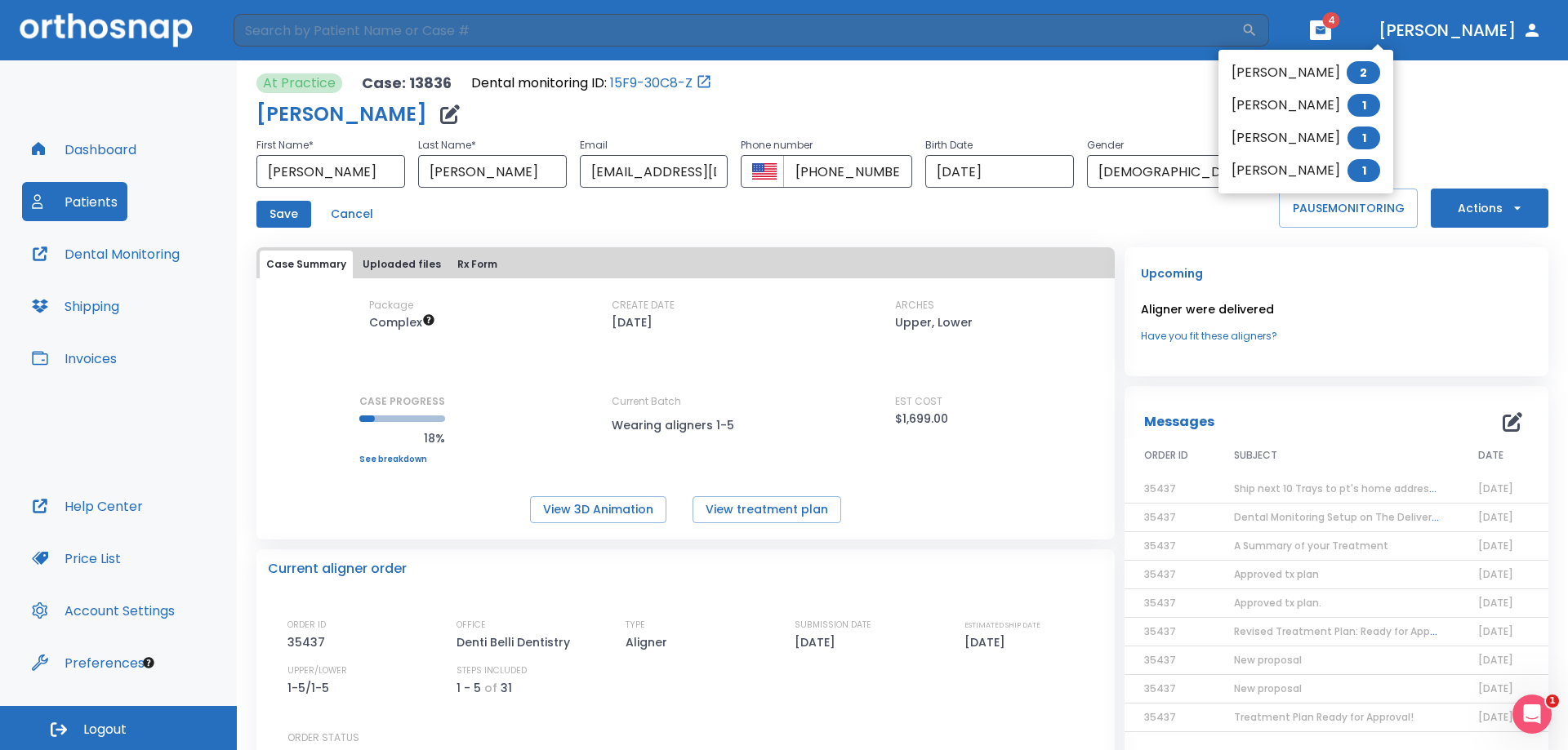
click at [1302, 140] on li "[PERSON_NAME] 1" at bounding box center [1305, 137] width 174 height 32
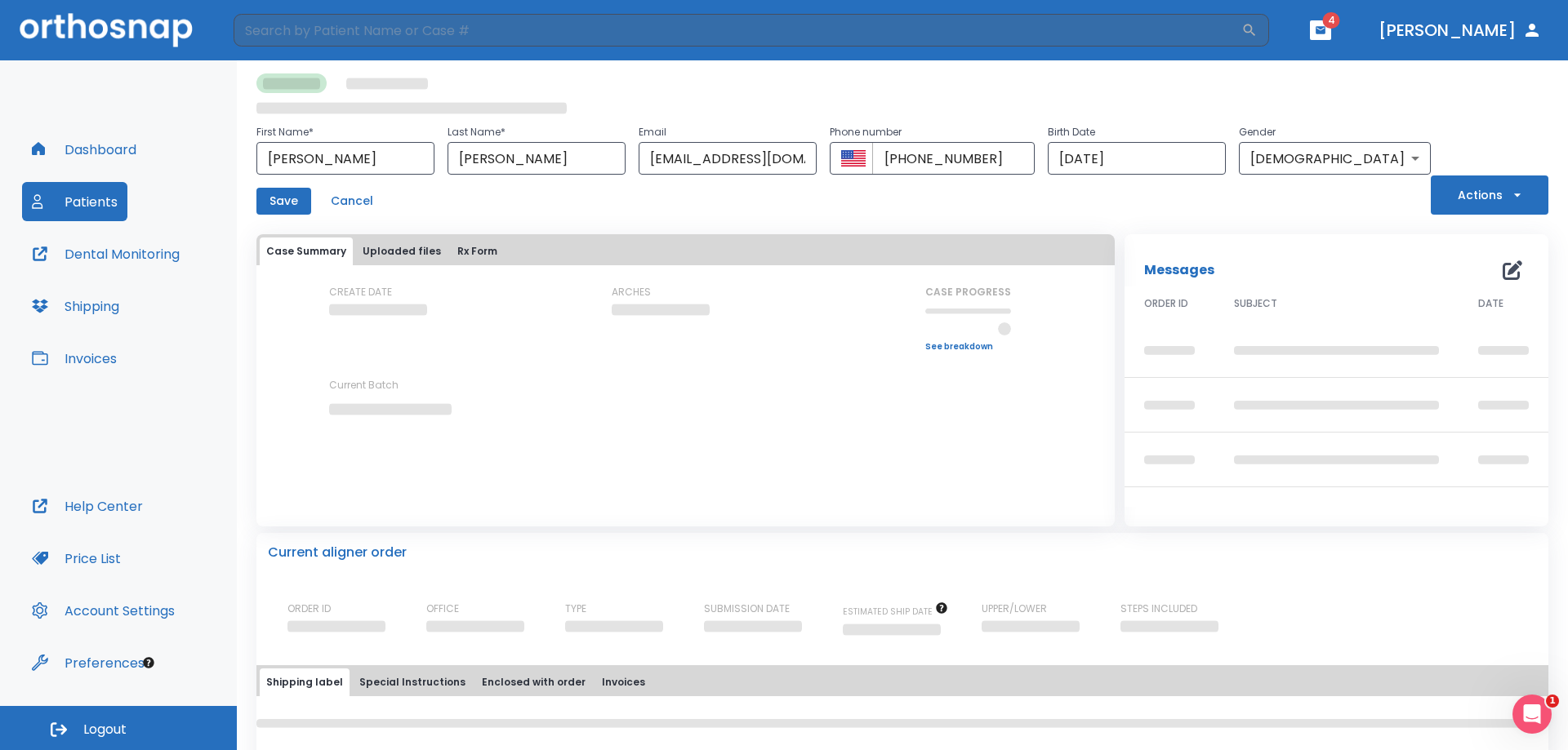
click at [1307, 95] on div "First Name * [PERSON_NAME] ​ Last Name * [PERSON_NAME] ​ Email [EMAIL_ADDRESS][…" at bounding box center [844, 144] width 1174 height 141
click at [1496, 266] on div "Messages" at bounding box center [1335, 269] width 385 height 32
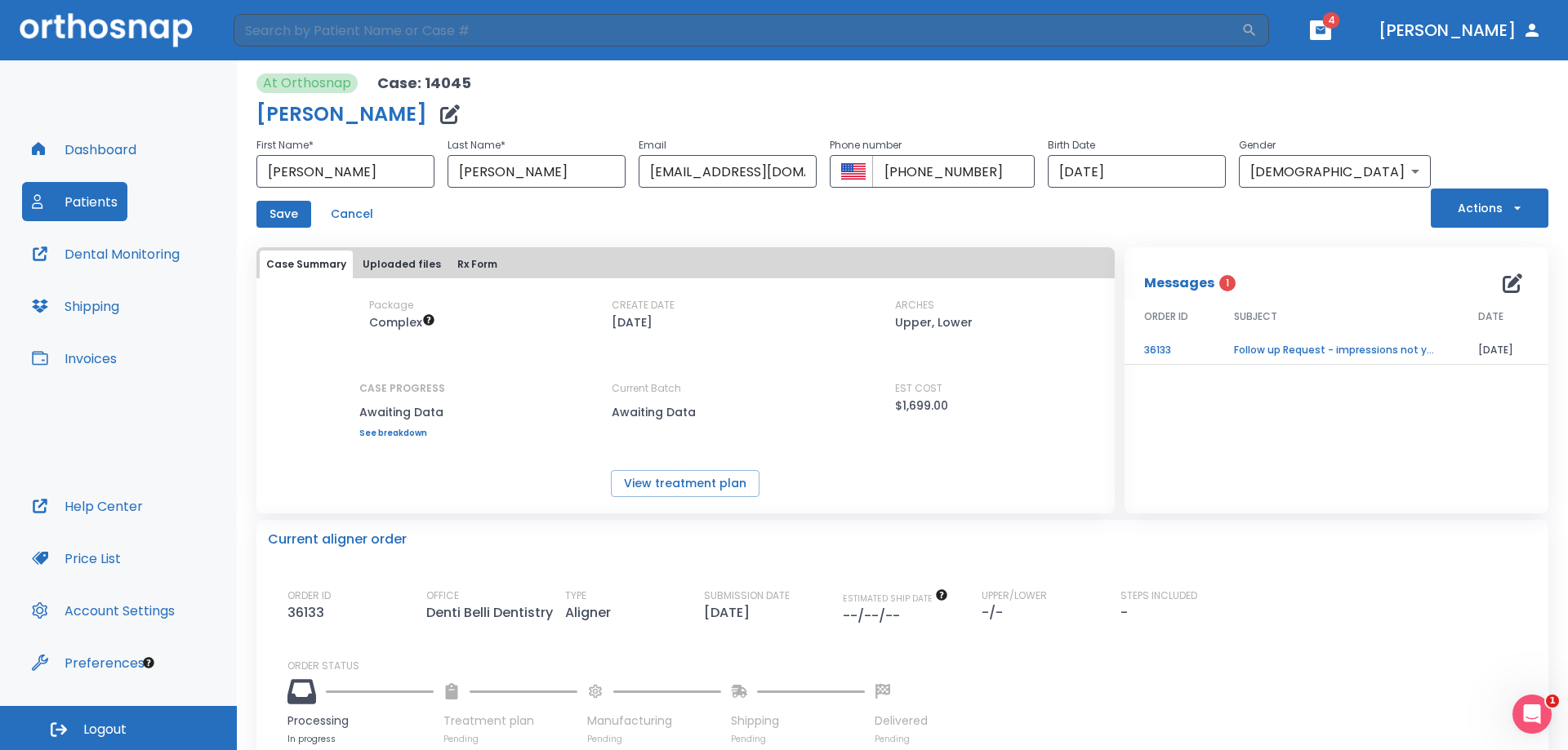
click at [1286, 351] on td "Follow up Request - impressions not yet received" at bounding box center [1336, 350] width 245 height 29
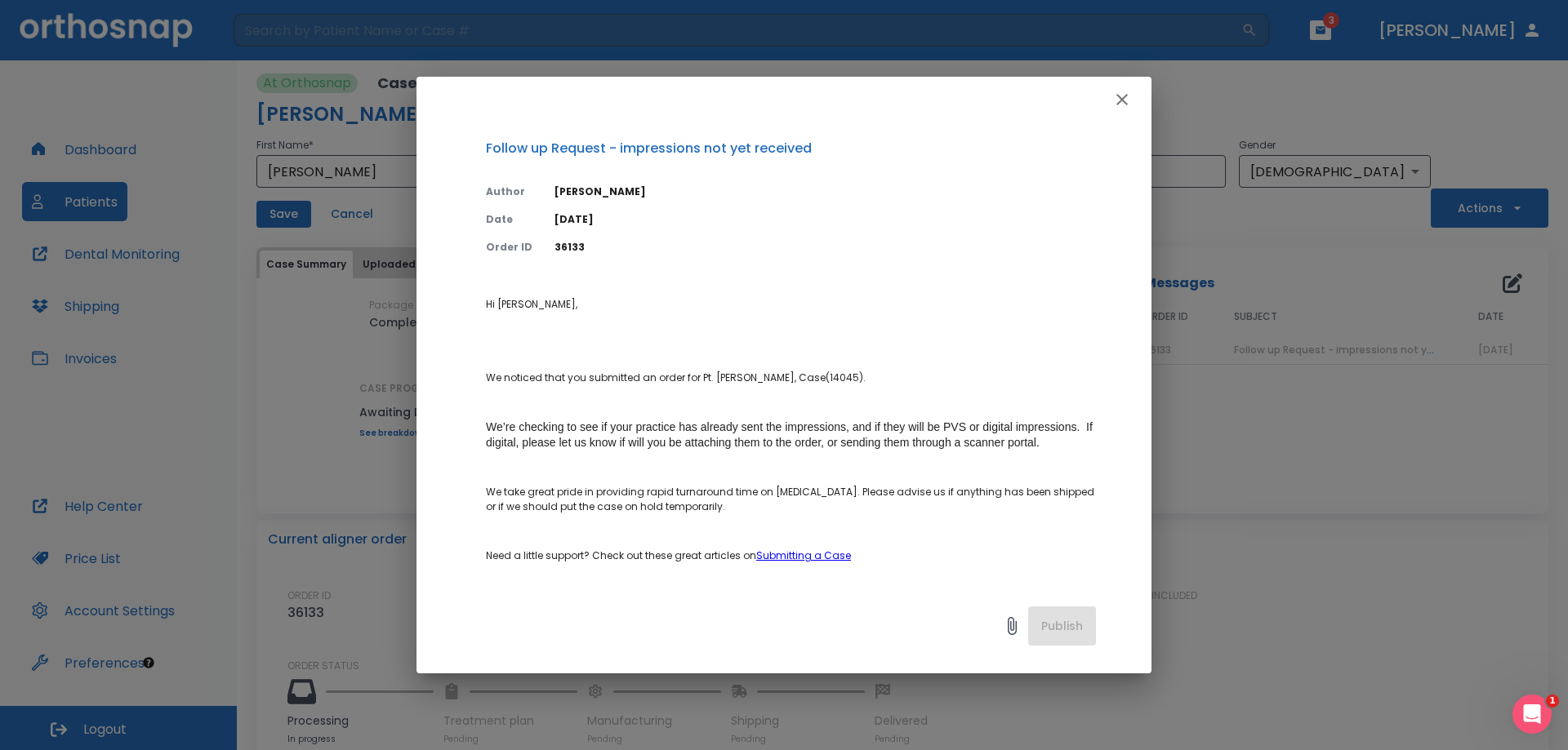
click at [1130, 94] on icon "button" at bounding box center [1121, 99] width 19 height 19
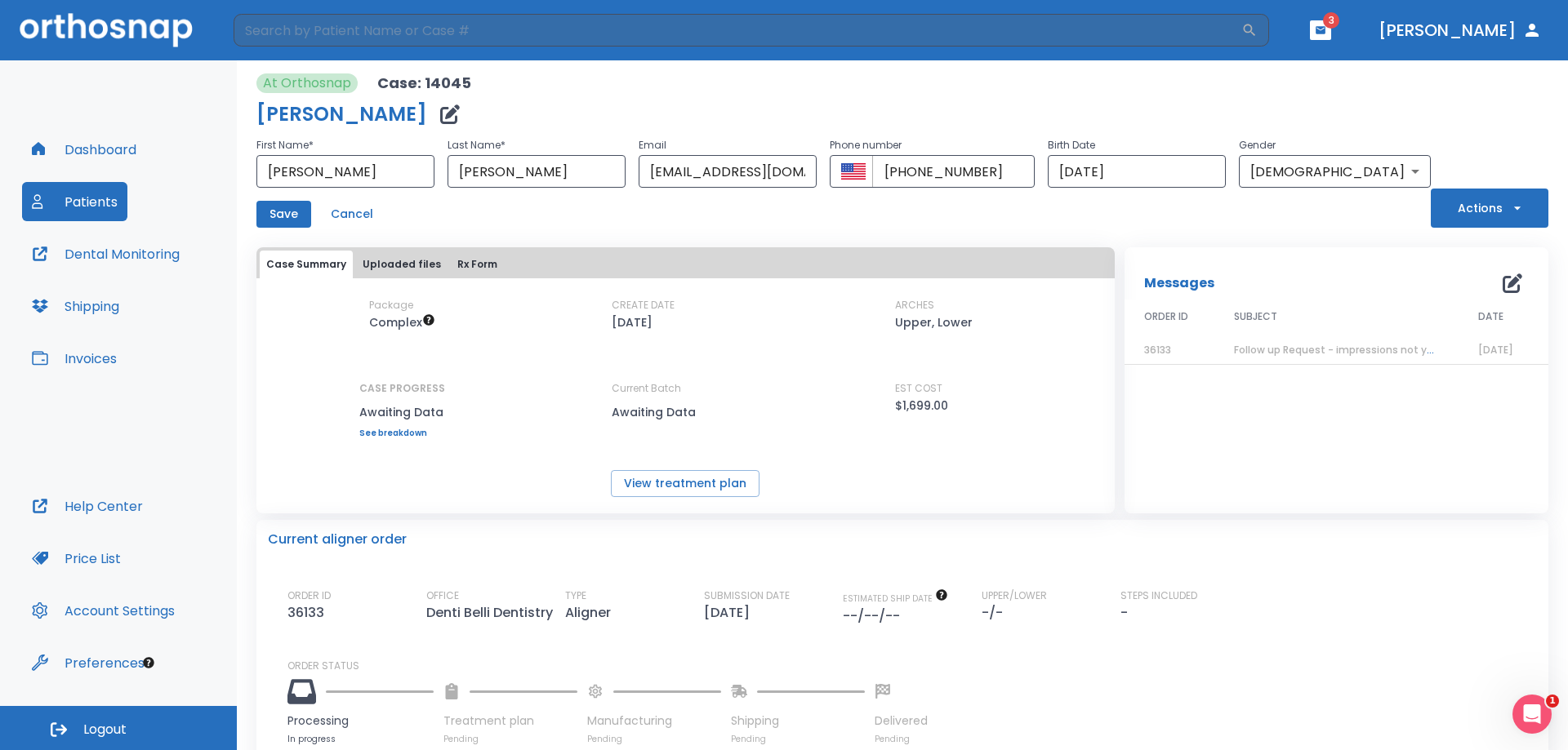
click at [1098, 216] on div "Save Cancel" at bounding box center [844, 214] width 1174 height 27
